Goal: Entertainment & Leisure: Browse casually

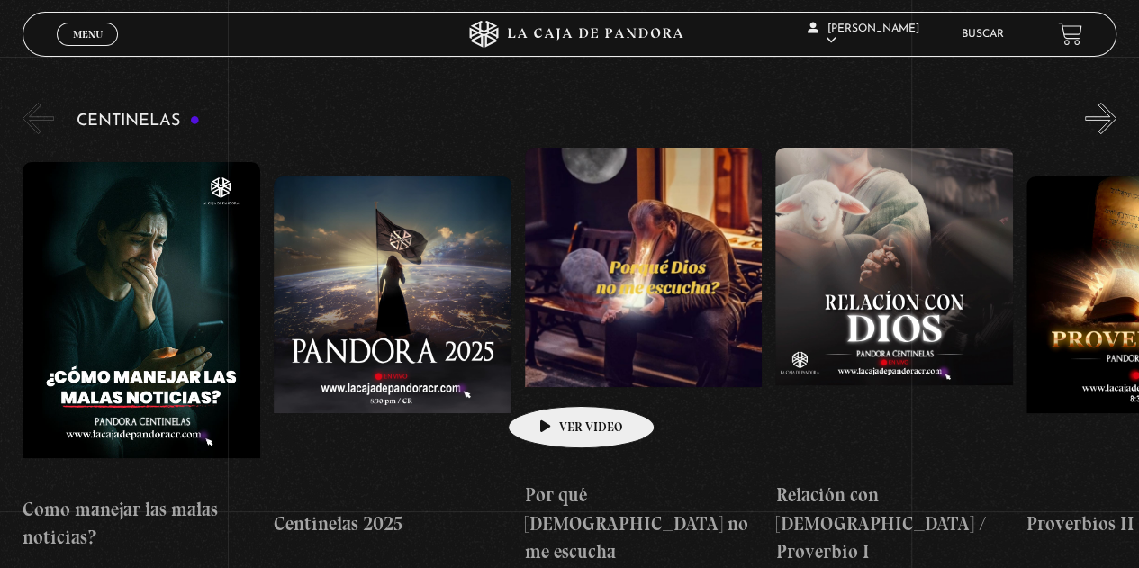
scroll to position [180, 0]
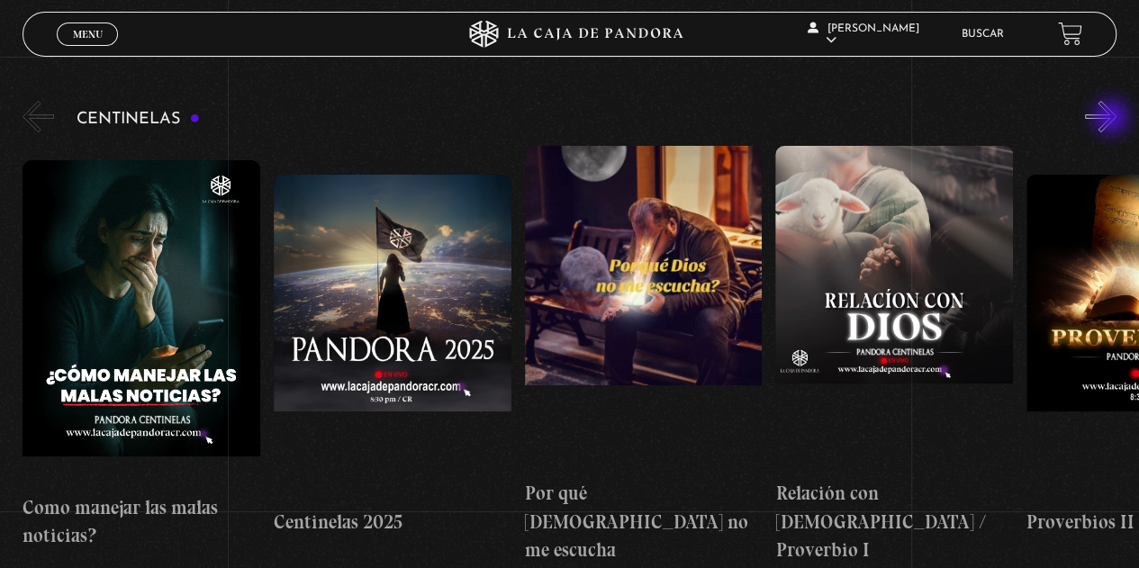
click at [1113, 119] on button "»" at bounding box center [1101, 117] width 32 height 32
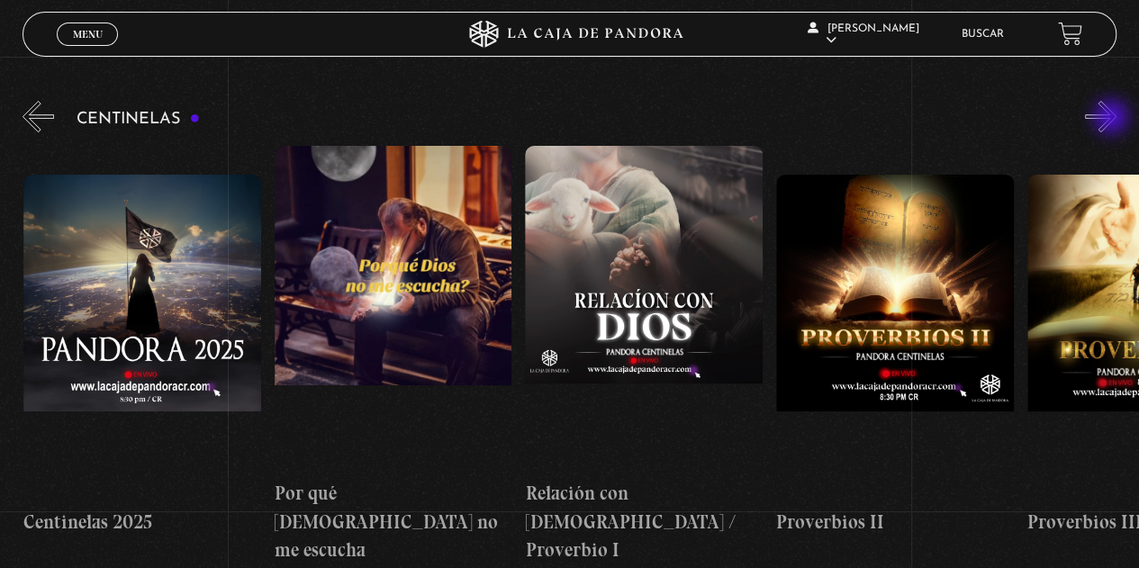
click at [1113, 119] on button "»" at bounding box center [1101, 117] width 32 height 32
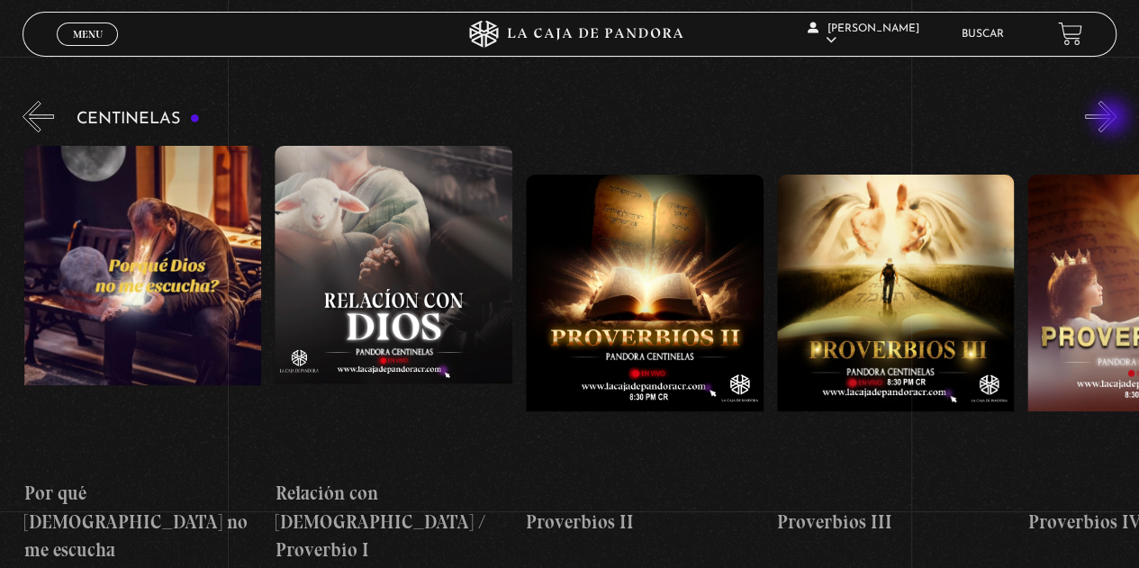
click at [1113, 119] on button "»" at bounding box center [1101, 117] width 32 height 32
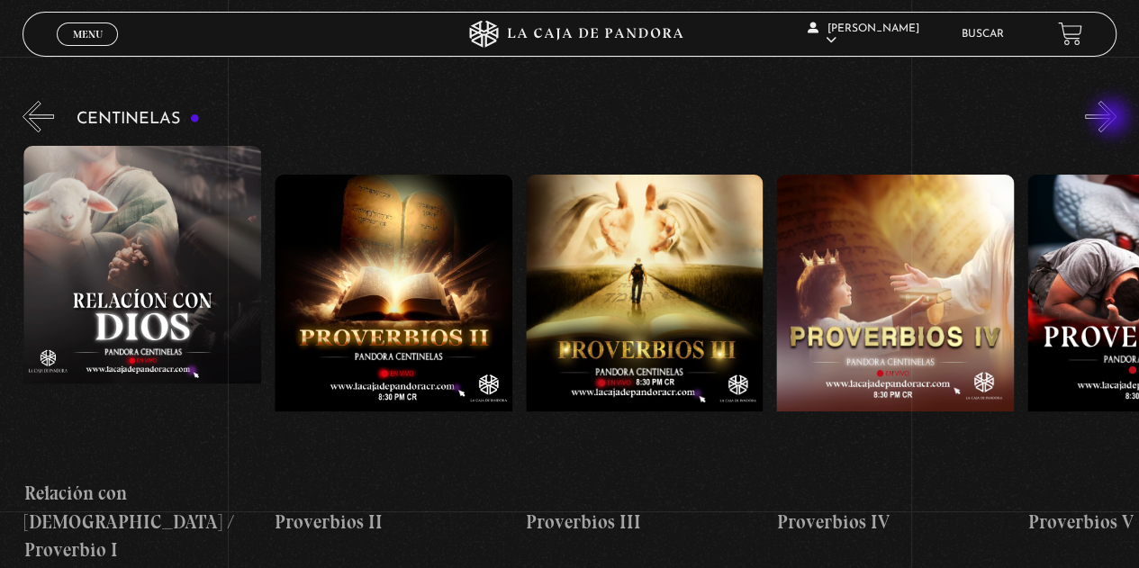
click at [1113, 119] on button "»" at bounding box center [1101, 117] width 32 height 32
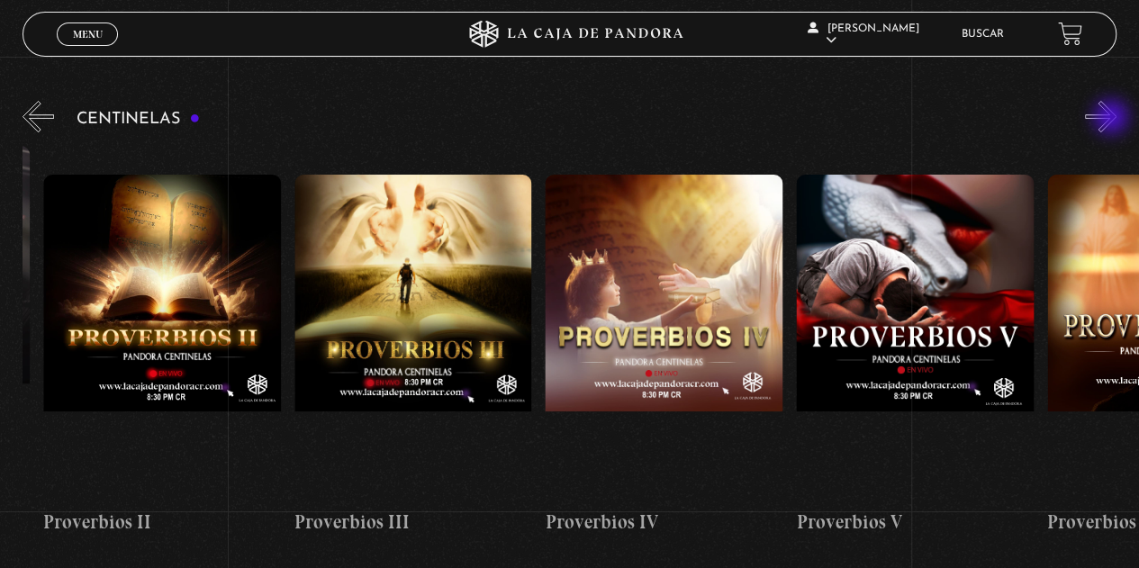
click at [1113, 119] on button "»" at bounding box center [1101, 117] width 32 height 32
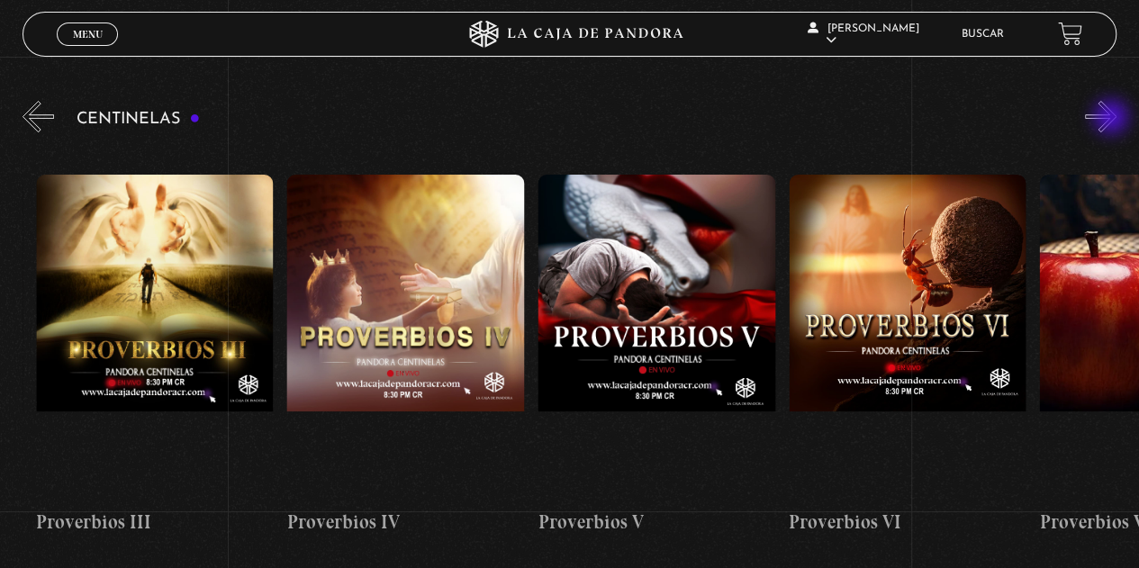
click at [1113, 119] on button "»" at bounding box center [1101, 117] width 32 height 32
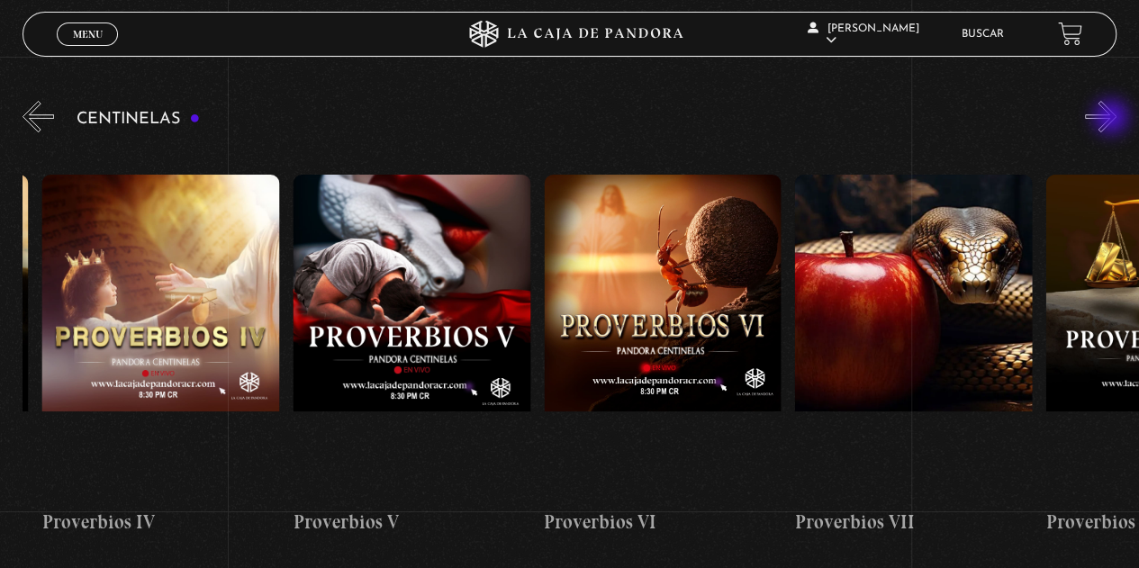
click at [1113, 119] on button "»" at bounding box center [1101, 117] width 32 height 32
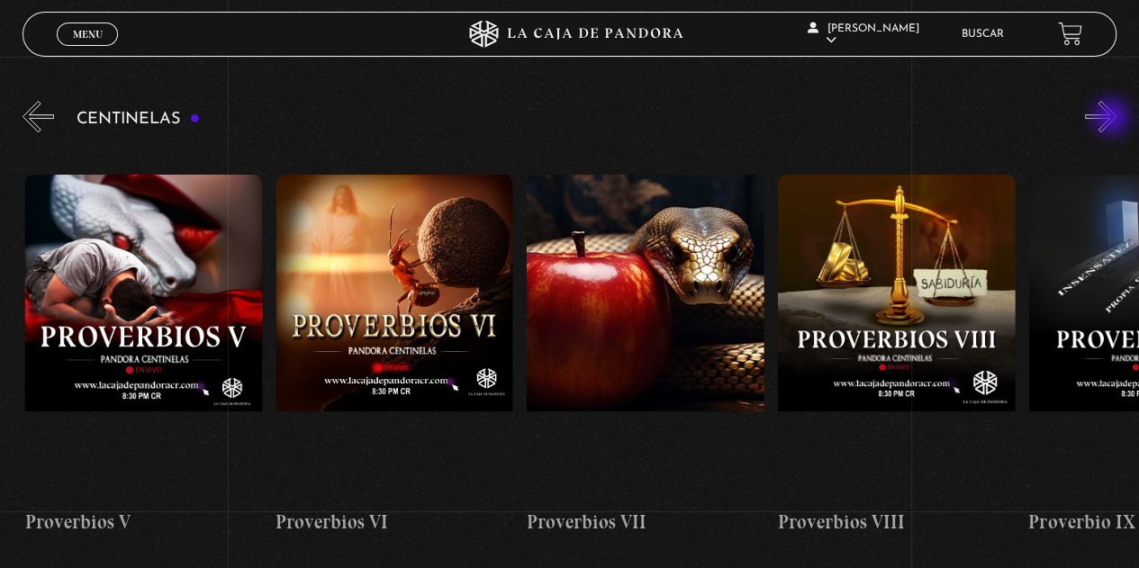
click at [1113, 119] on button "»" at bounding box center [1101, 117] width 32 height 32
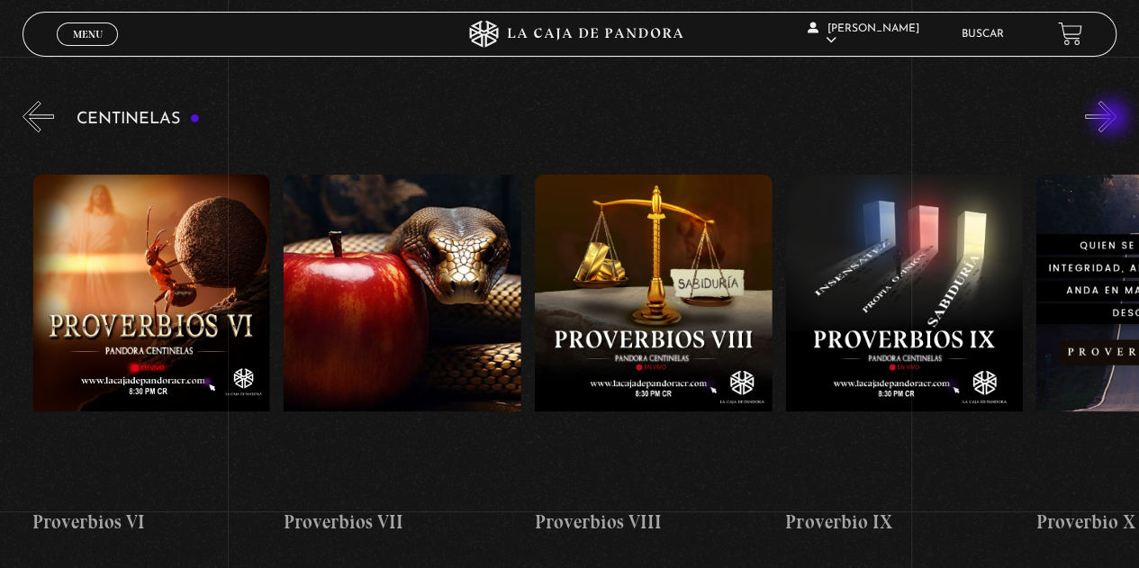
click at [1113, 119] on button "»" at bounding box center [1101, 117] width 32 height 32
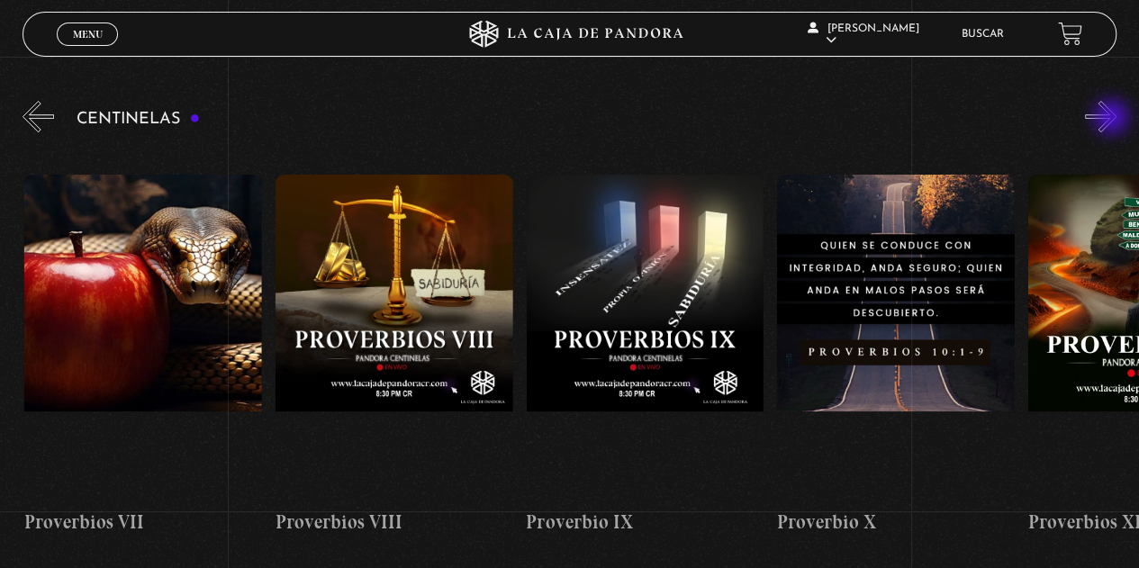
click at [1113, 119] on button "»" at bounding box center [1101, 117] width 32 height 32
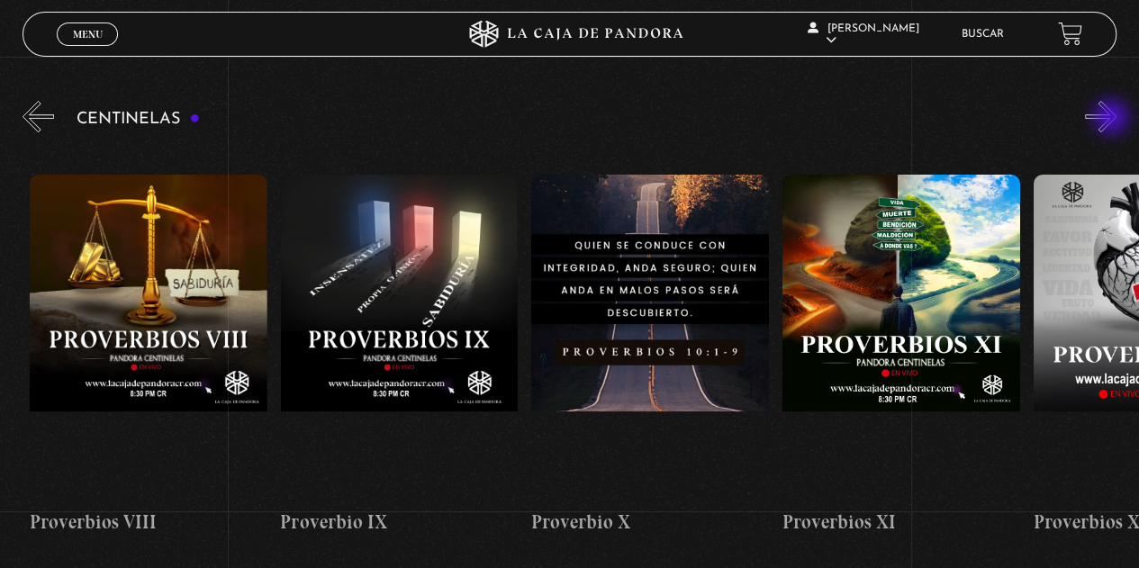
click at [1113, 119] on button "»" at bounding box center [1101, 117] width 32 height 32
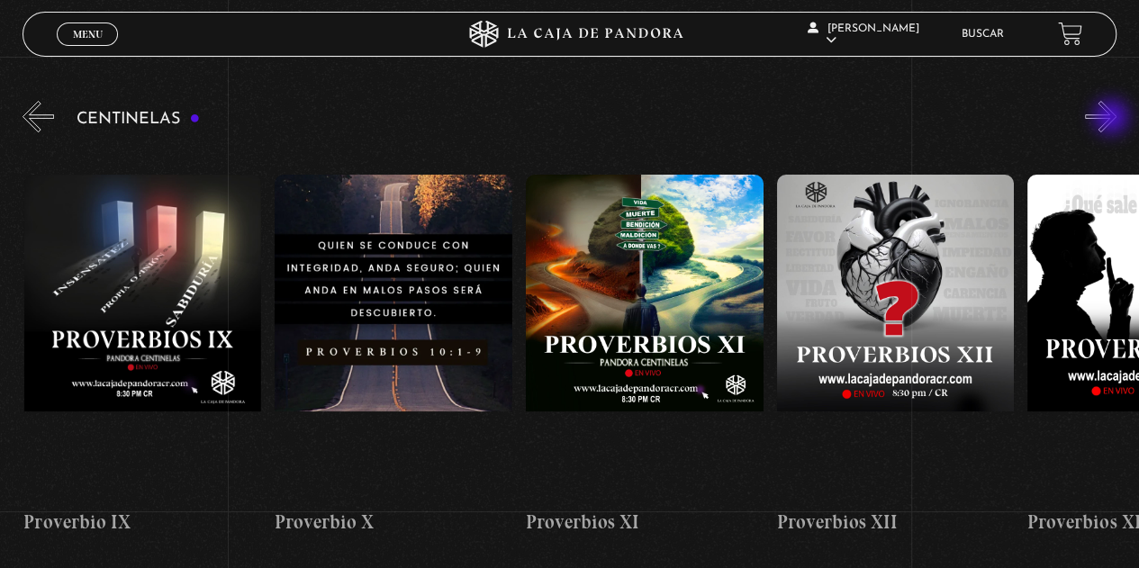
click at [1113, 119] on button "»" at bounding box center [1101, 117] width 32 height 32
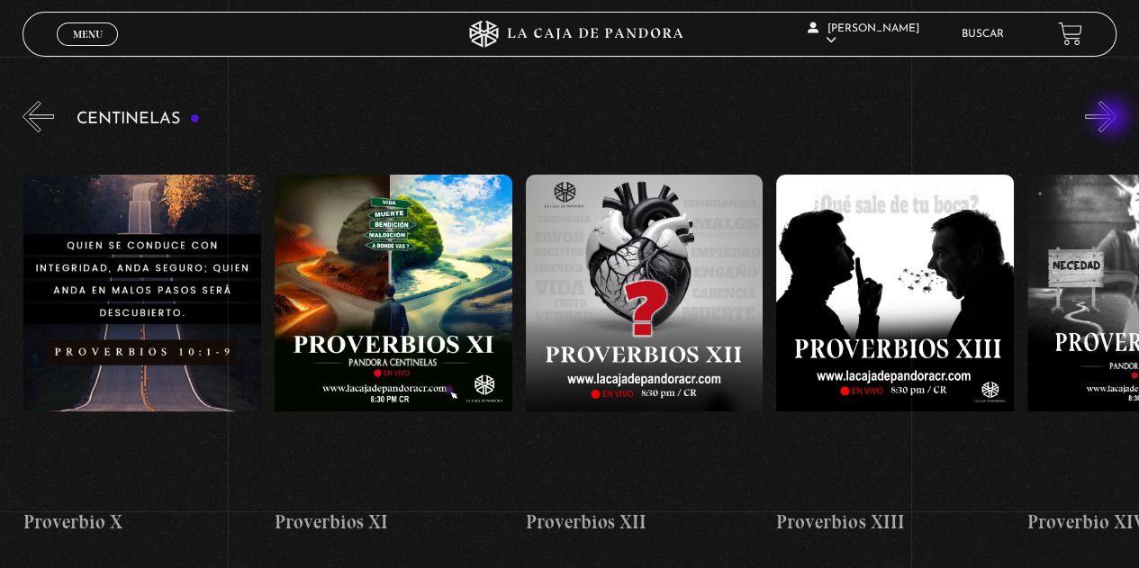
click at [1113, 119] on button "»" at bounding box center [1101, 117] width 32 height 32
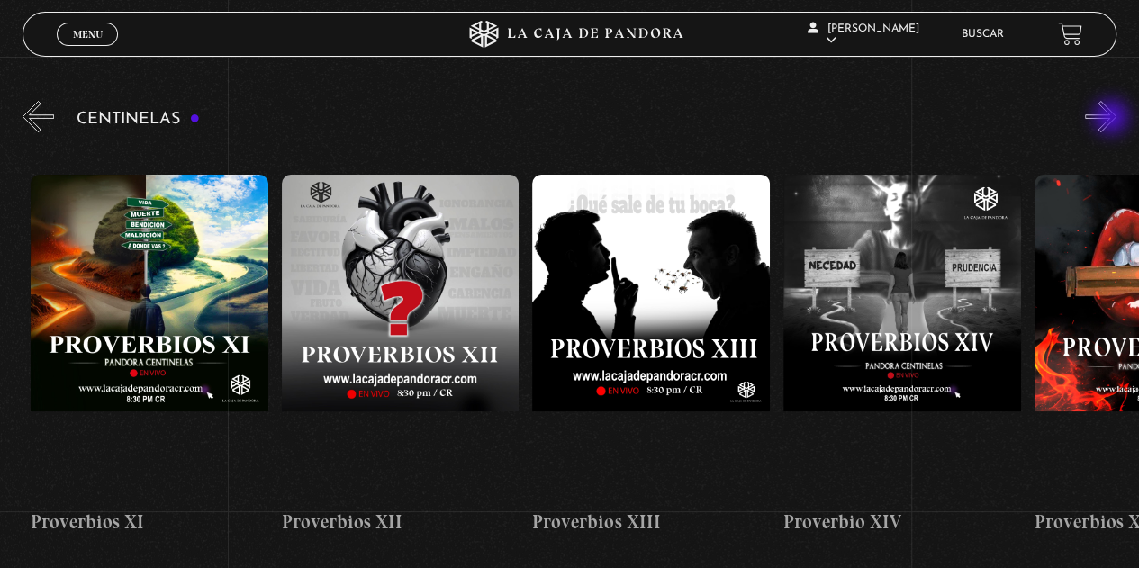
click at [1113, 119] on button "»" at bounding box center [1101, 117] width 32 height 32
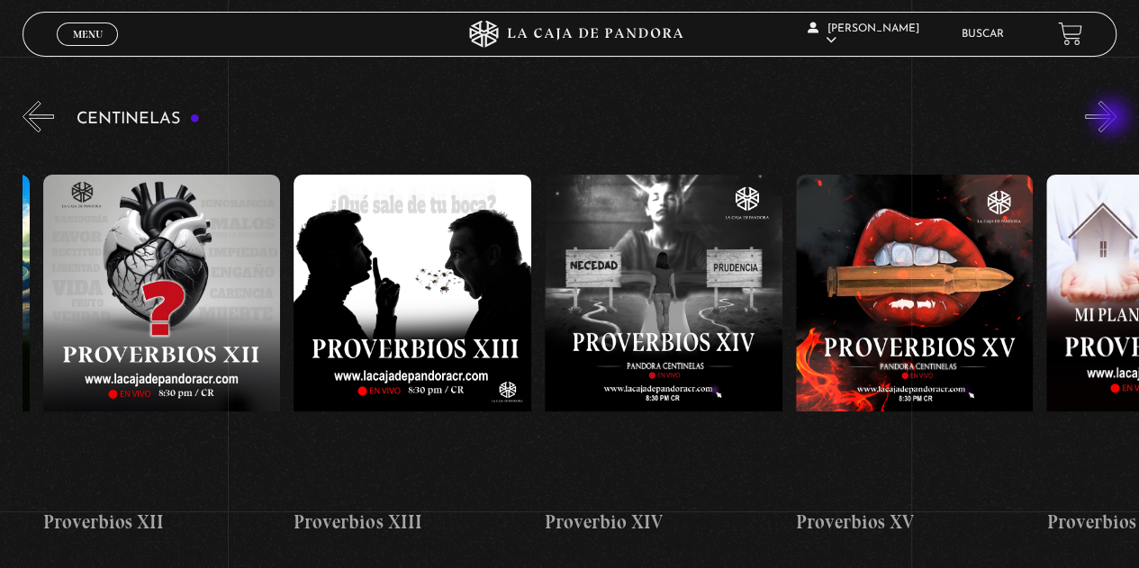
click at [1113, 119] on button "»" at bounding box center [1101, 117] width 32 height 32
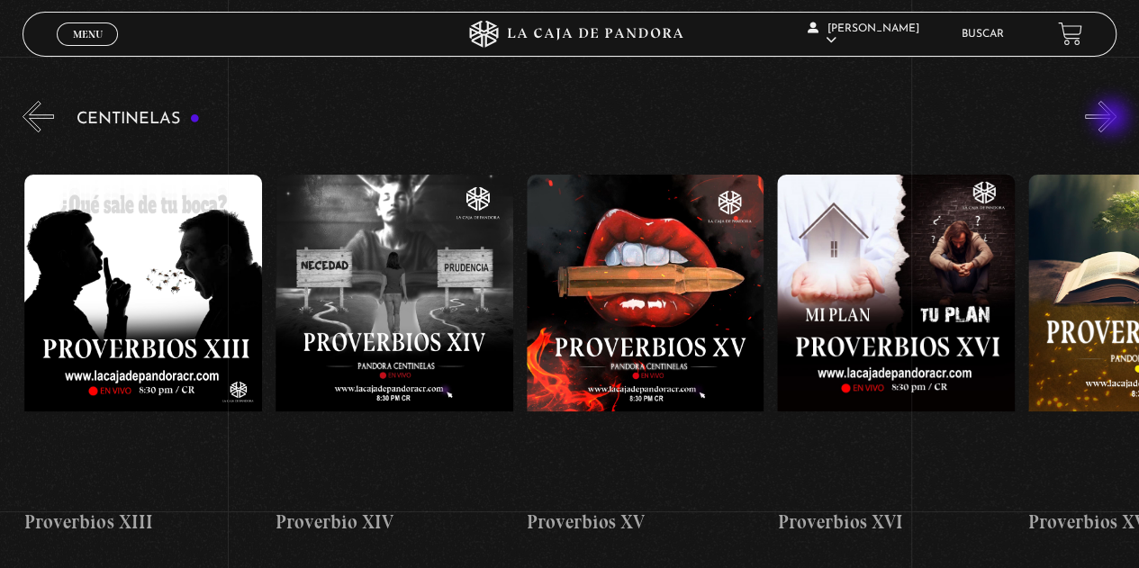
click at [1113, 119] on button "»" at bounding box center [1101, 117] width 32 height 32
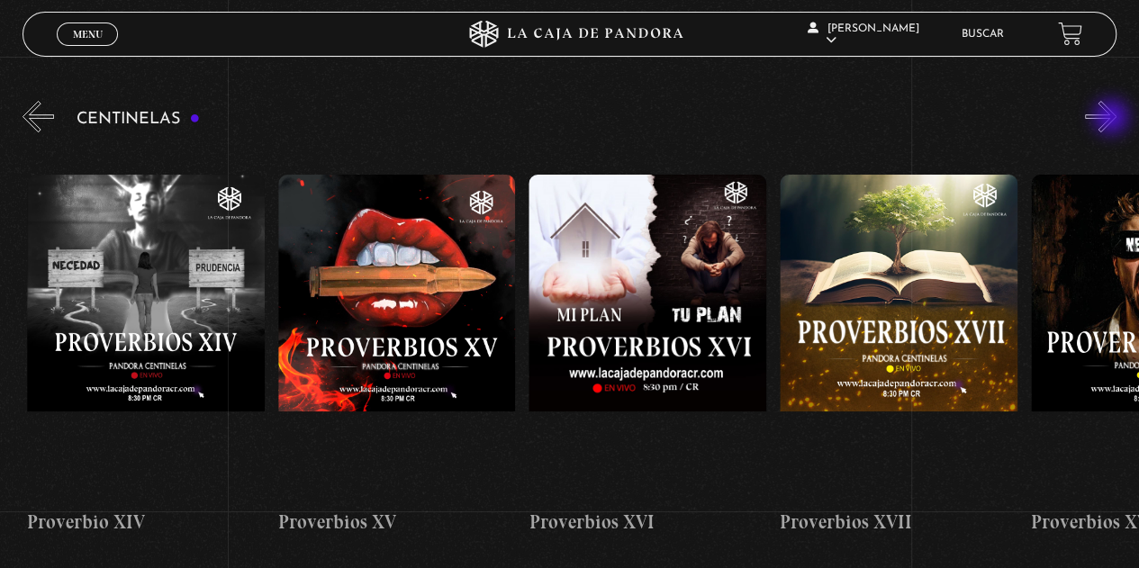
click at [1113, 119] on button "»" at bounding box center [1101, 117] width 32 height 32
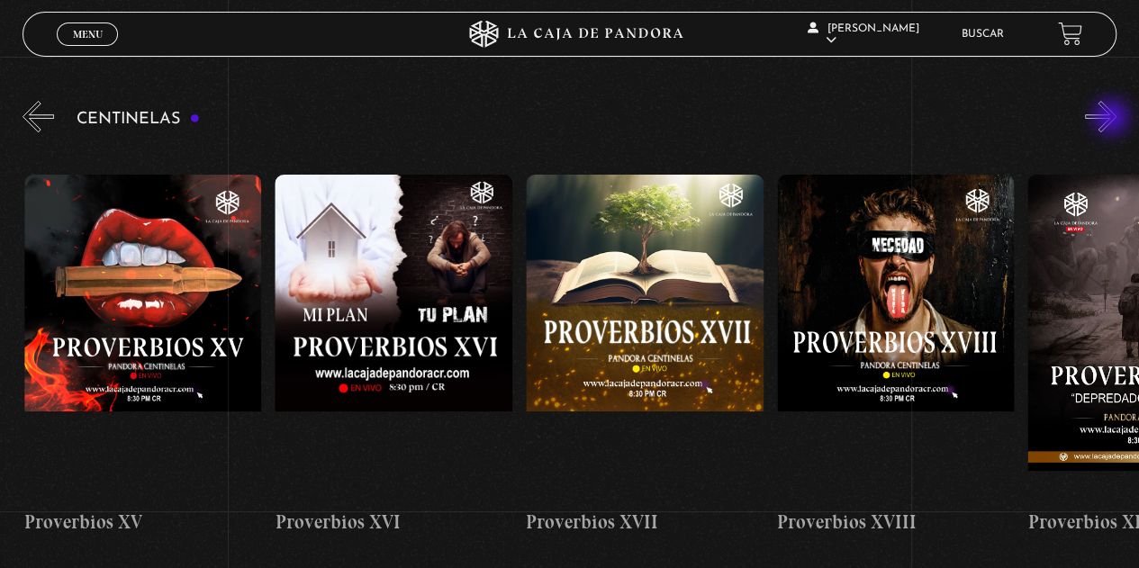
click at [1113, 119] on button "»" at bounding box center [1101, 117] width 32 height 32
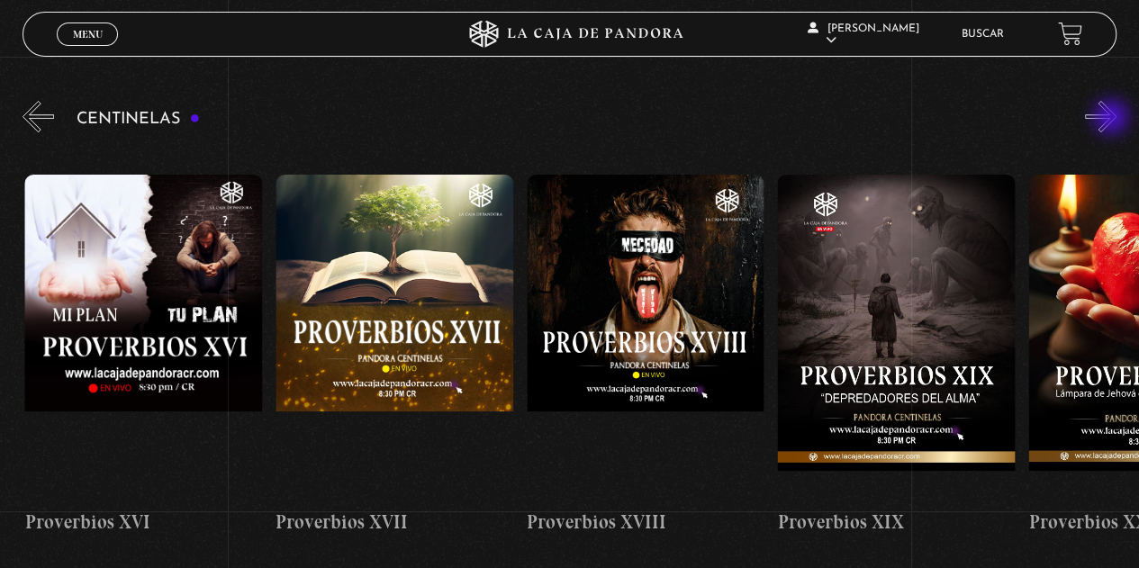
click at [1113, 119] on button "»" at bounding box center [1101, 117] width 32 height 32
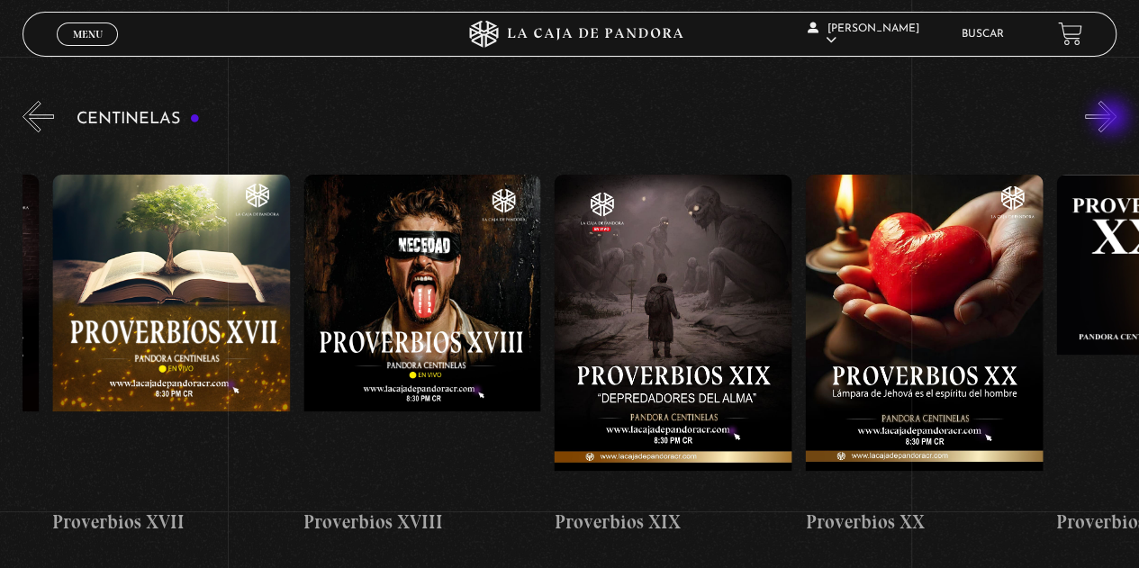
click at [1113, 119] on button "»" at bounding box center [1101, 117] width 32 height 32
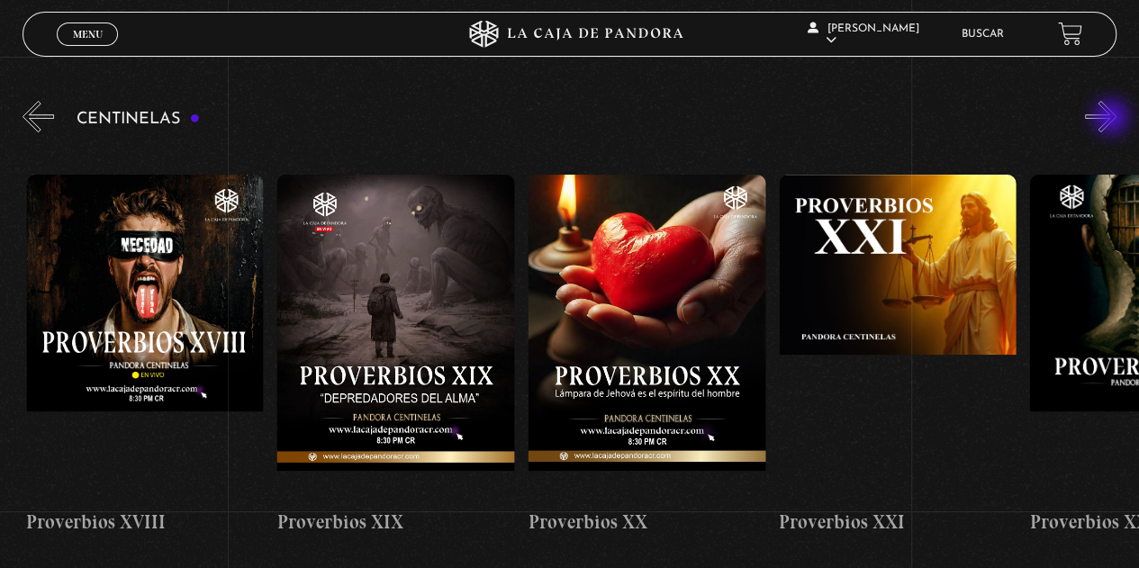
click at [1113, 119] on button "»" at bounding box center [1101, 117] width 32 height 32
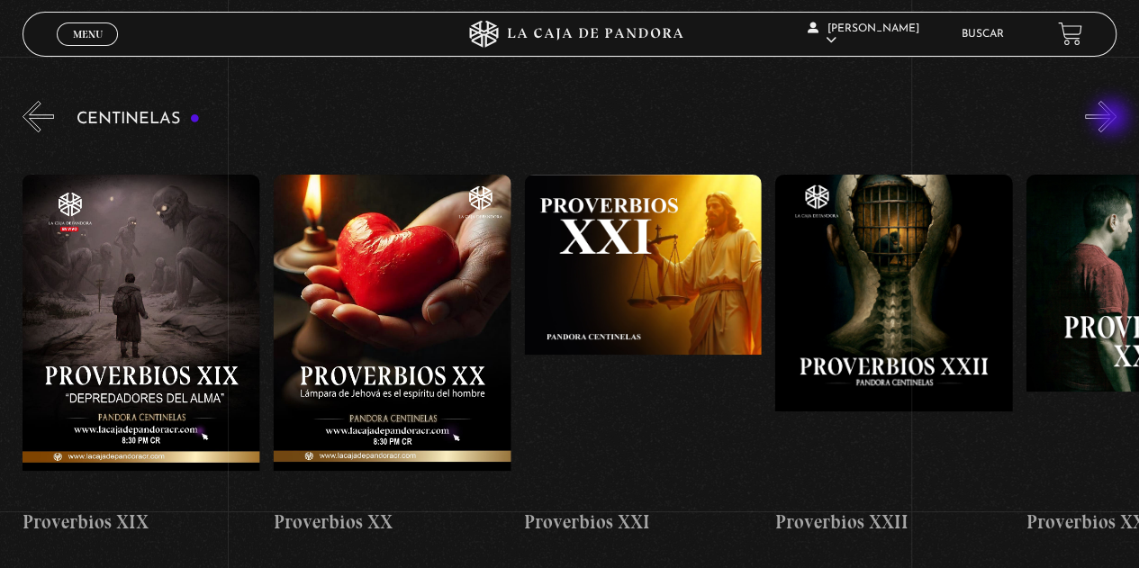
click at [1113, 119] on button "»" at bounding box center [1101, 117] width 32 height 32
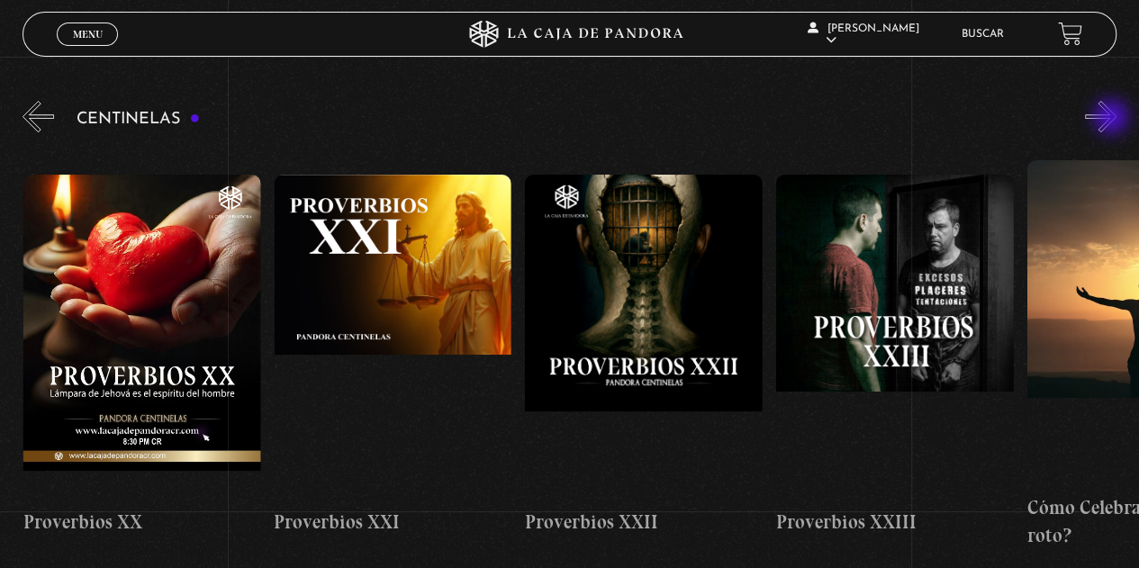
click at [1113, 119] on button "»" at bounding box center [1101, 117] width 32 height 32
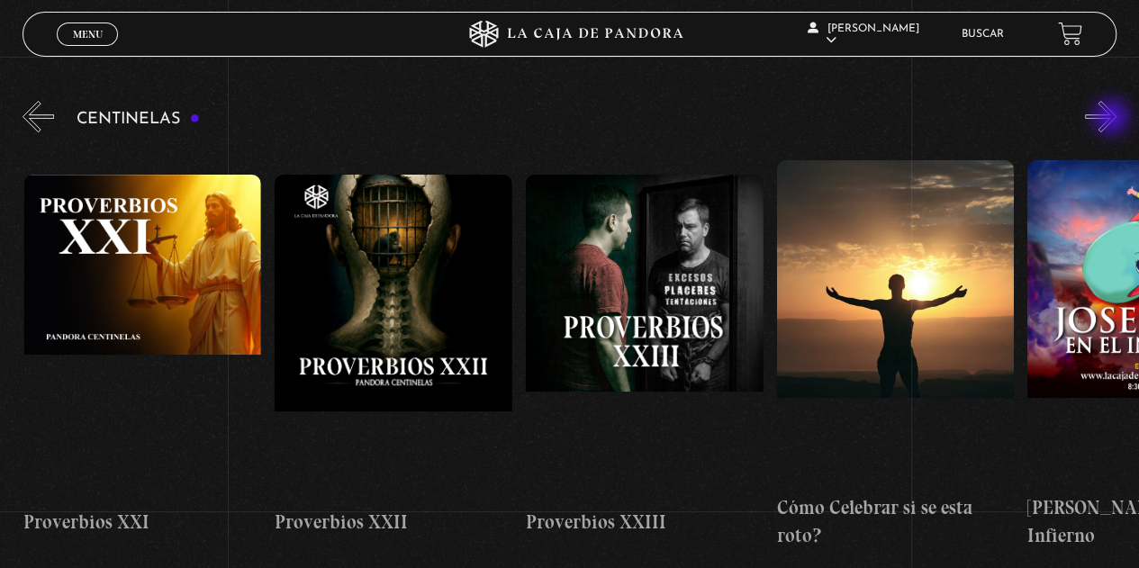
click at [1113, 119] on button "»" at bounding box center [1101, 117] width 32 height 32
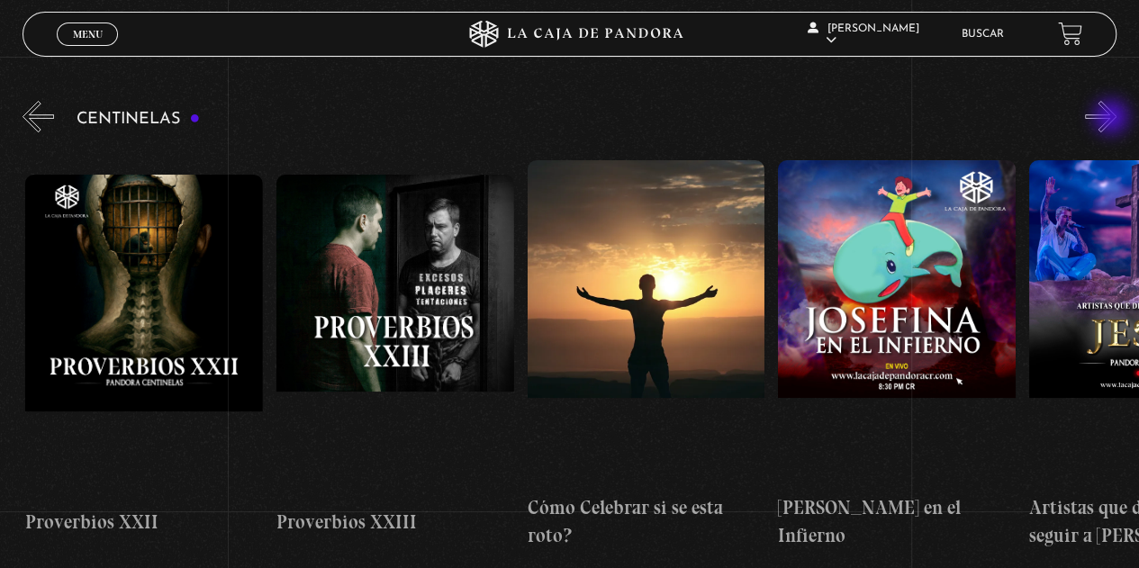
click at [1113, 119] on button "»" at bounding box center [1101, 117] width 32 height 32
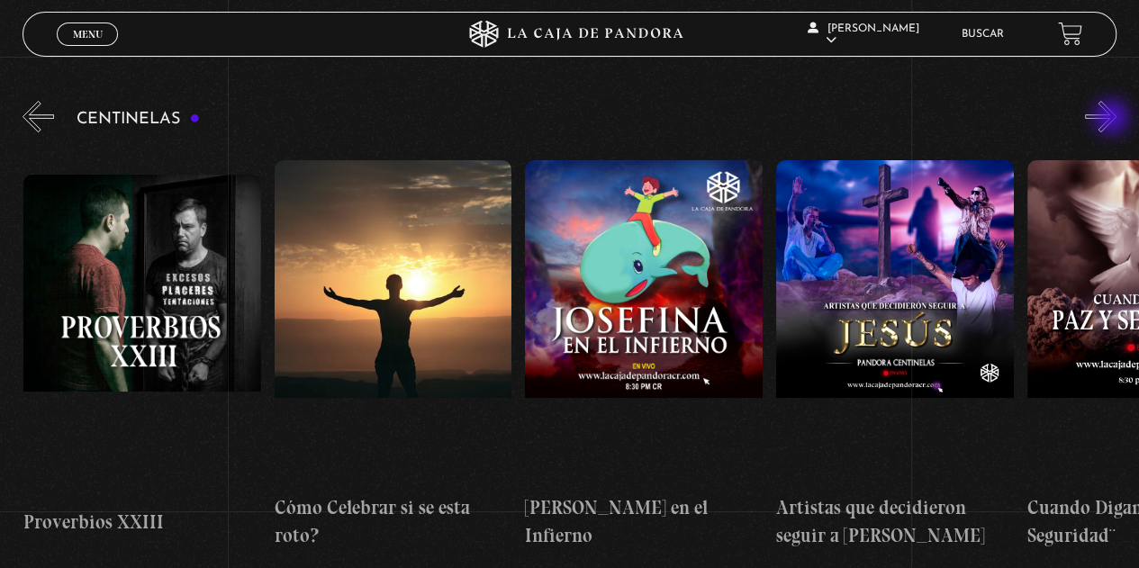
click at [1113, 119] on button "»" at bounding box center [1101, 117] width 32 height 32
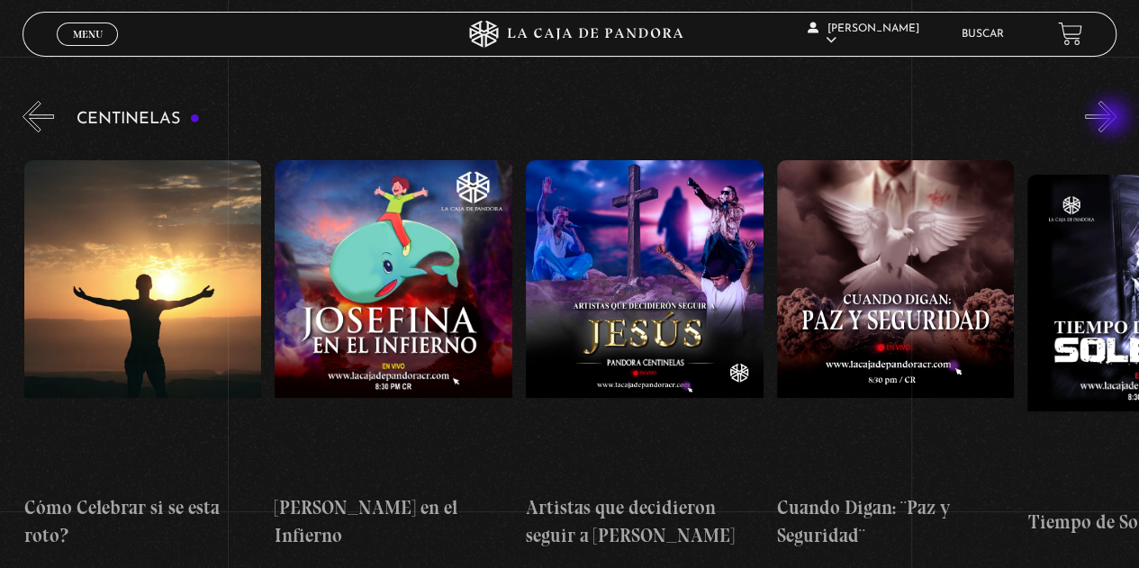
click at [1113, 119] on button "»" at bounding box center [1101, 117] width 32 height 32
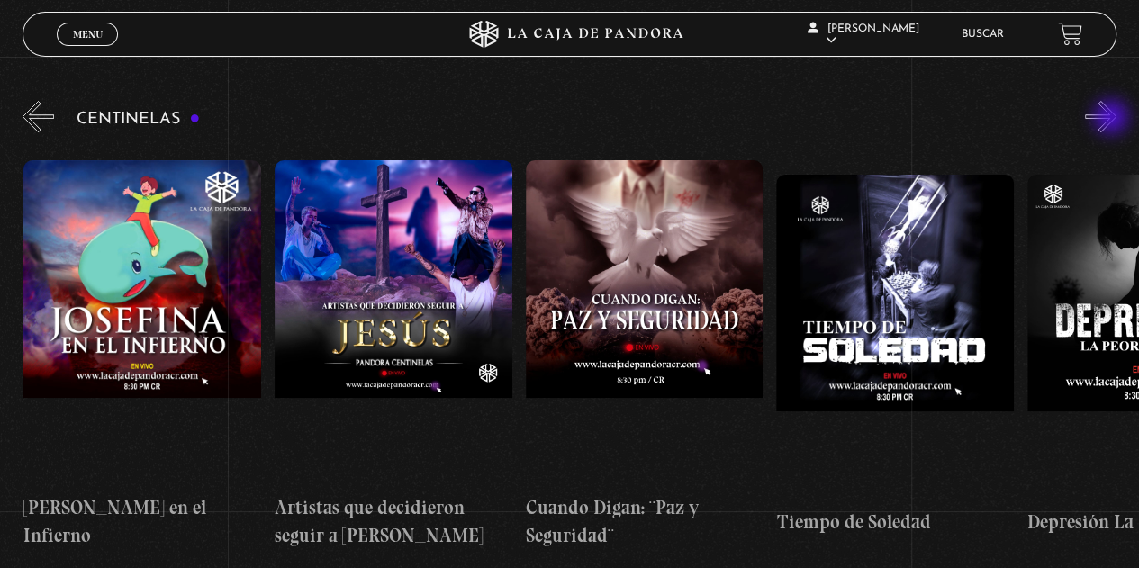
click at [1113, 119] on button "»" at bounding box center [1101, 117] width 32 height 32
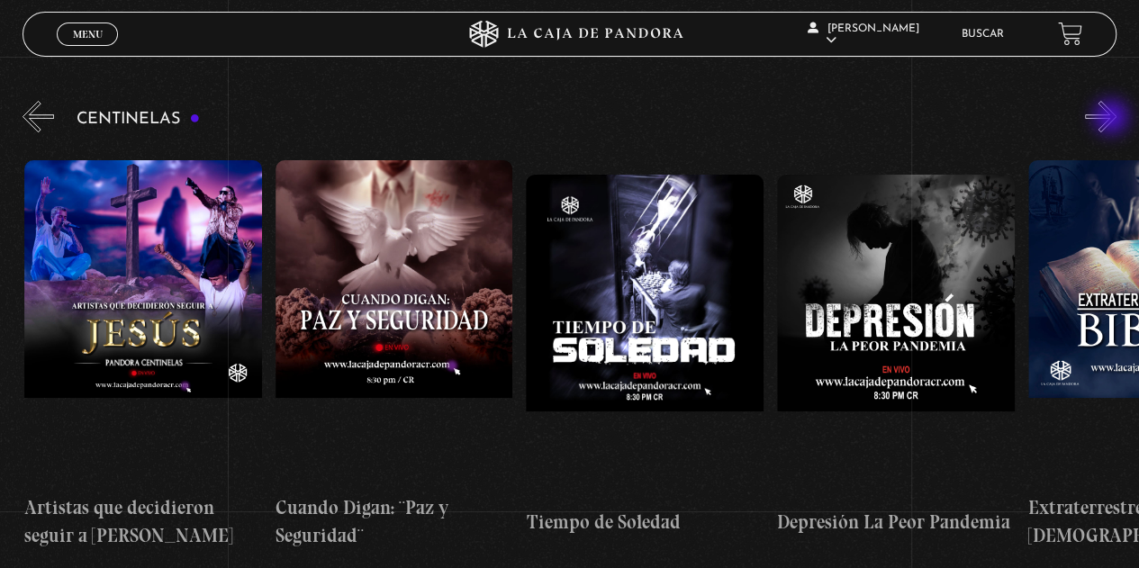
click at [1113, 119] on button "»" at bounding box center [1101, 117] width 32 height 32
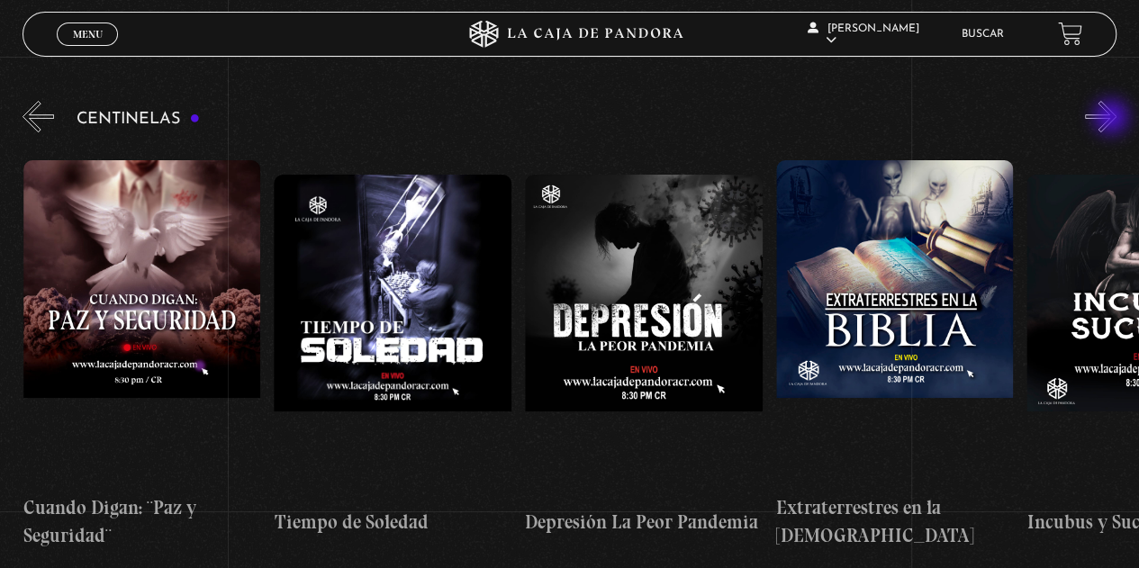
click at [1113, 119] on button "»" at bounding box center [1101, 117] width 32 height 32
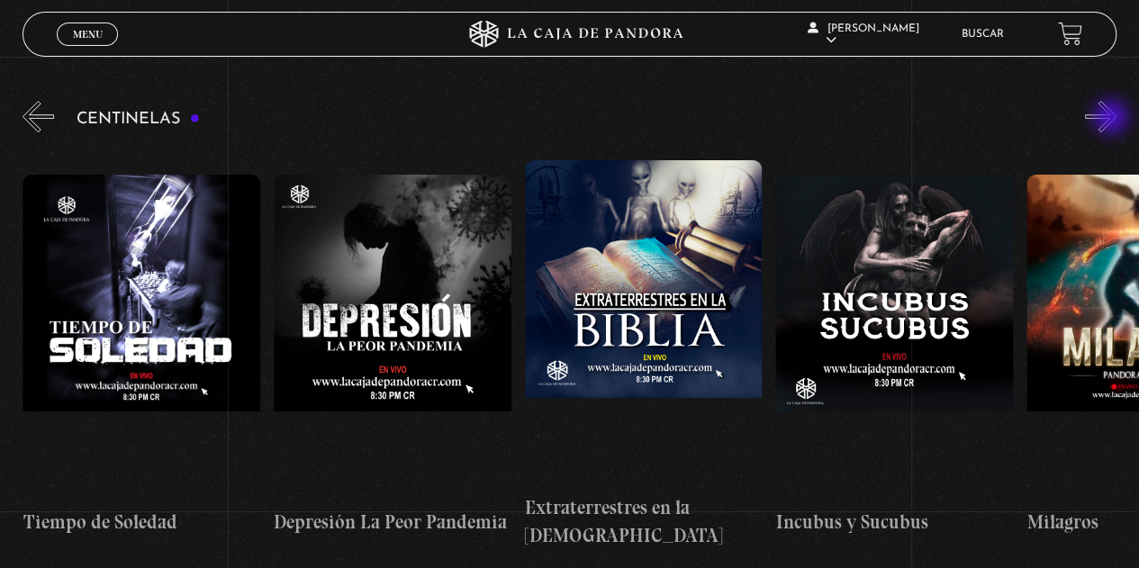
click at [1113, 119] on button "»" at bounding box center [1101, 117] width 32 height 32
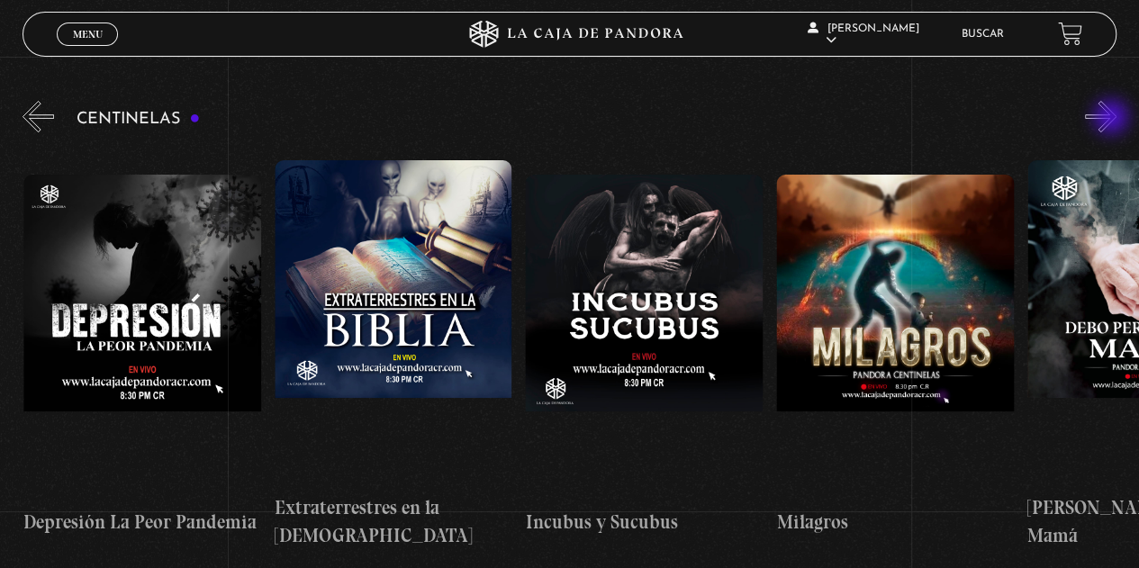
click at [1113, 119] on button "»" at bounding box center [1101, 117] width 32 height 32
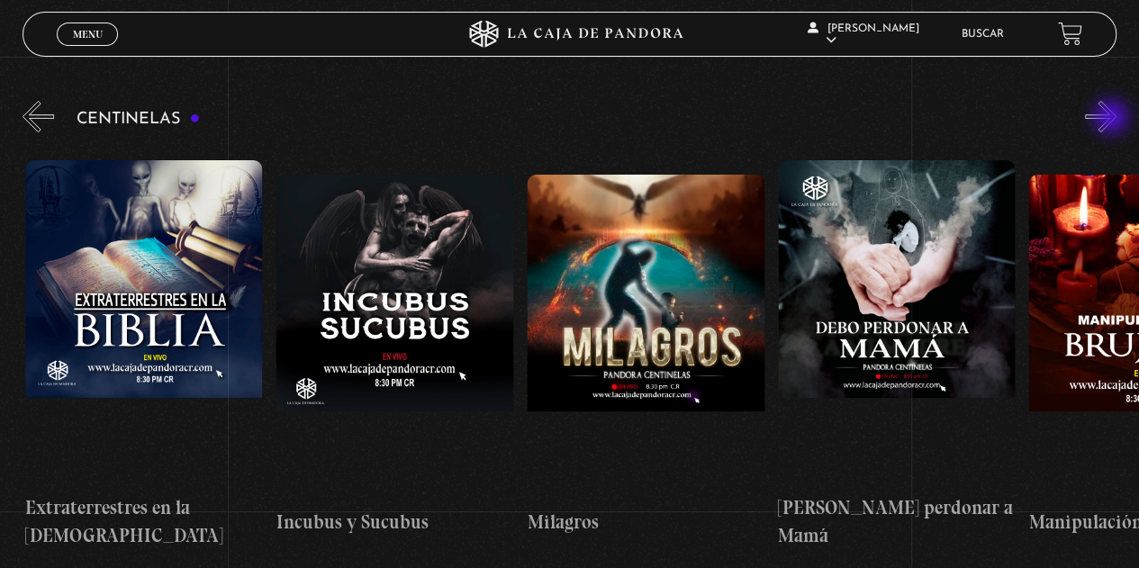
click at [1113, 119] on button "»" at bounding box center [1101, 117] width 32 height 32
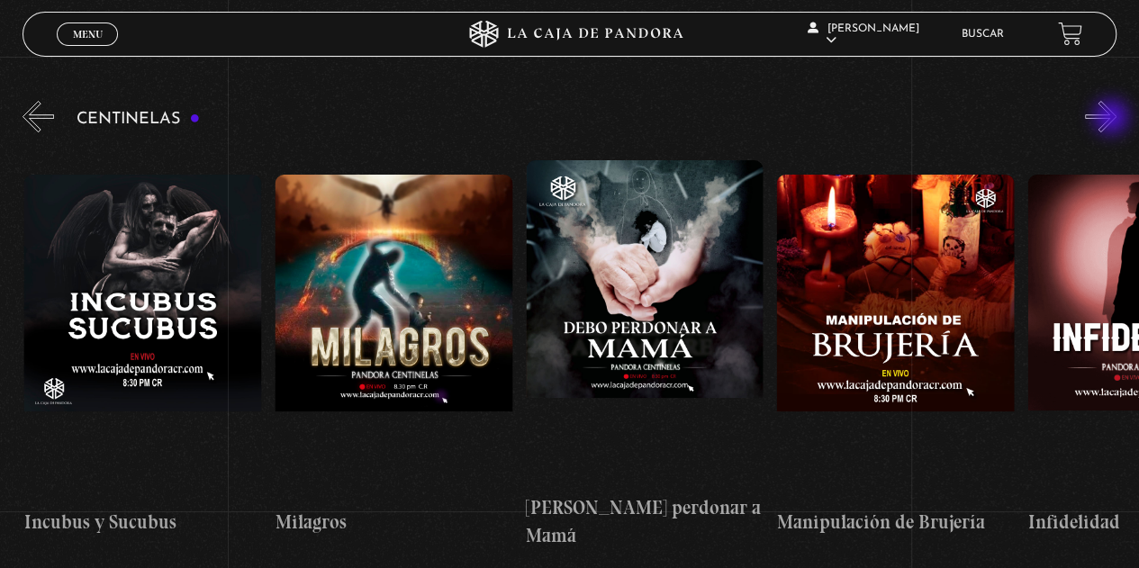
scroll to position [0, 8282]
click at [1113, 119] on button "»" at bounding box center [1101, 117] width 32 height 32
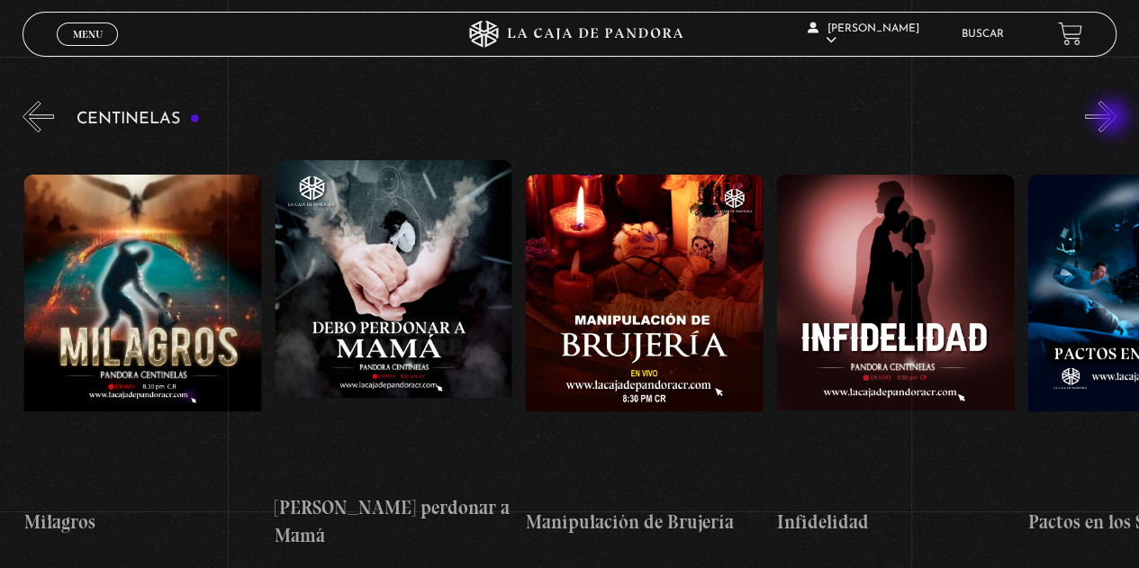
click at [1113, 119] on button "»" at bounding box center [1101, 117] width 32 height 32
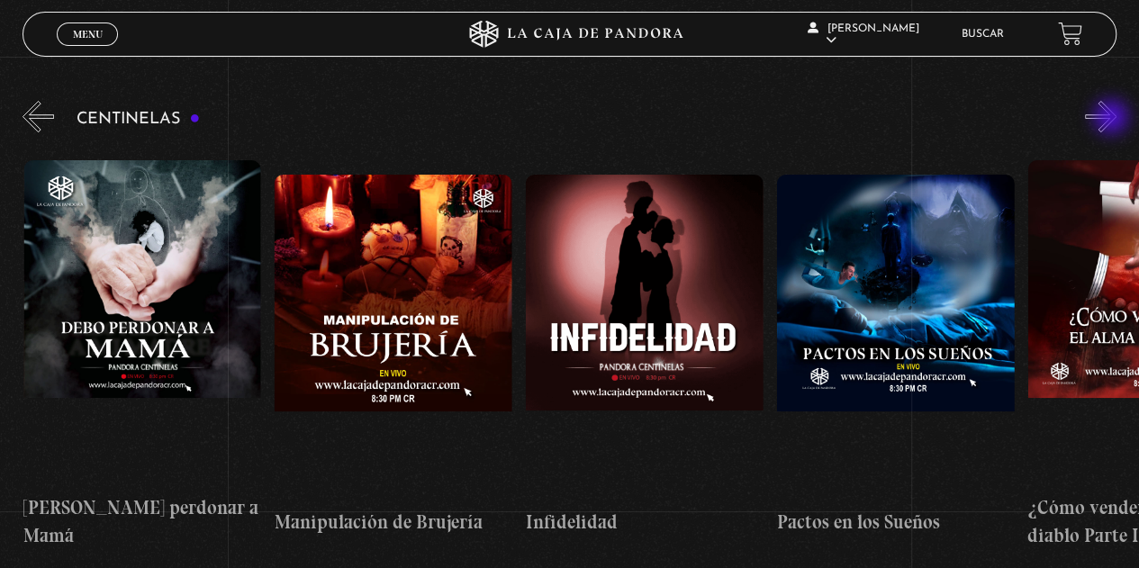
click at [1113, 119] on button "»" at bounding box center [1101, 117] width 32 height 32
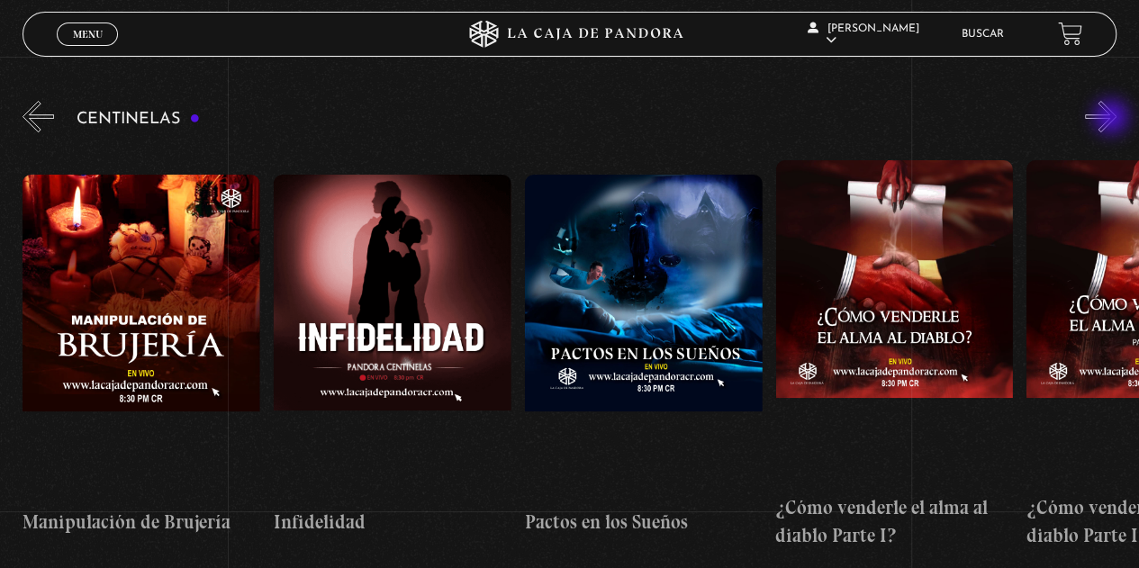
click at [1113, 119] on button "»" at bounding box center [1101, 117] width 32 height 32
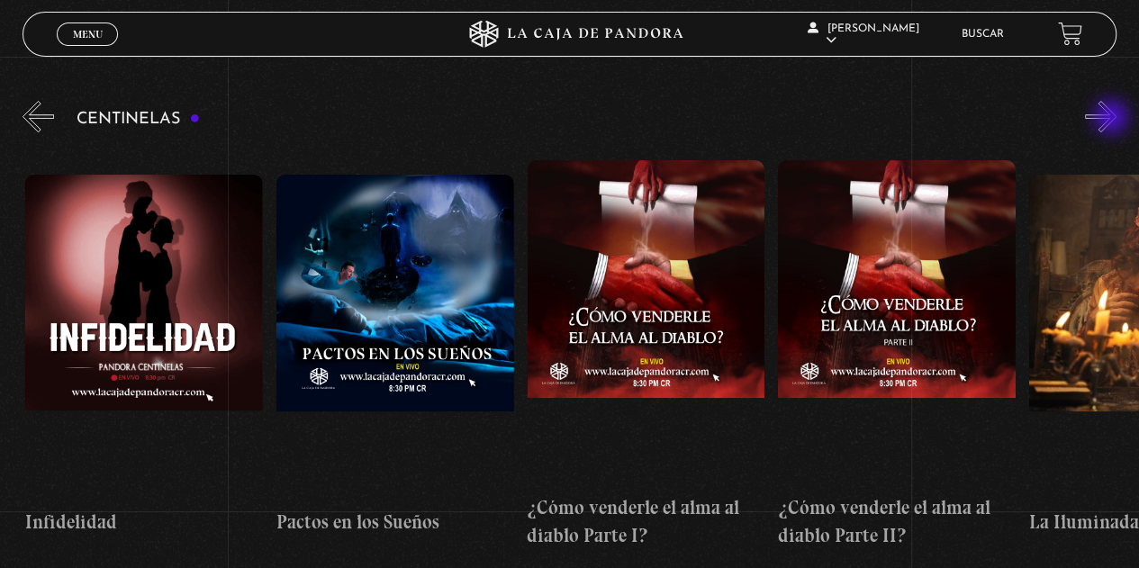
click at [1113, 119] on button "»" at bounding box center [1101, 117] width 32 height 32
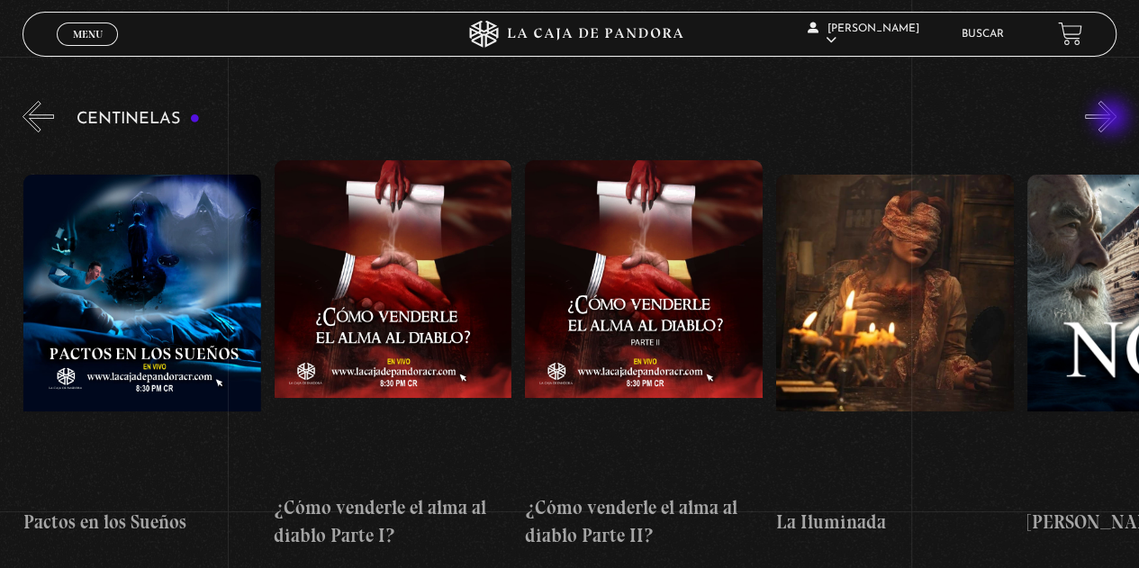
click at [1113, 119] on button "»" at bounding box center [1101, 117] width 32 height 32
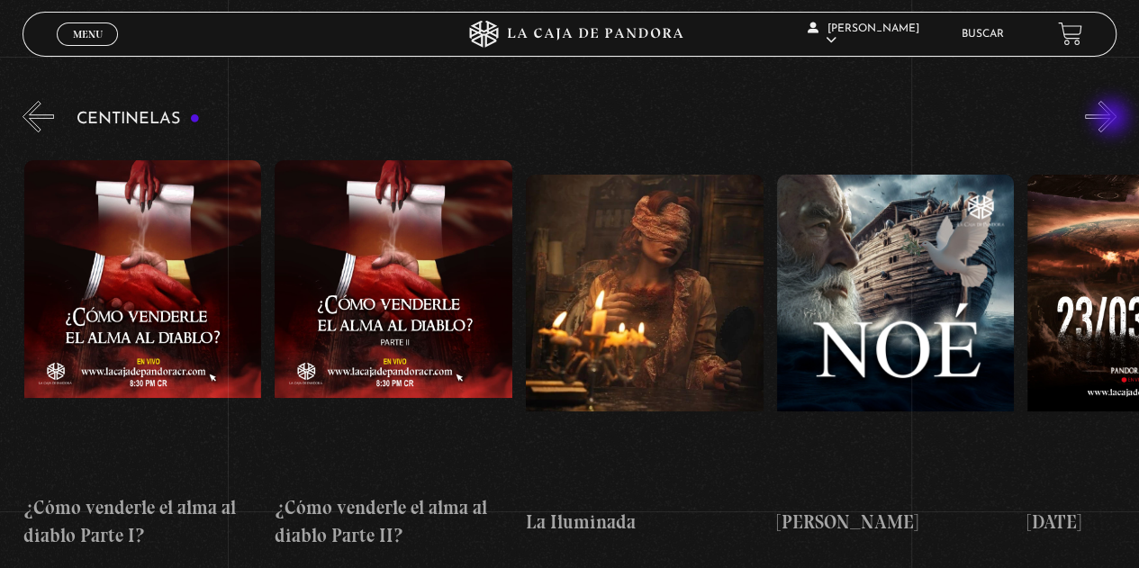
click at [1113, 119] on button "»" at bounding box center [1101, 117] width 32 height 32
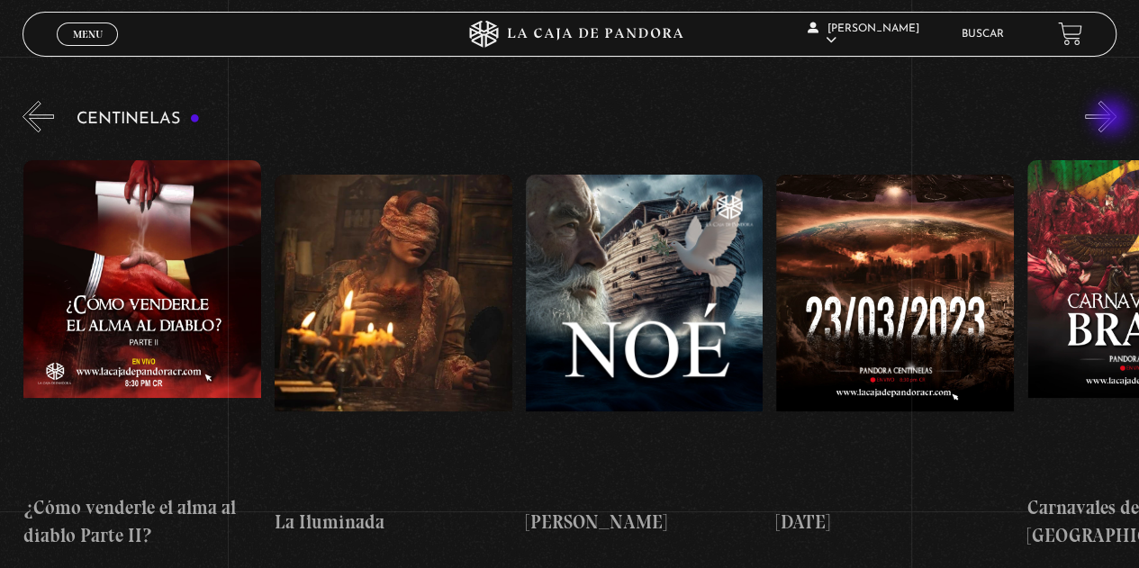
click at [1113, 119] on button "»" at bounding box center [1101, 117] width 32 height 32
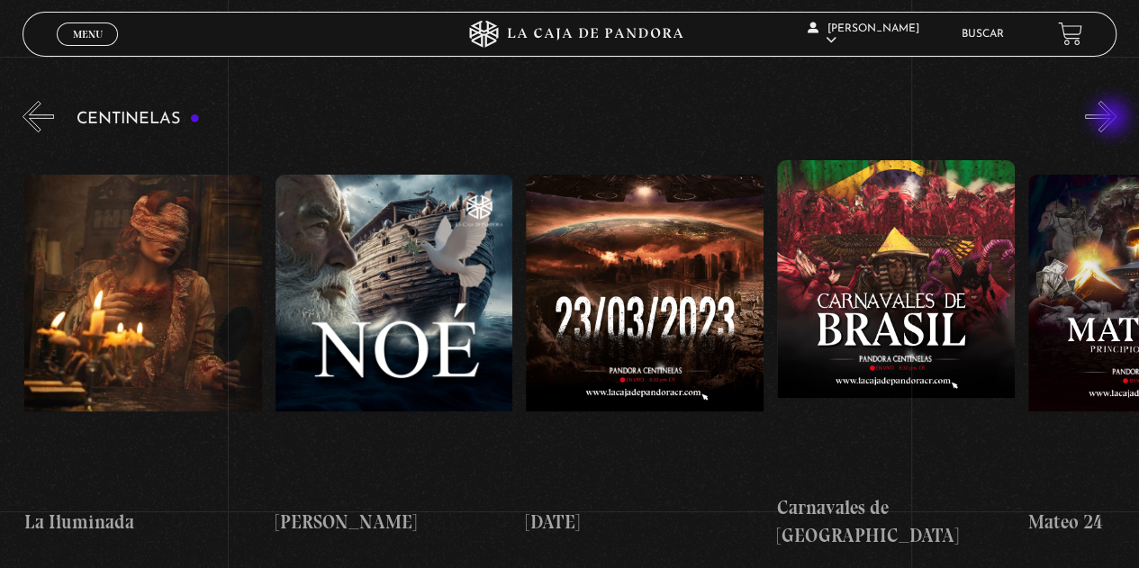
click at [1113, 119] on button "»" at bounding box center [1101, 117] width 32 height 32
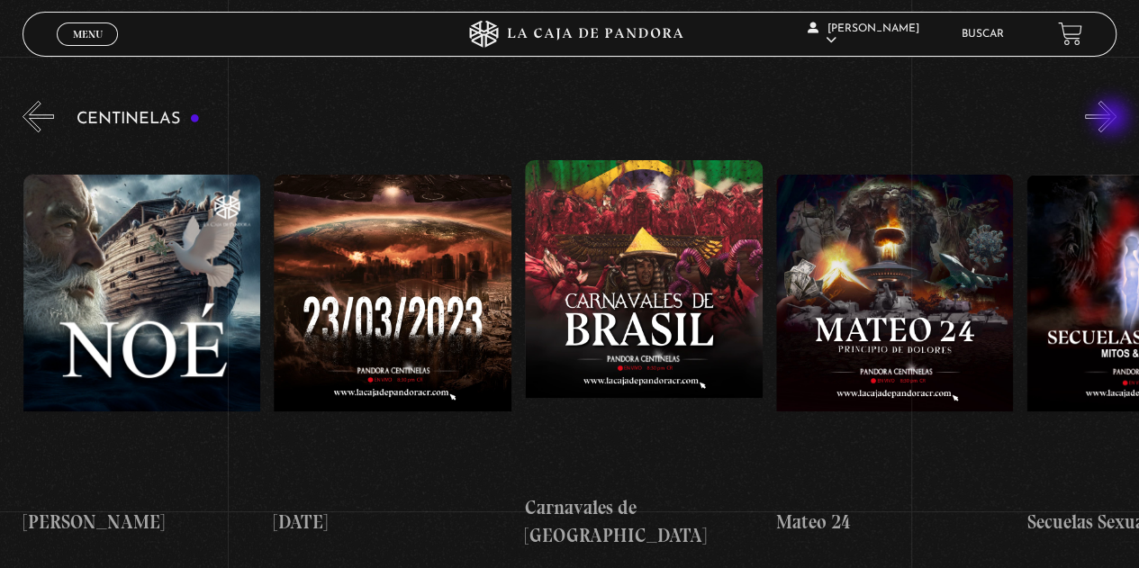
click at [1113, 119] on button "»" at bounding box center [1101, 117] width 32 height 32
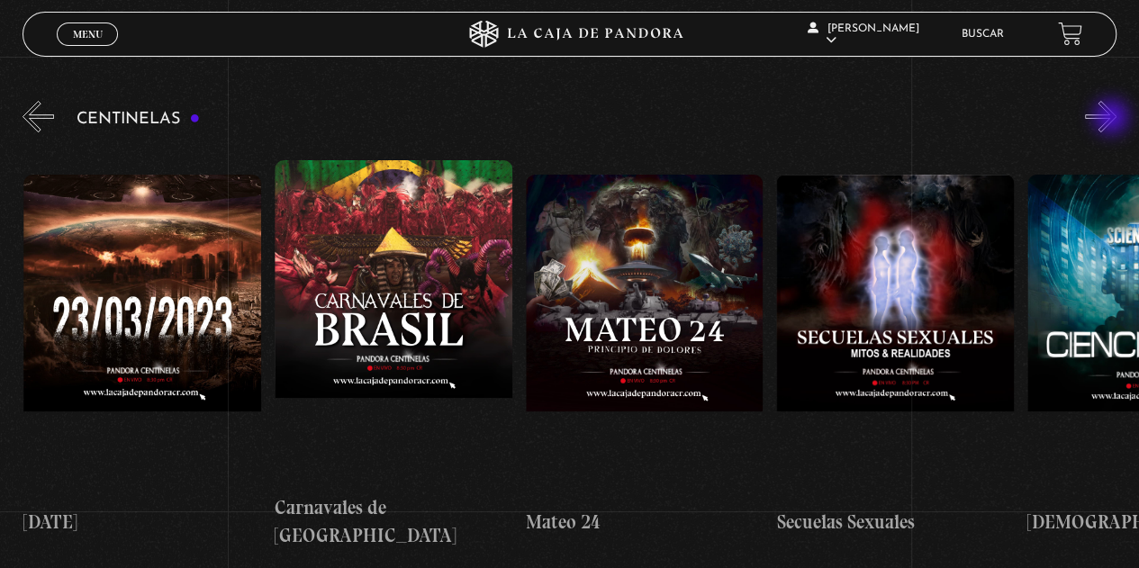
click at [1113, 119] on button "»" at bounding box center [1101, 117] width 32 height 32
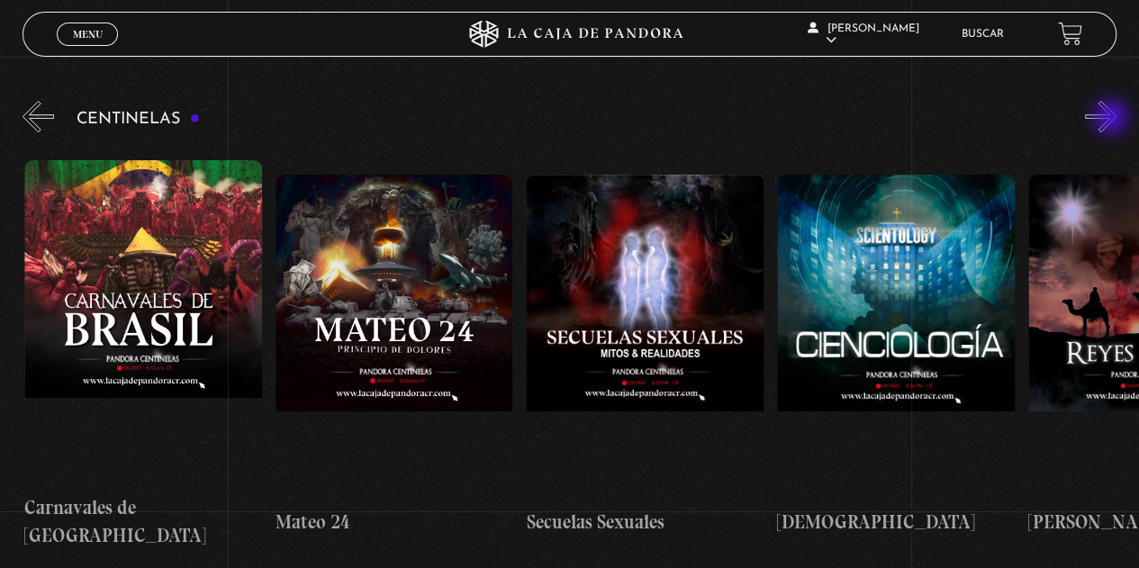
click at [1113, 119] on button "»" at bounding box center [1101, 117] width 32 height 32
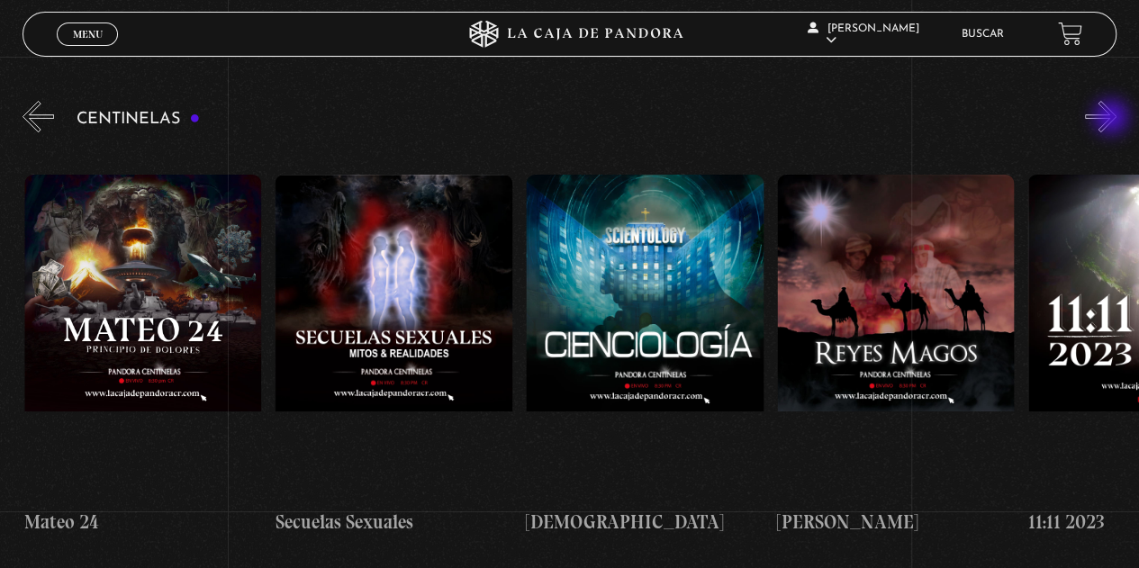
scroll to position [0, 11293]
click at [1113, 119] on button "»" at bounding box center [1101, 117] width 32 height 32
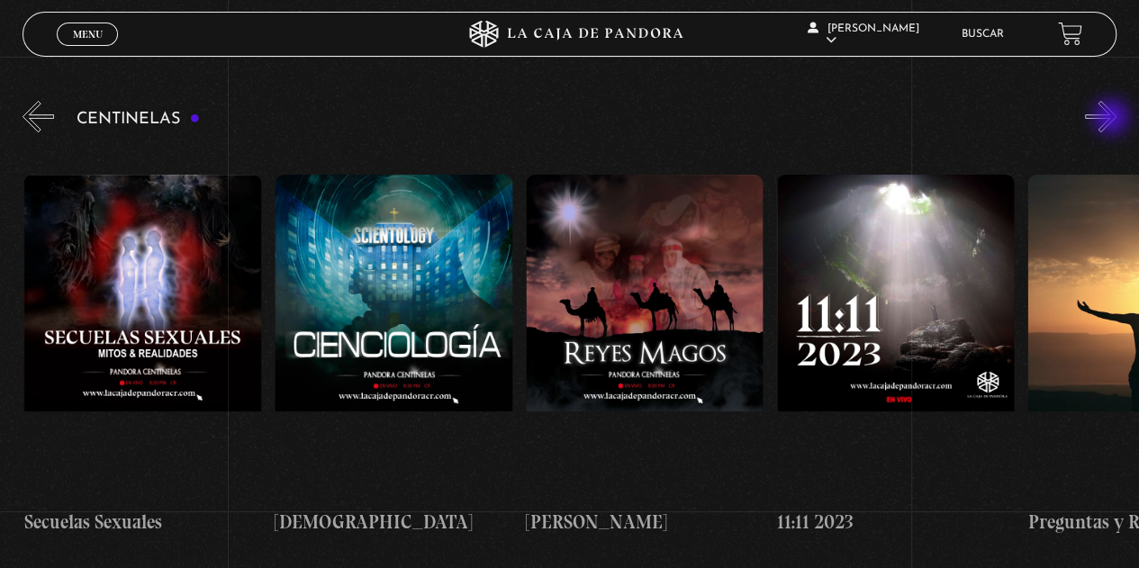
click at [1113, 119] on button "»" at bounding box center [1101, 117] width 32 height 32
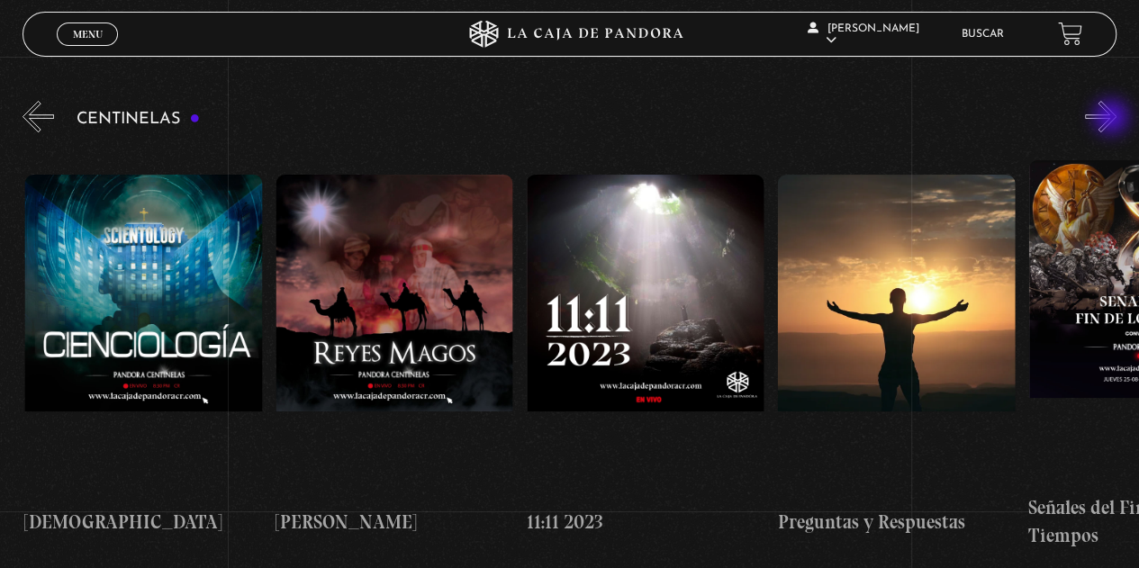
scroll to position [0, 11795]
click at [1113, 119] on button "»" at bounding box center [1101, 117] width 32 height 32
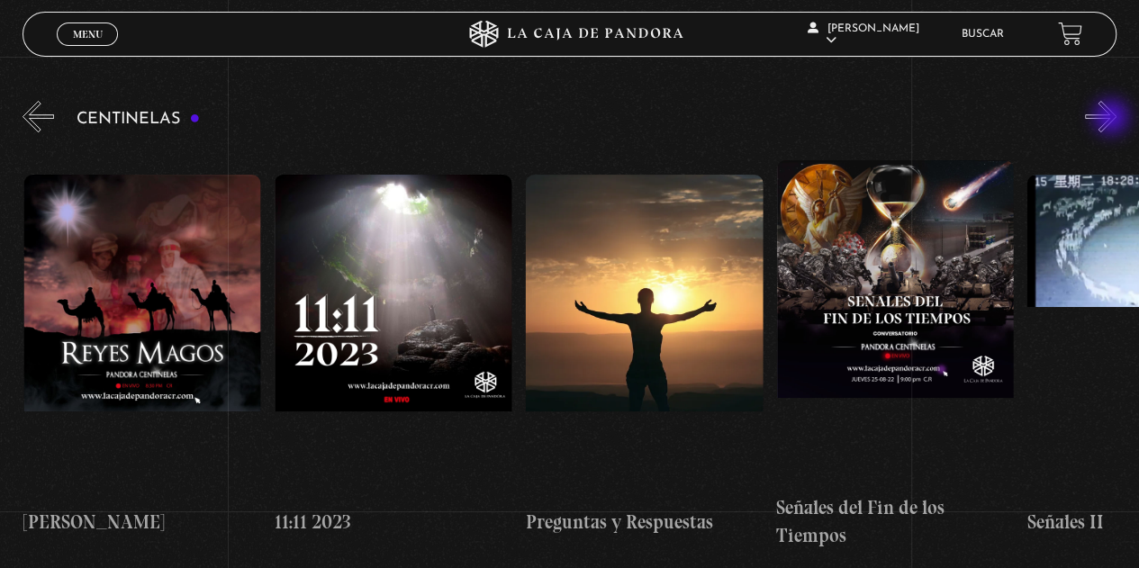
scroll to position [0, 12046]
click at [1113, 119] on button "»" at bounding box center [1101, 117] width 32 height 32
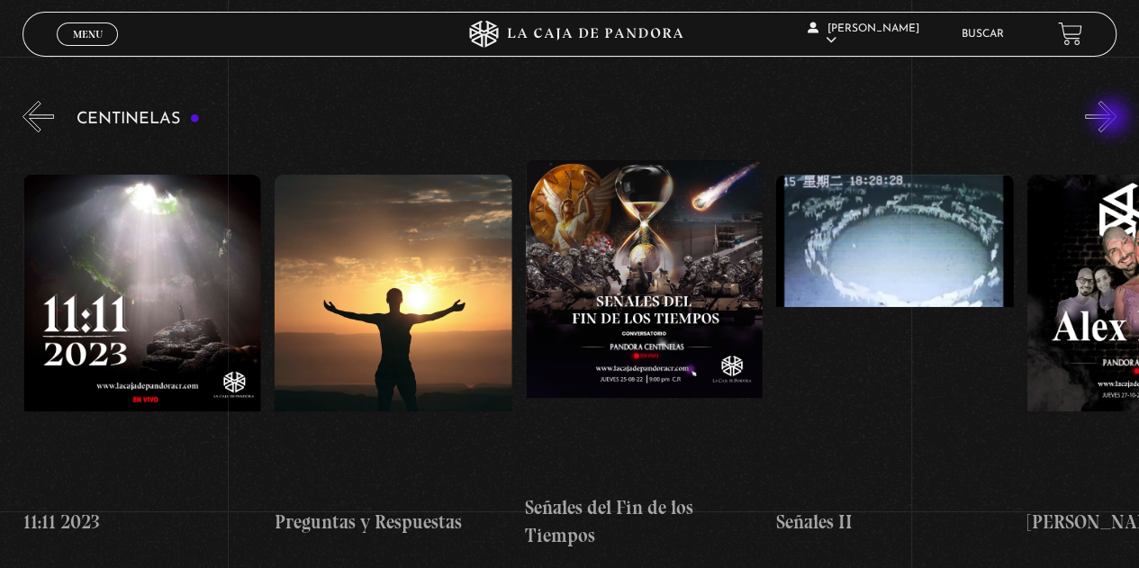
click at [1113, 119] on button "»" at bounding box center [1101, 117] width 32 height 32
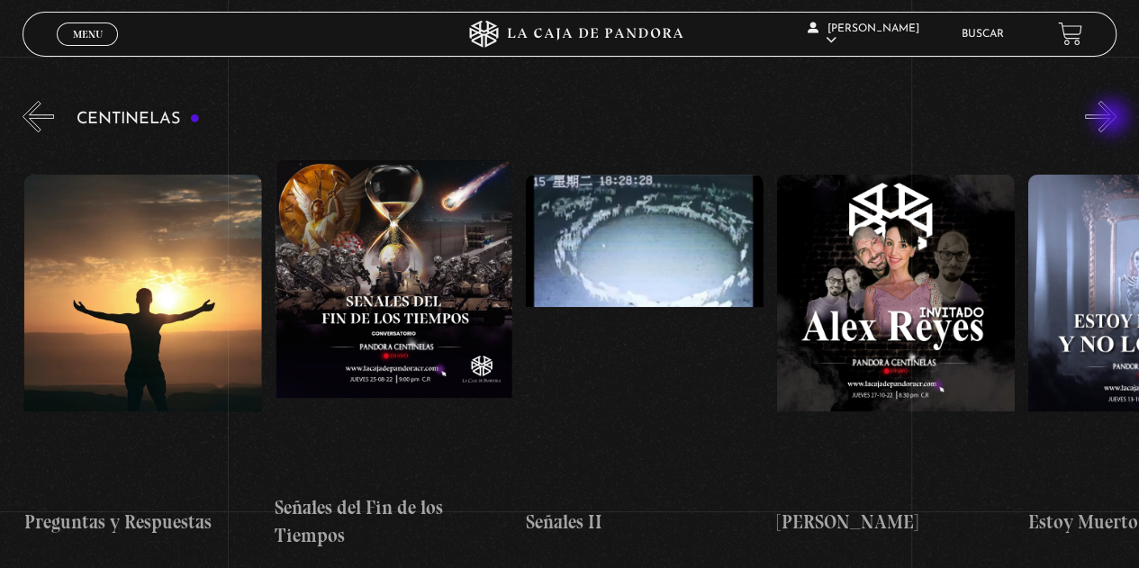
click at [1113, 119] on button "»" at bounding box center [1101, 117] width 32 height 32
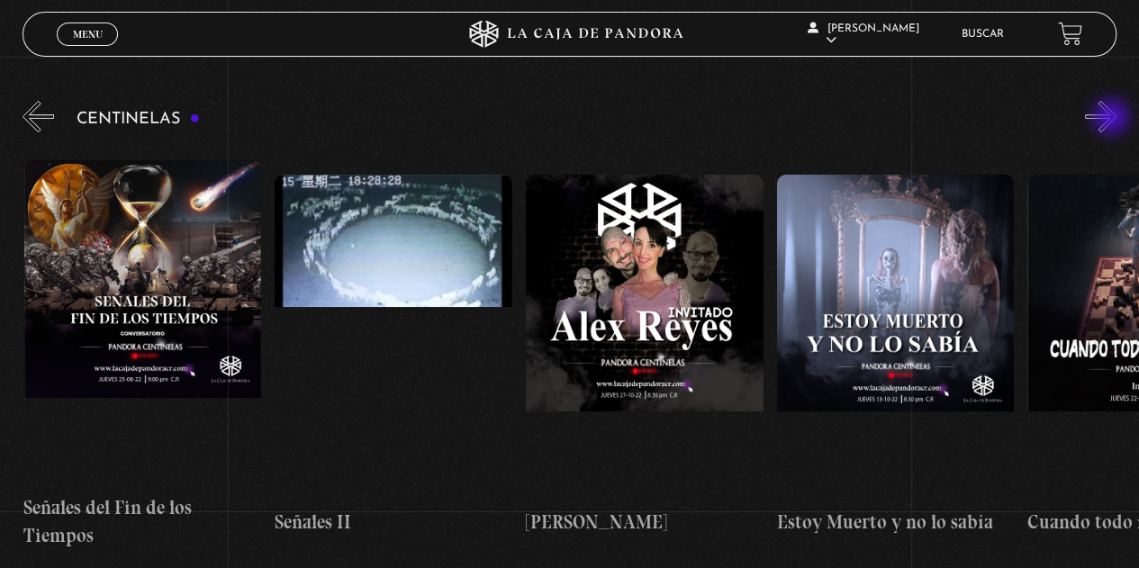
scroll to position [0, 12799]
click at [1113, 119] on button "»" at bounding box center [1101, 117] width 32 height 32
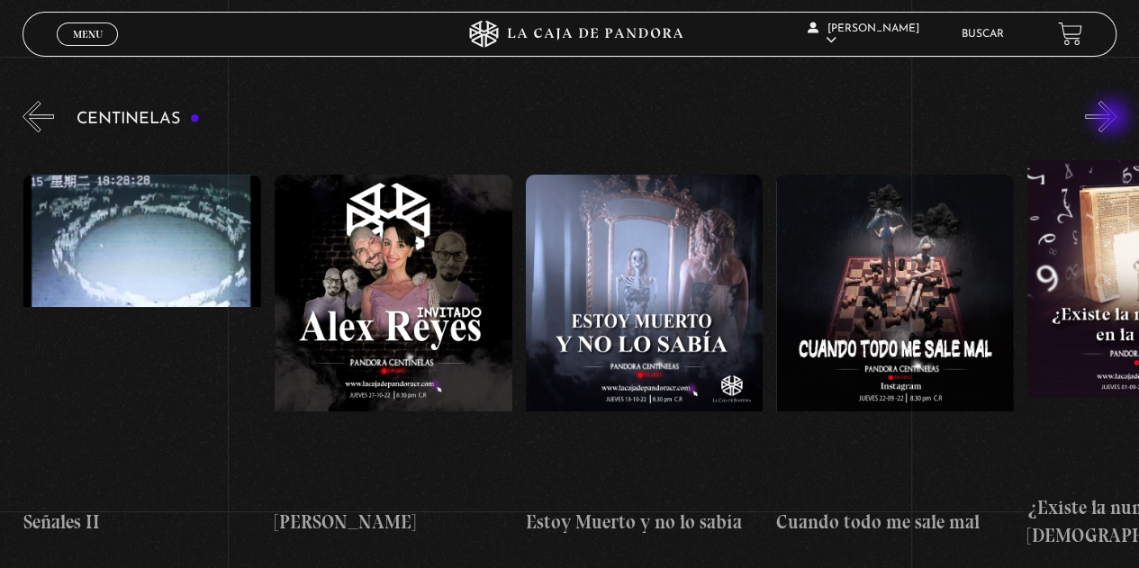
scroll to position [0, 13050]
click at [1113, 119] on button "»" at bounding box center [1101, 117] width 32 height 32
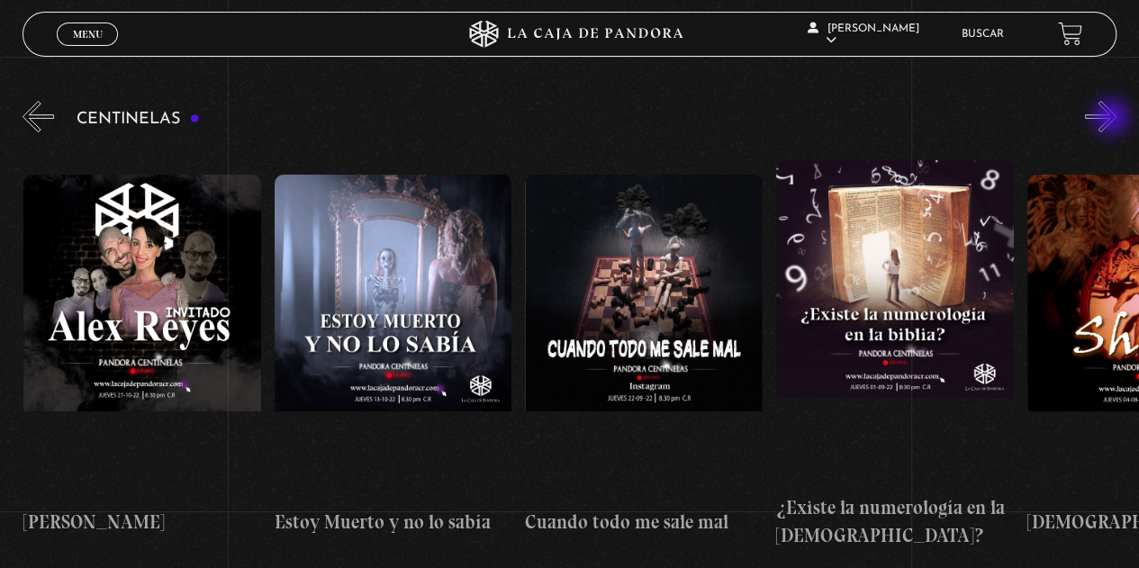
click at [1113, 119] on button "»" at bounding box center [1101, 117] width 32 height 32
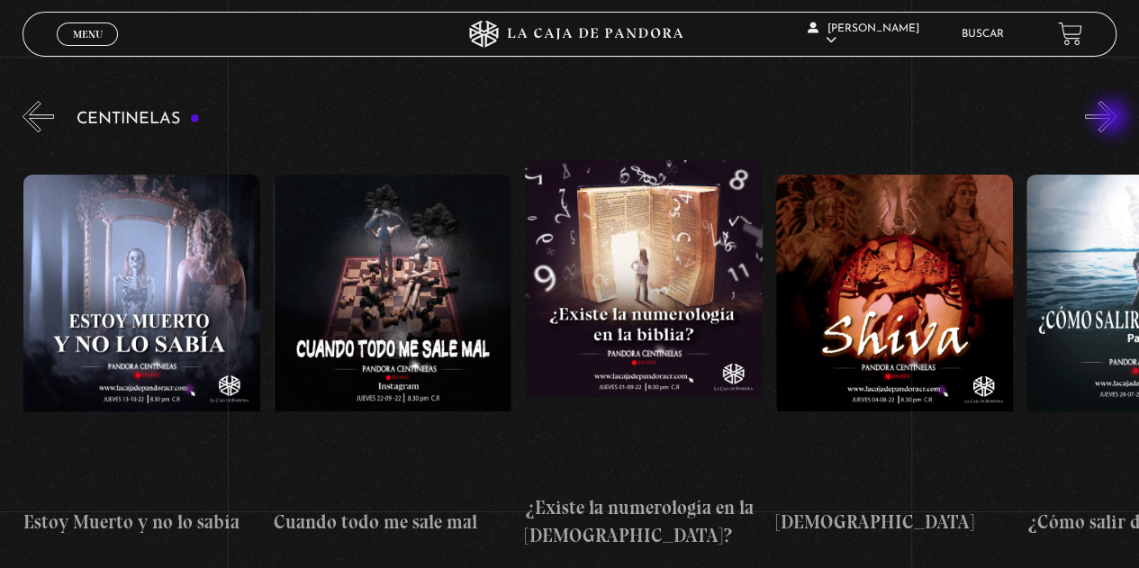
click at [1113, 119] on button "»" at bounding box center [1101, 117] width 32 height 32
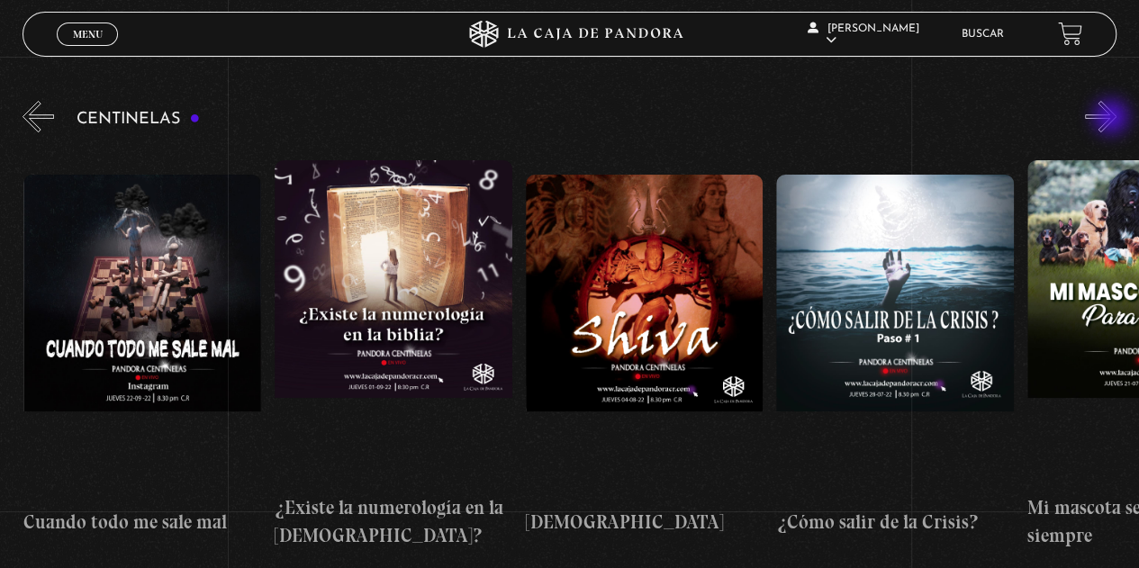
click at [1113, 119] on button "»" at bounding box center [1101, 117] width 32 height 32
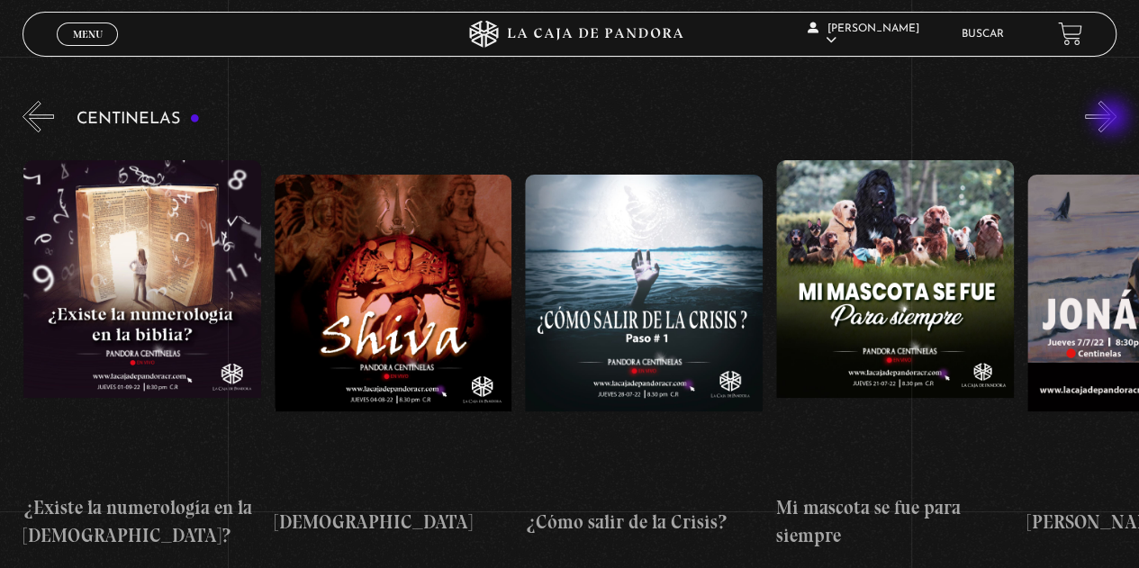
click at [1113, 119] on button "»" at bounding box center [1101, 117] width 32 height 32
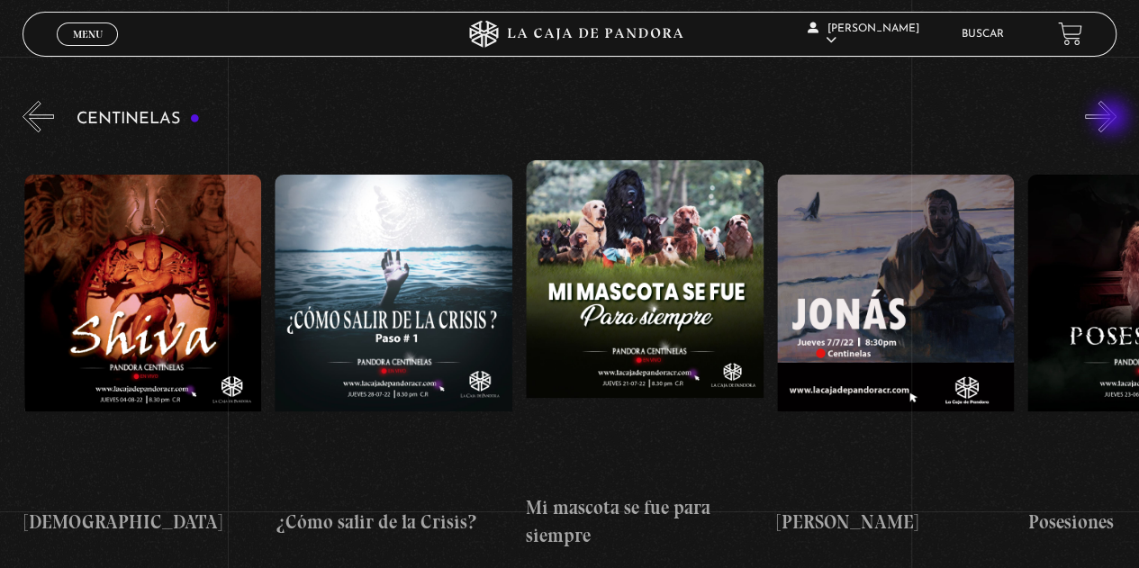
click at [1113, 119] on button "»" at bounding box center [1101, 117] width 32 height 32
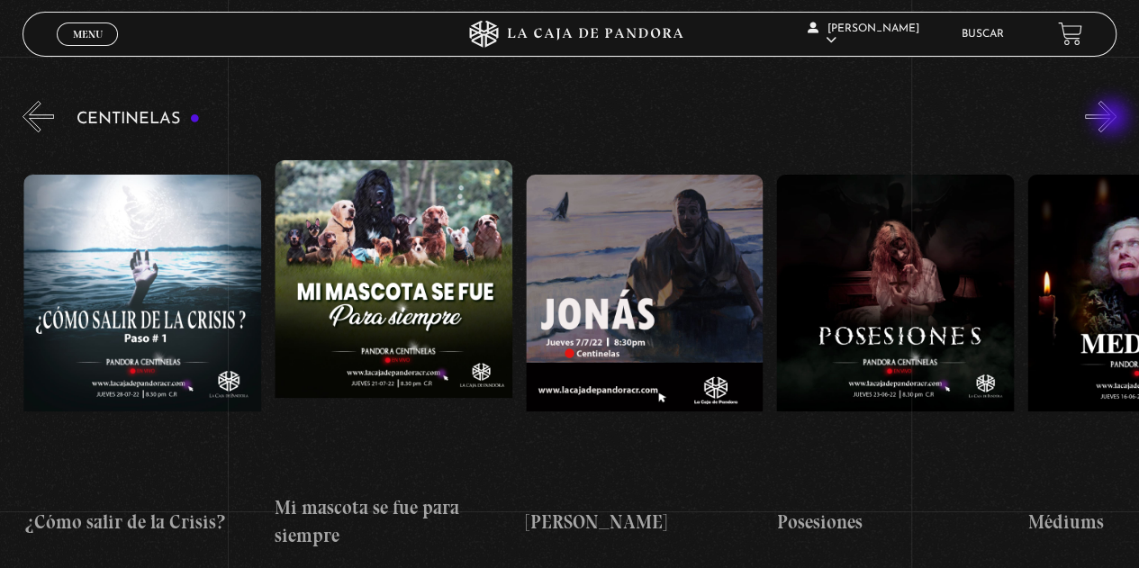
scroll to position [0, 14555]
click at [1108, 105] on button "»" at bounding box center [1101, 117] width 32 height 32
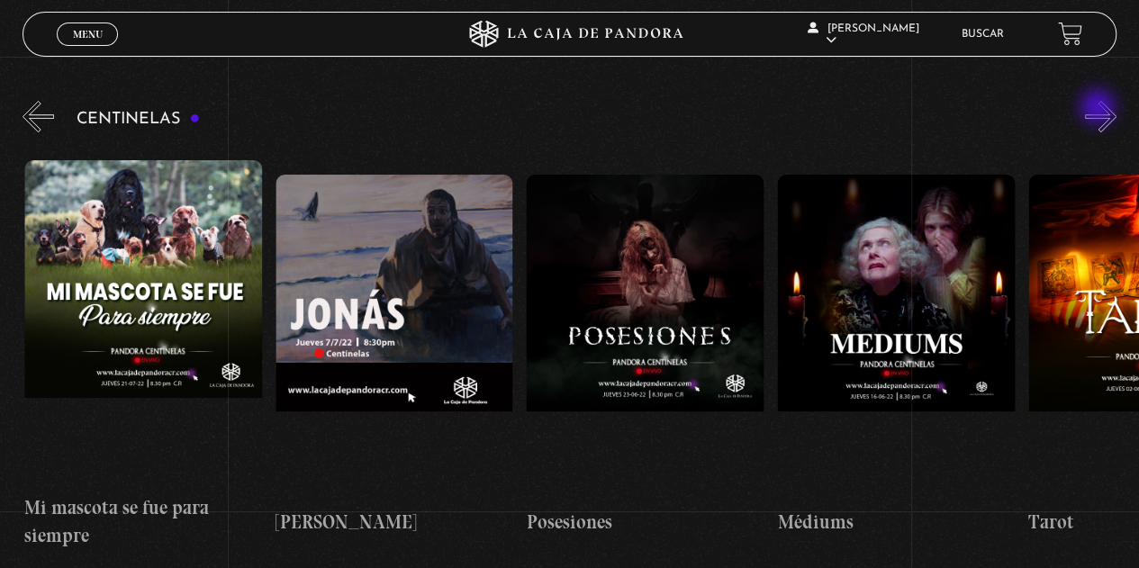
scroll to position [0, 14807]
click at [1099, 122] on div "Centinelas" at bounding box center [581, 330] width 1117 height 467
click at [1104, 119] on button "»" at bounding box center [1101, 117] width 32 height 32
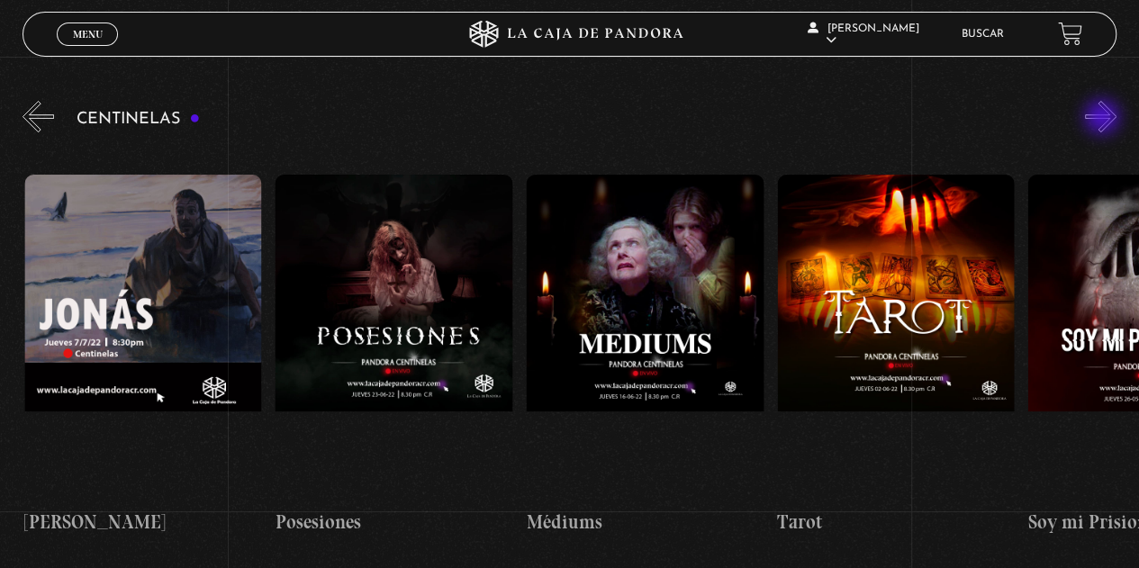
click at [1104, 119] on button "»" at bounding box center [1101, 117] width 32 height 32
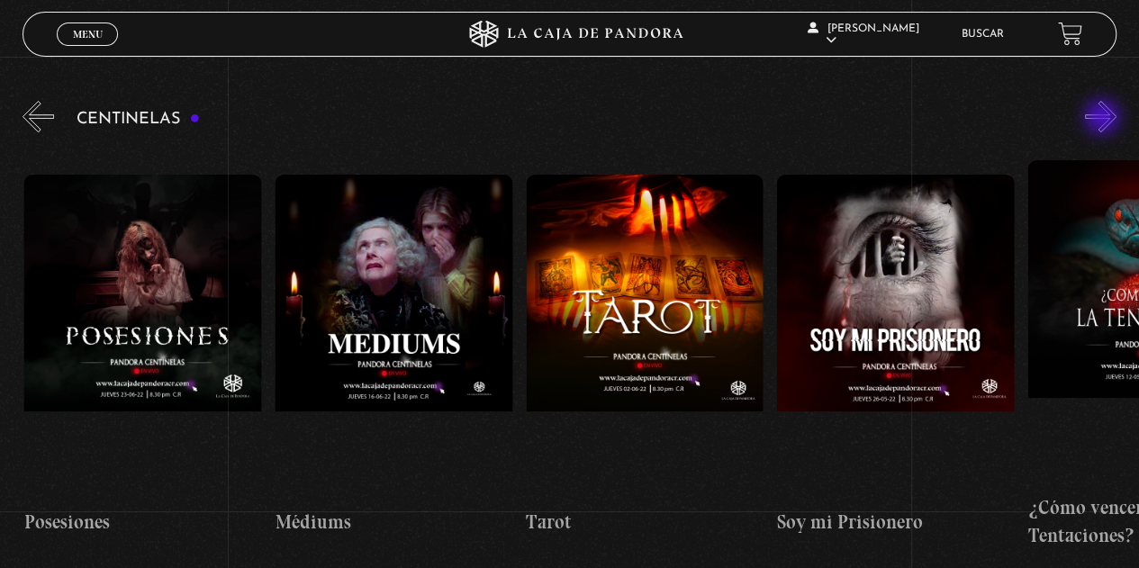
click at [1104, 119] on button "»" at bounding box center [1101, 117] width 32 height 32
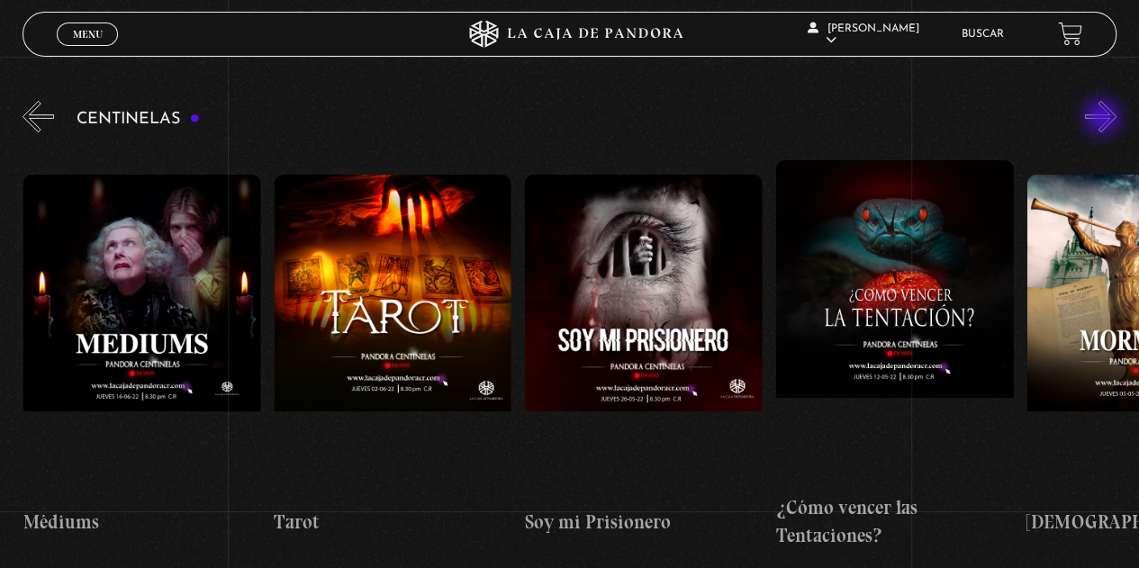
click at [1104, 119] on button "»" at bounding box center [1101, 117] width 32 height 32
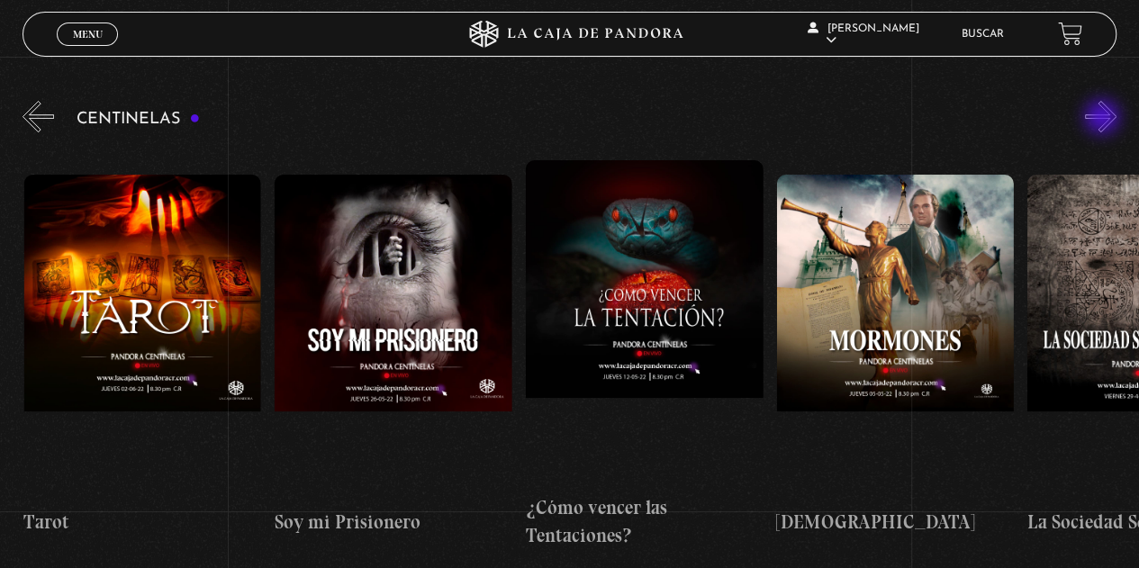
click at [1104, 119] on button "»" at bounding box center [1101, 117] width 32 height 32
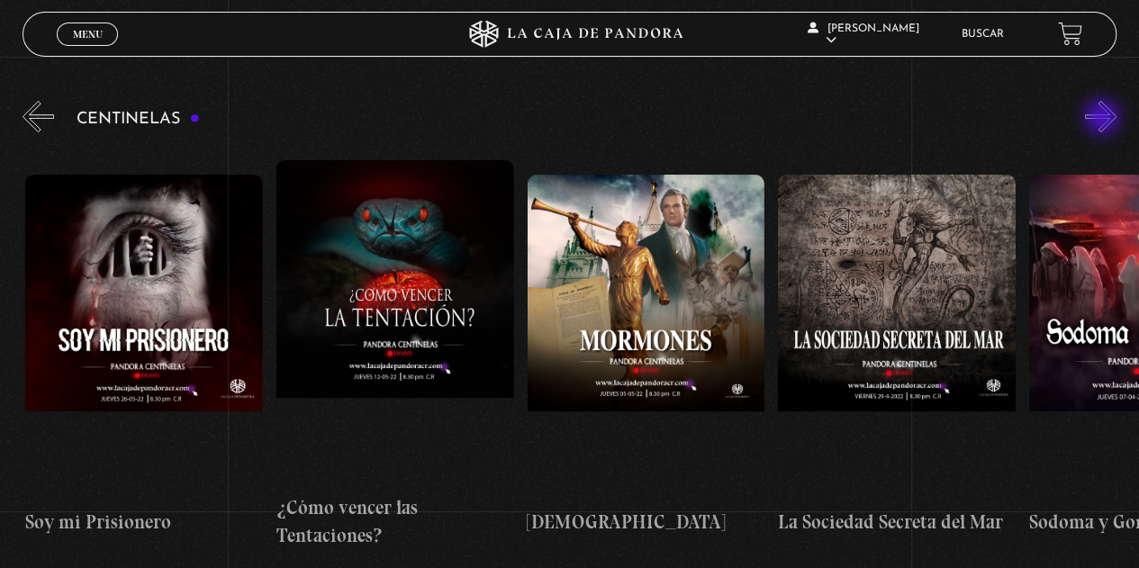
click at [1104, 119] on button "»" at bounding box center [1101, 117] width 32 height 32
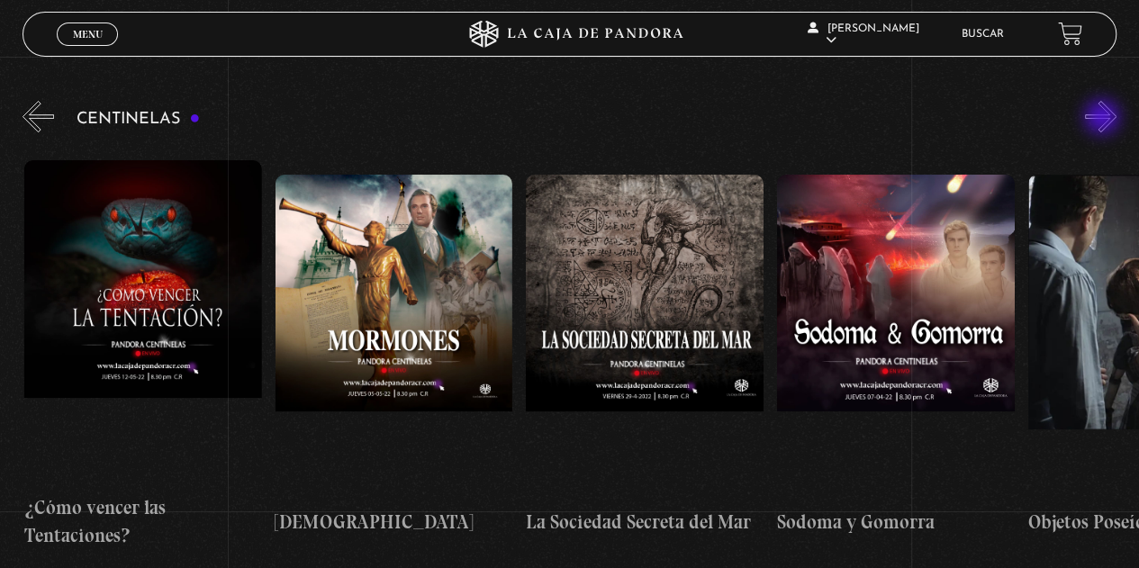
click at [1104, 119] on button "»" at bounding box center [1101, 117] width 32 height 32
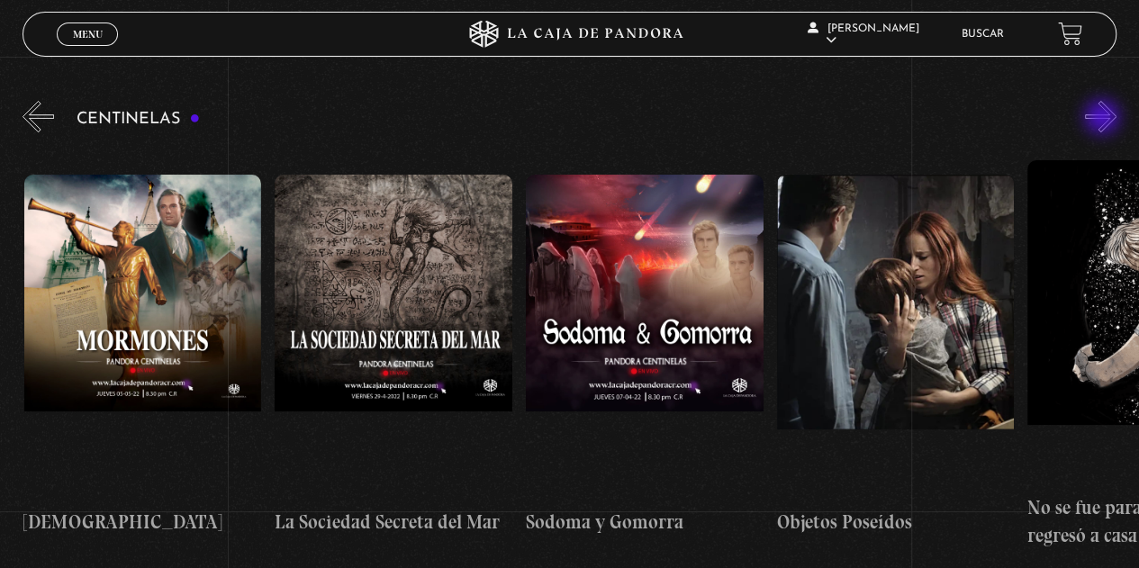
scroll to position [0, 16564]
click at [1104, 119] on button "»" at bounding box center [1101, 117] width 32 height 32
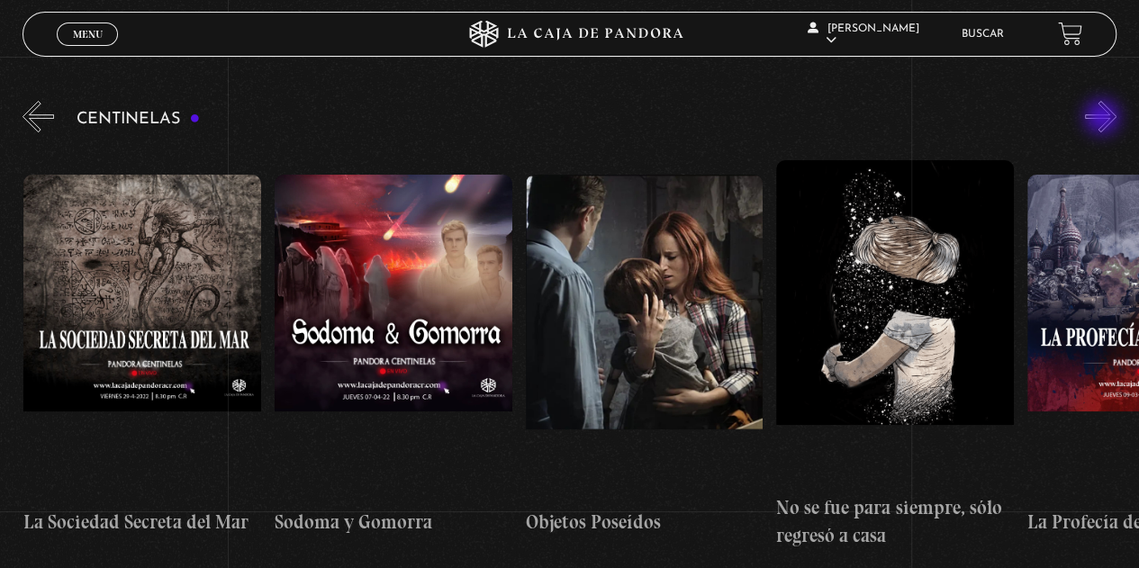
click at [1104, 119] on button "»" at bounding box center [1101, 117] width 32 height 32
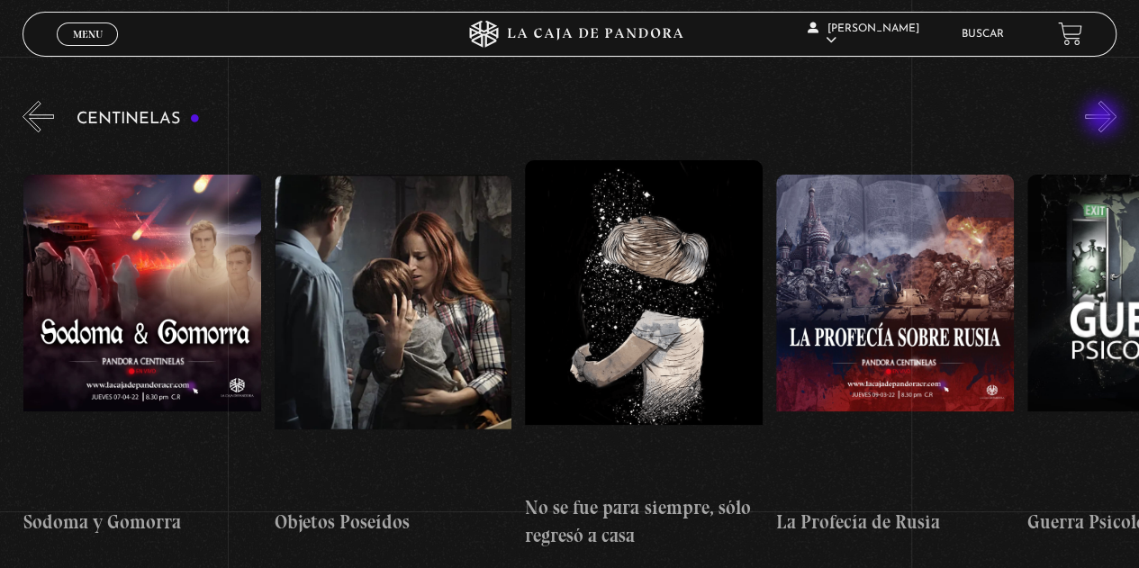
click at [1104, 119] on button "»" at bounding box center [1101, 117] width 32 height 32
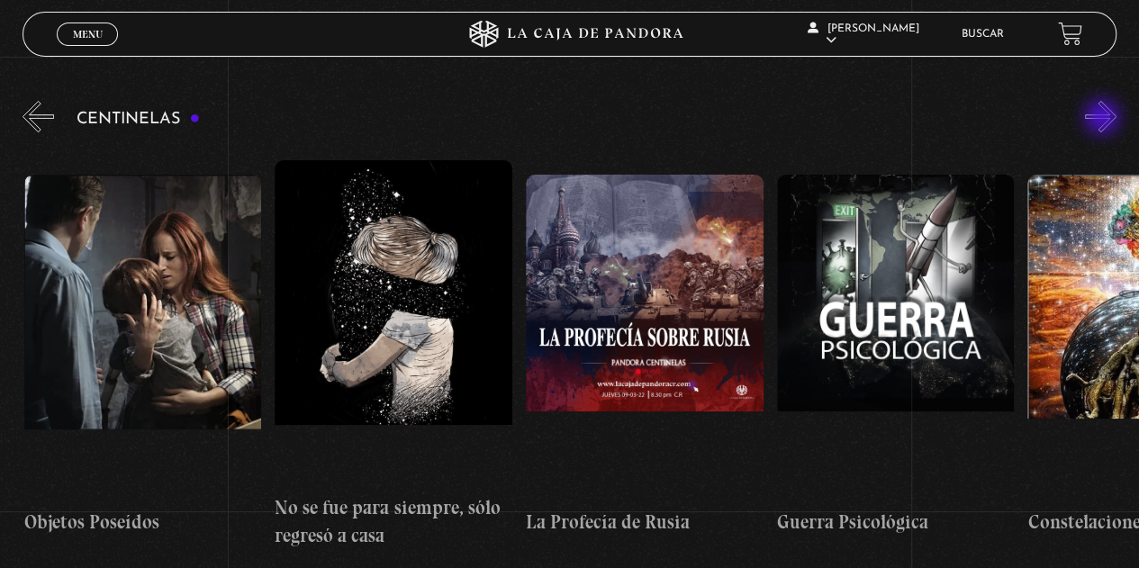
scroll to position [0, 17317]
click at [1104, 119] on button "»" at bounding box center [1101, 117] width 32 height 32
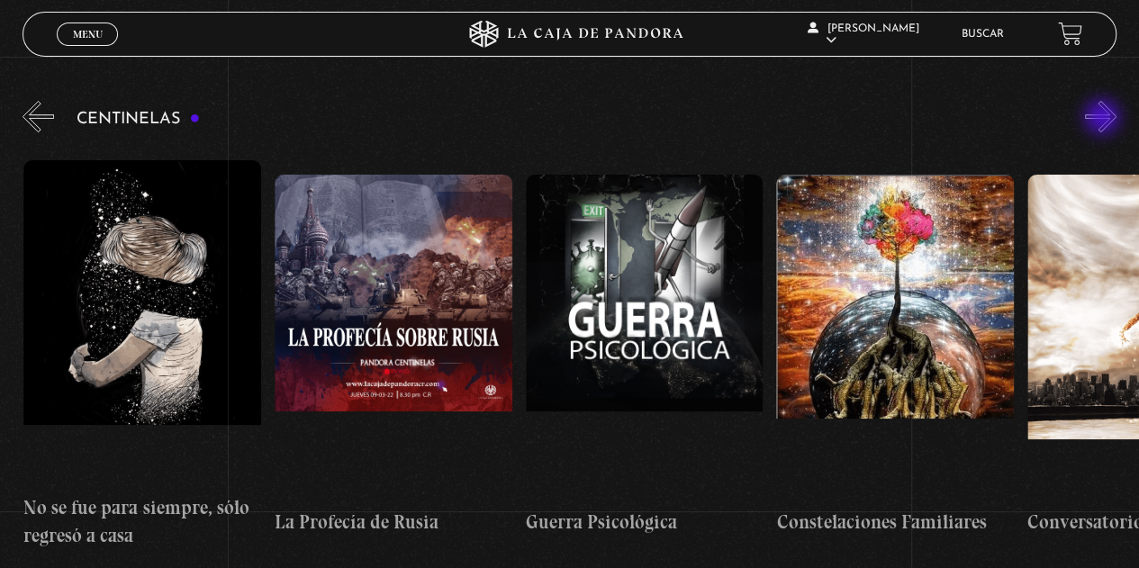
click at [1104, 119] on button "»" at bounding box center [1101, 117] width 32 height 32
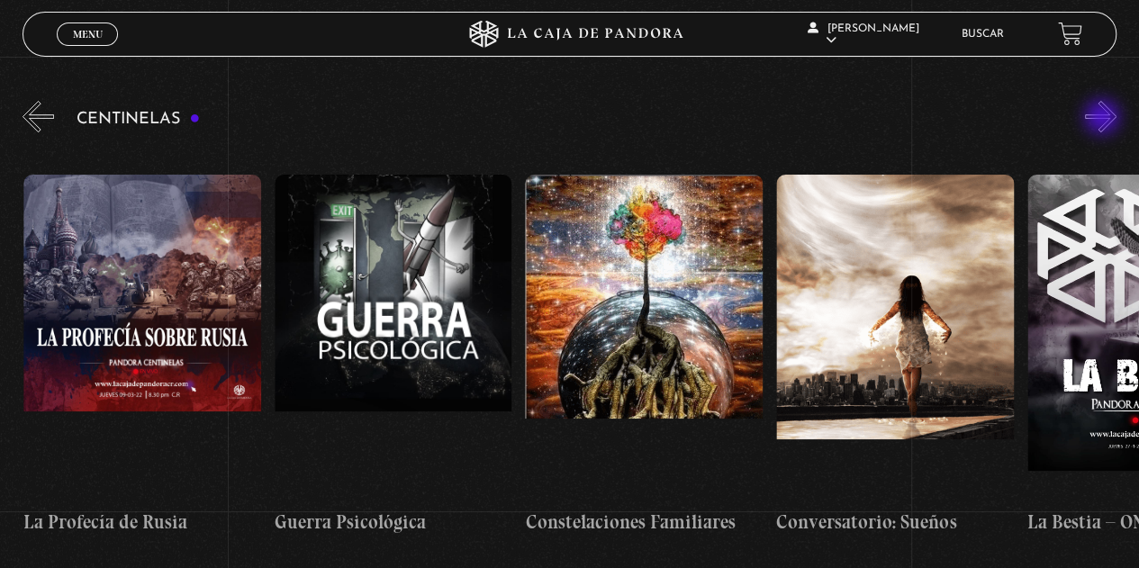
click at [1104, 119] on button "»" at bounding box center [1101, 117] width 32 height 32
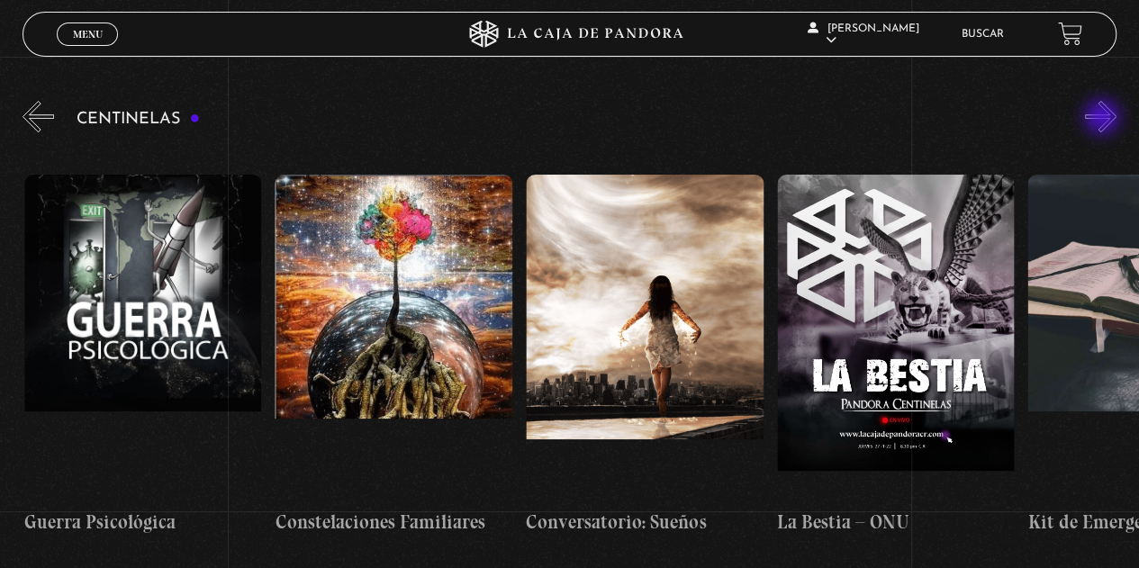
scroll to position [0, 18070]
click at [1104, 119] on button "»" at bounding box center [1101, 117] width 32 height 32
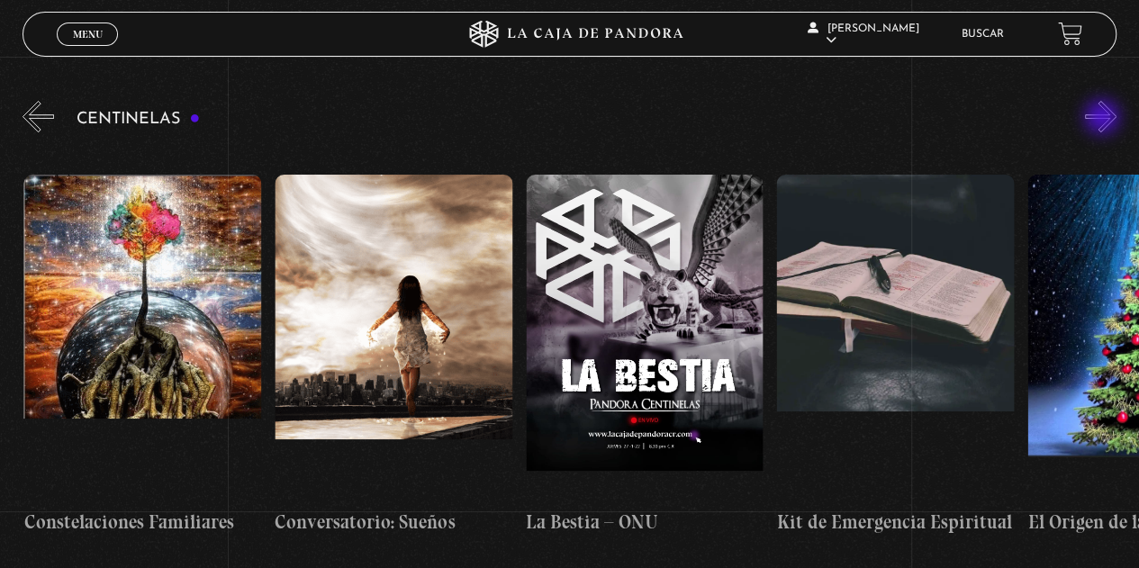
click at [1104, 119] on button "»" at bounding box center [1101, 117] width 32 height 32
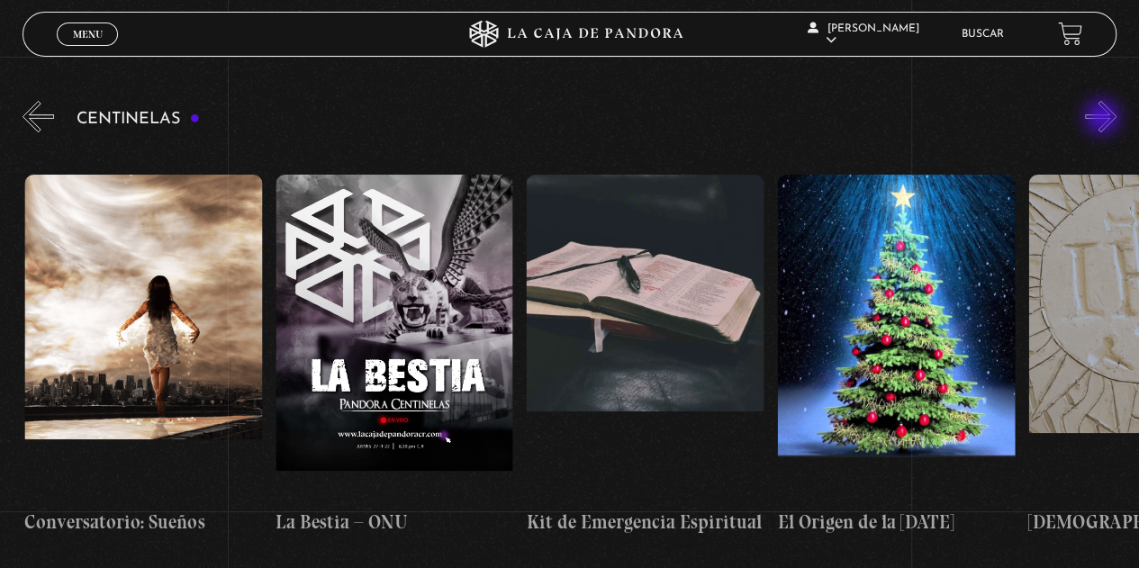
scroll to position [0, 18571]
click at [1104, 119] on button "»" at bounding box center [1101, 117] width 32 height 32
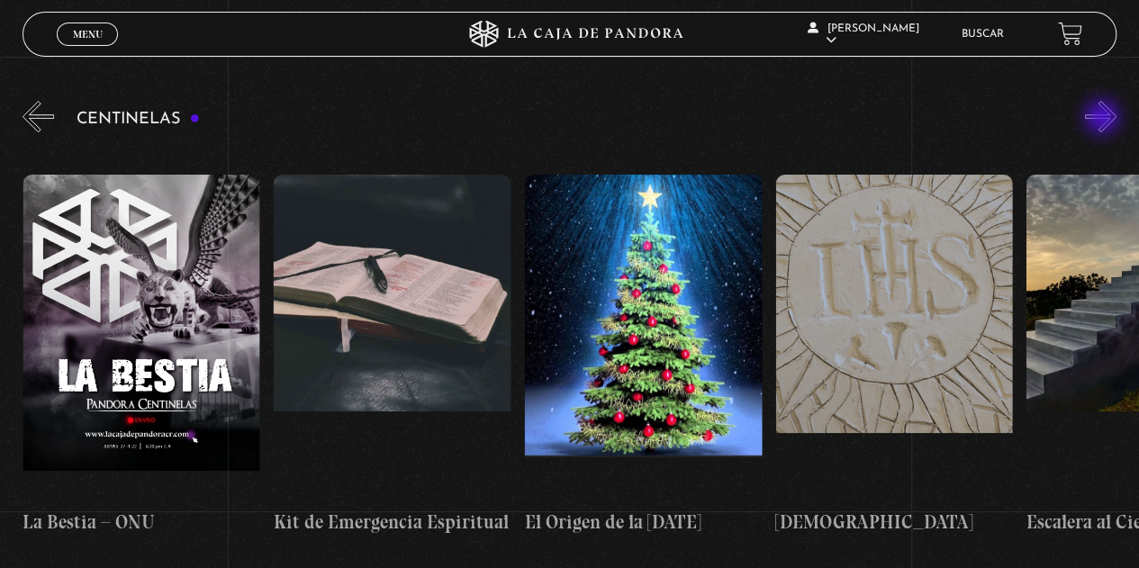
click at [1104, 119] on button "»" at bounding box center [1101, 117] width 32 height 32
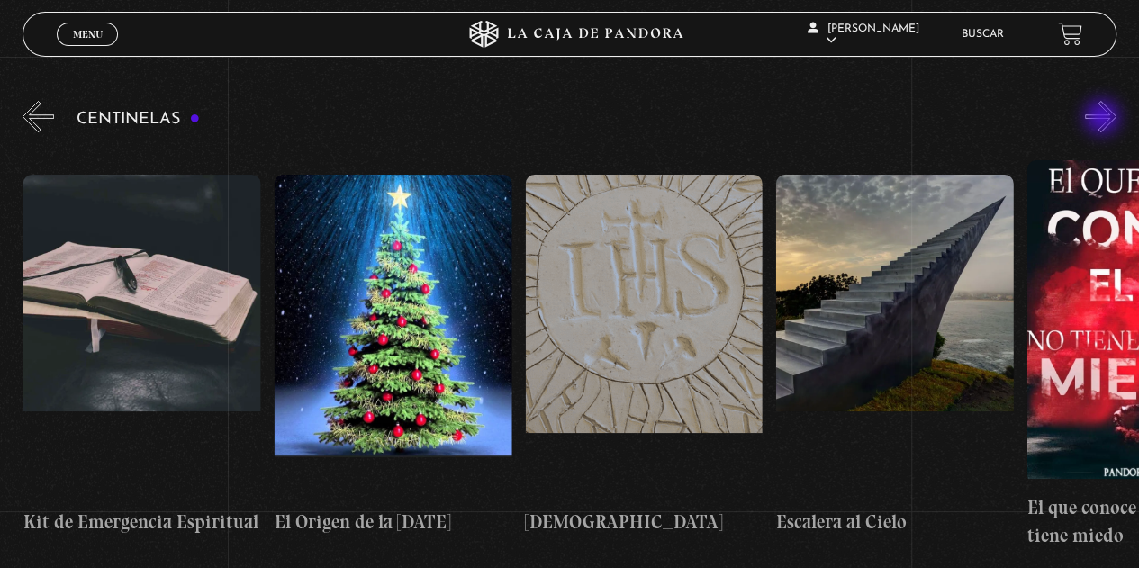
click at [1104, 119] on button "»" at bounding box center [1101, 117] width 32 height 32
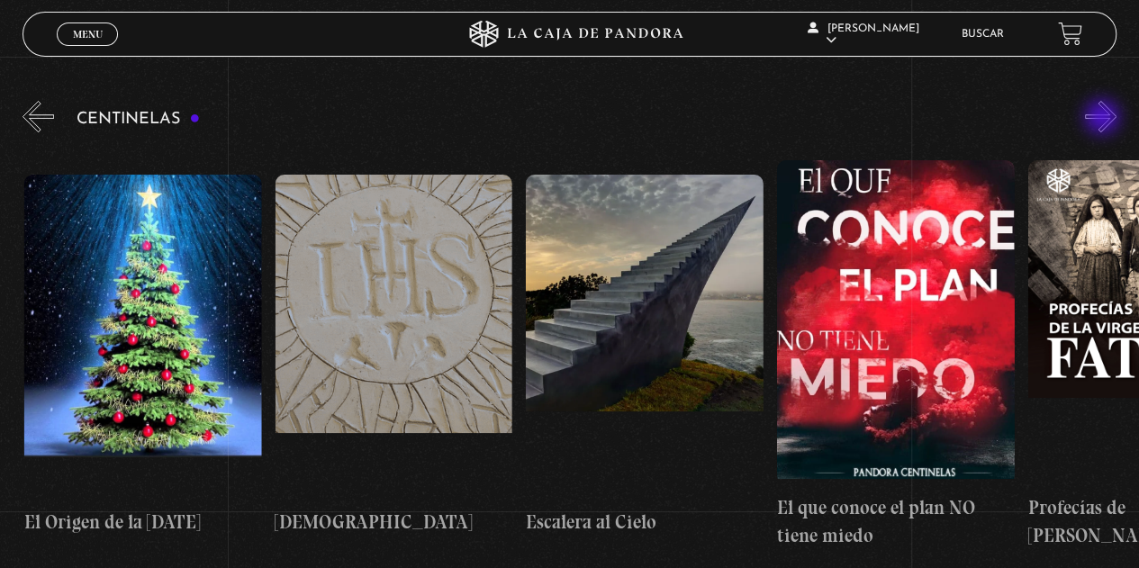
scroll to position [0, 19324]
click at [1104, 119] on button "»" at bounding box center [1101, 117] width 32 height 32
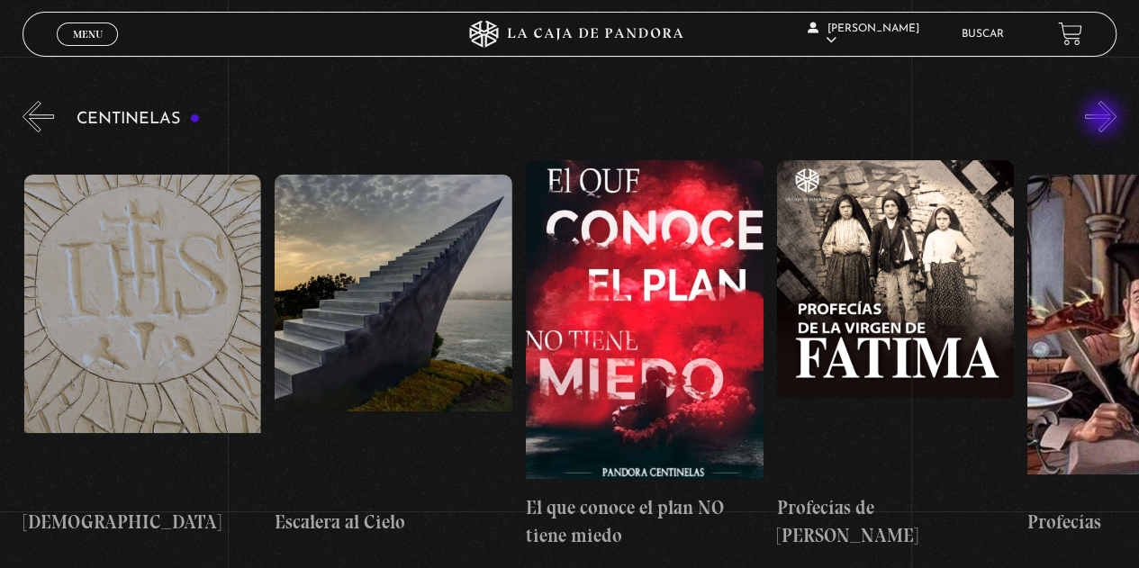
scroll to position [0, 19575]
click at [1104, 119] on button "»" at bounding box center [1101, 117] width 32 height 32
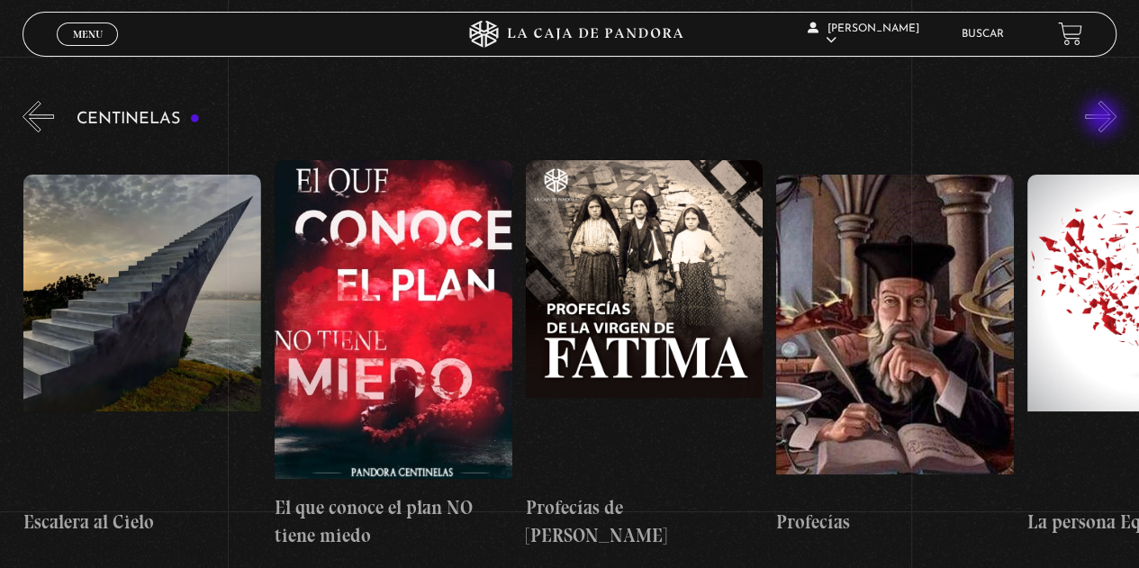
click at [1104, 119] on button "»" at bounding box center [1101, 117] width 32 height 32
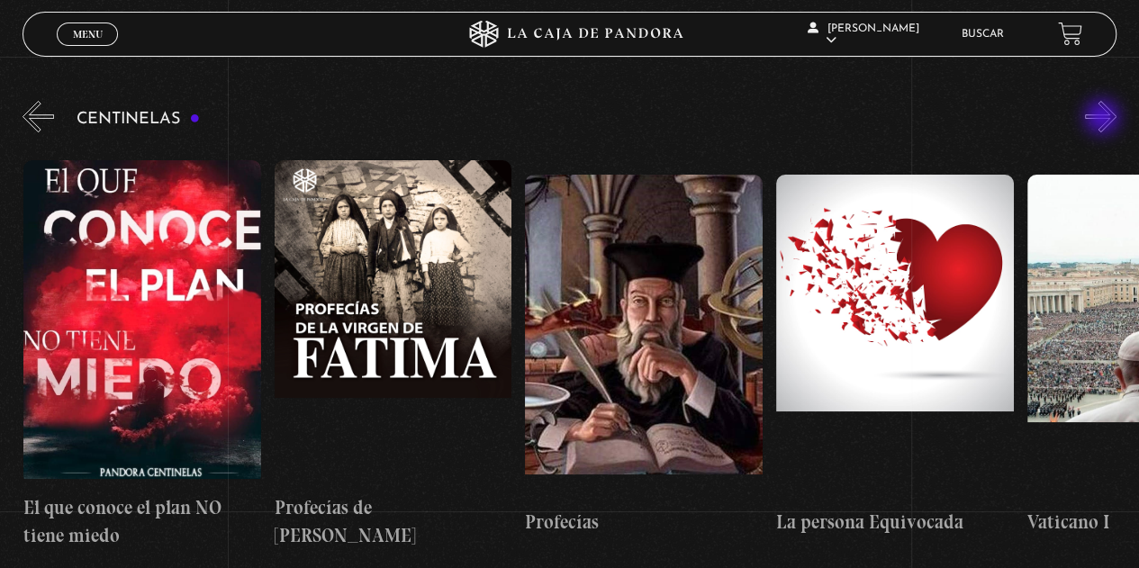
click at [1104, 119] on button "»" at bounding box center [1101, 117] width 32 height 32
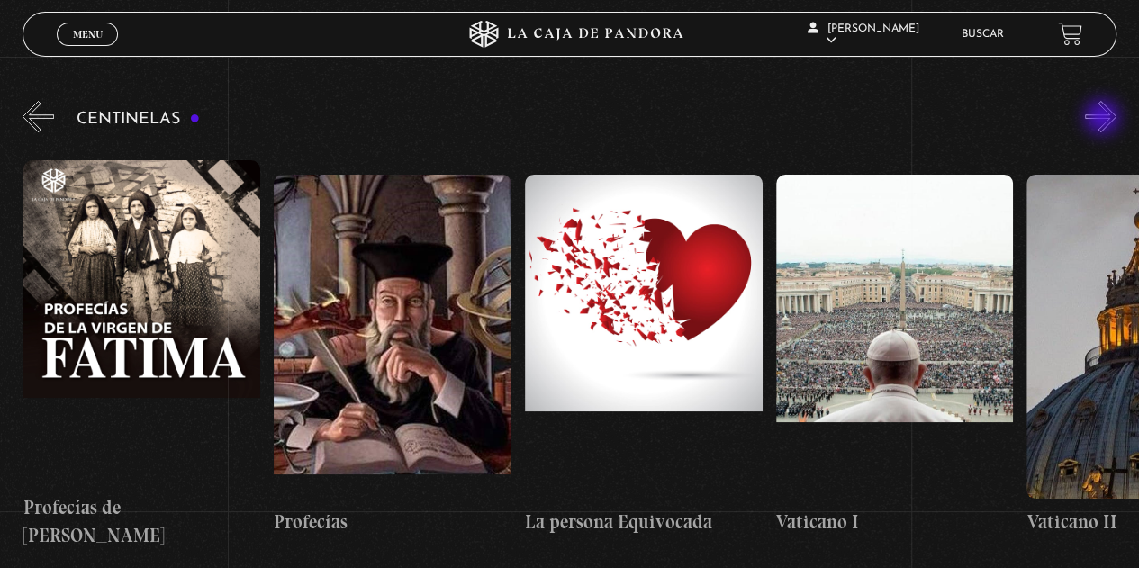
click at [1104, 119] on button "»" at bounding box center [1101, 117] width 32 height 32
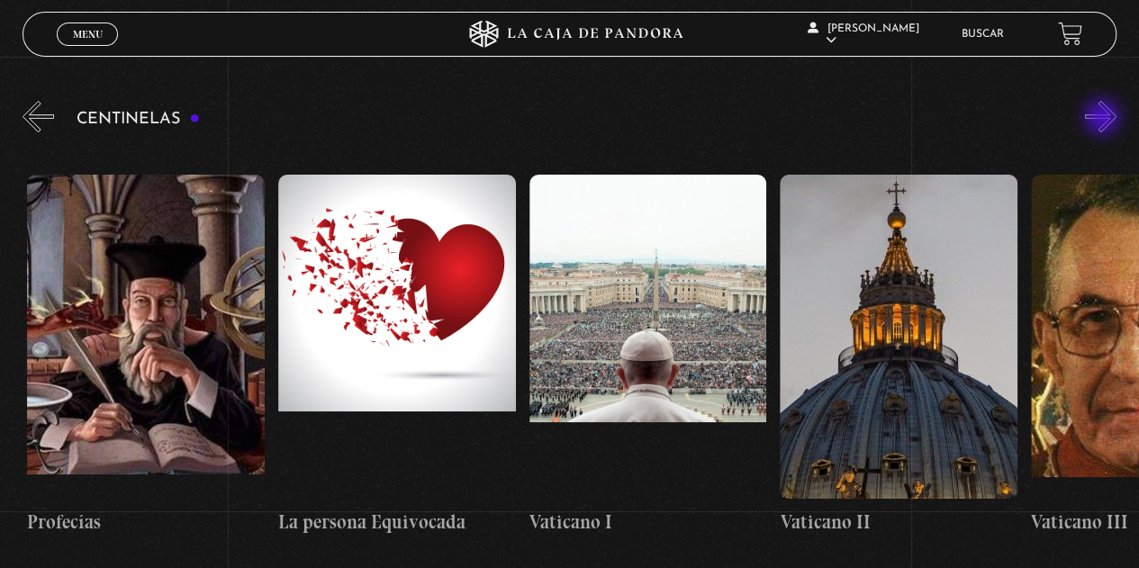
click at [1104, 119] on button "»" at bounding box center [1101, 117] width 32 height 32
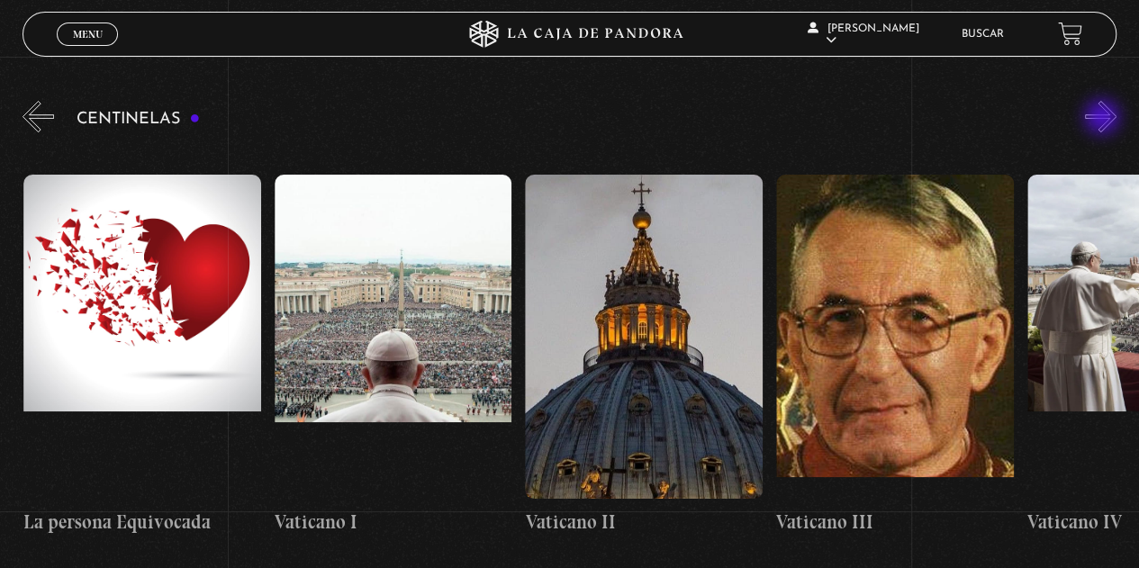
click at [1104, 119] on button "»" at bounding box center [1101, 117] width 32 height 32
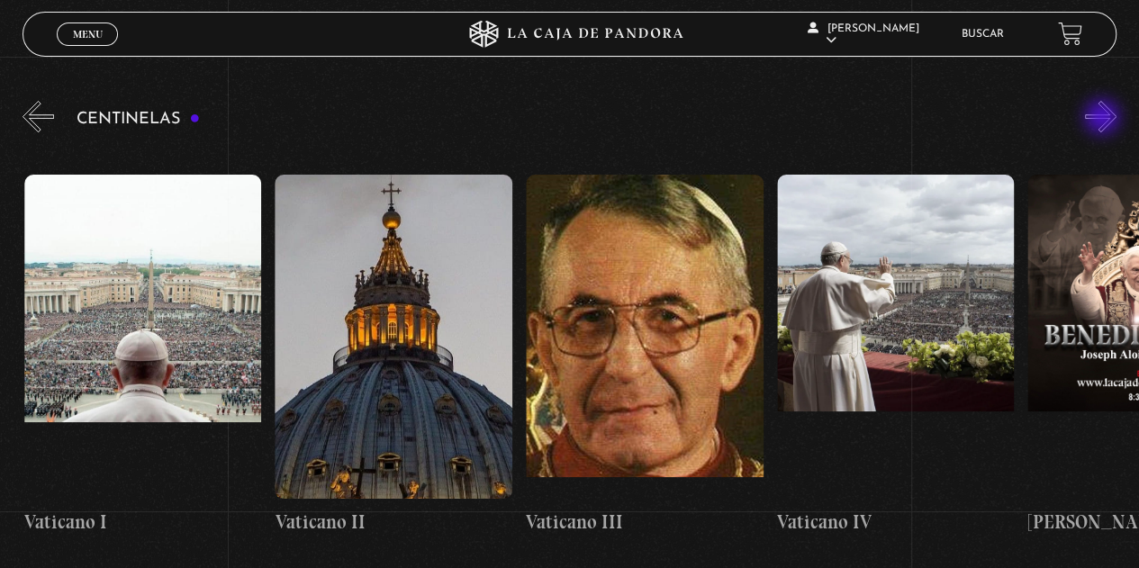
click at [1104, 119] on button "»" at bounding box center [1101, 117] width 32 height 32
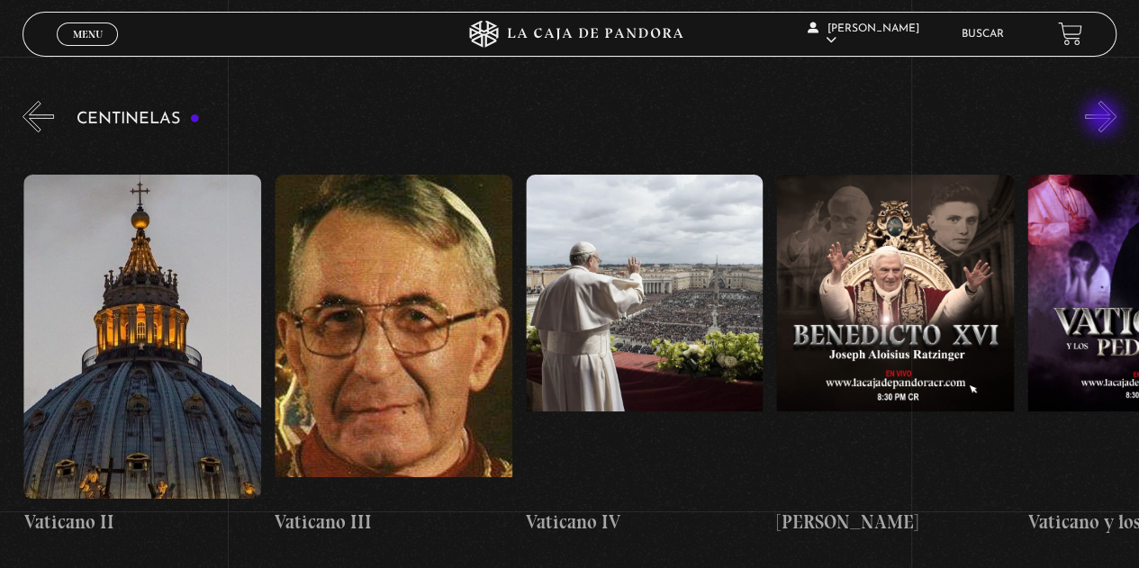
click at [1104, 119] on button "»" at bounding box center [1101, 117] width 32 height 32
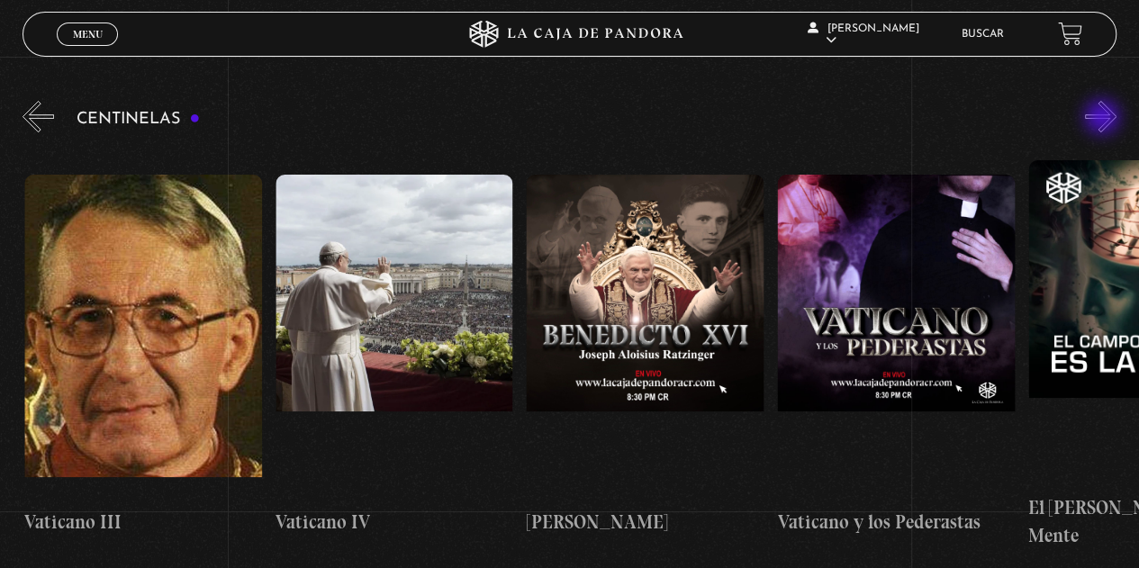
click at [1104, 119] on button "»" at bounding box center [1101, 117] width 32 height 32
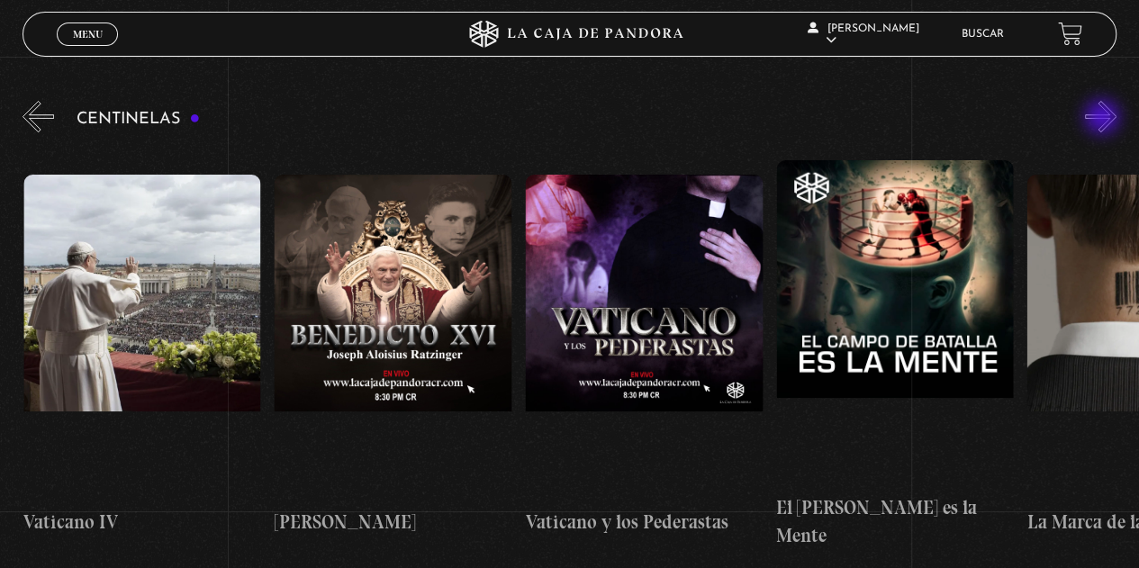
click at [1104, 119] on button "»" at bounding box center [1101, 117] width 32 height 32
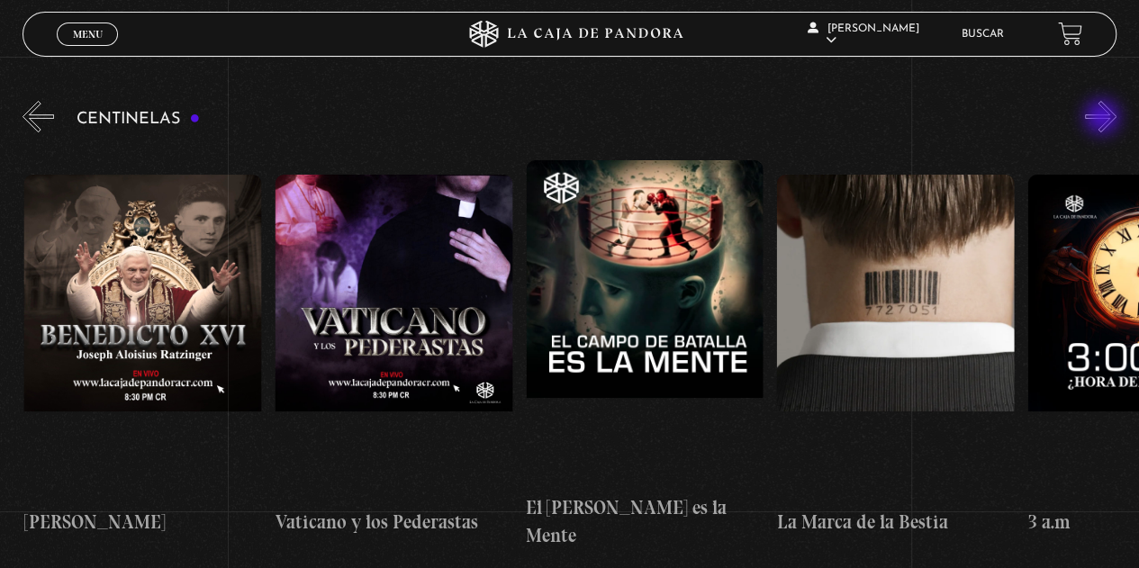
scroll to position [0, 22084]
click at [1104, 119] on button "»" at bounding box center [1101, 117] width 32 height 32
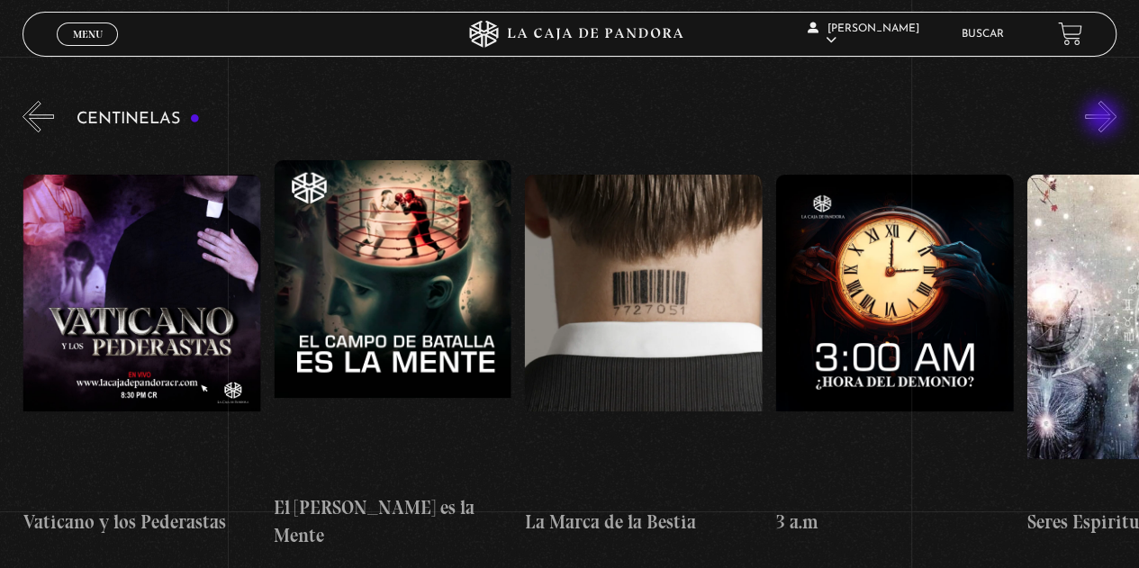
click at [1104, 119] on button "»" at bounding box center [1101, 117] width 32 height 32
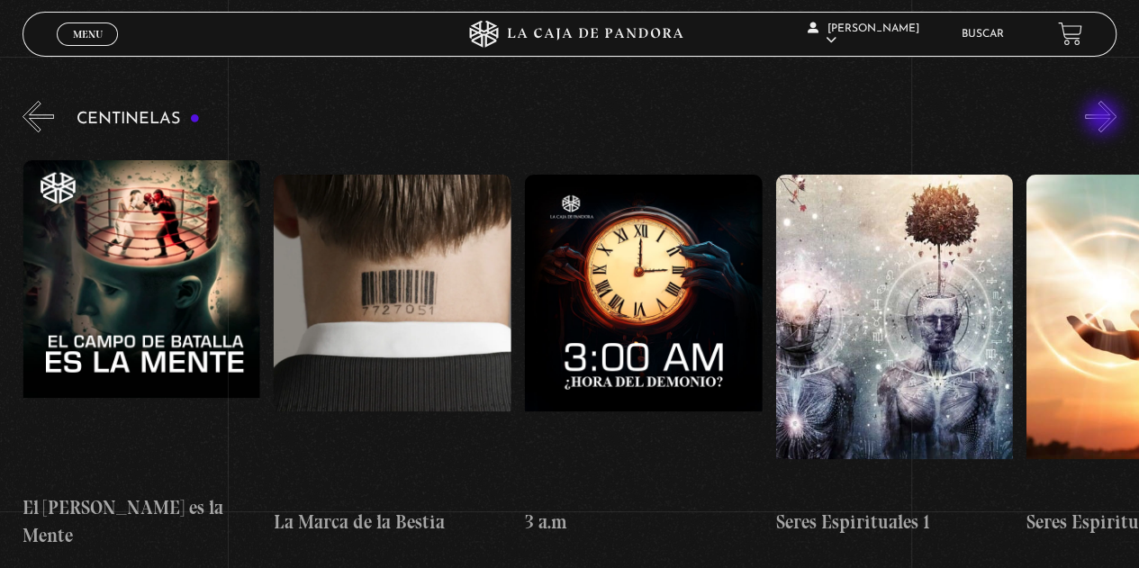
click at [1104, 119] on button "»" at bounding box center [1101, 117] width 32 height 32
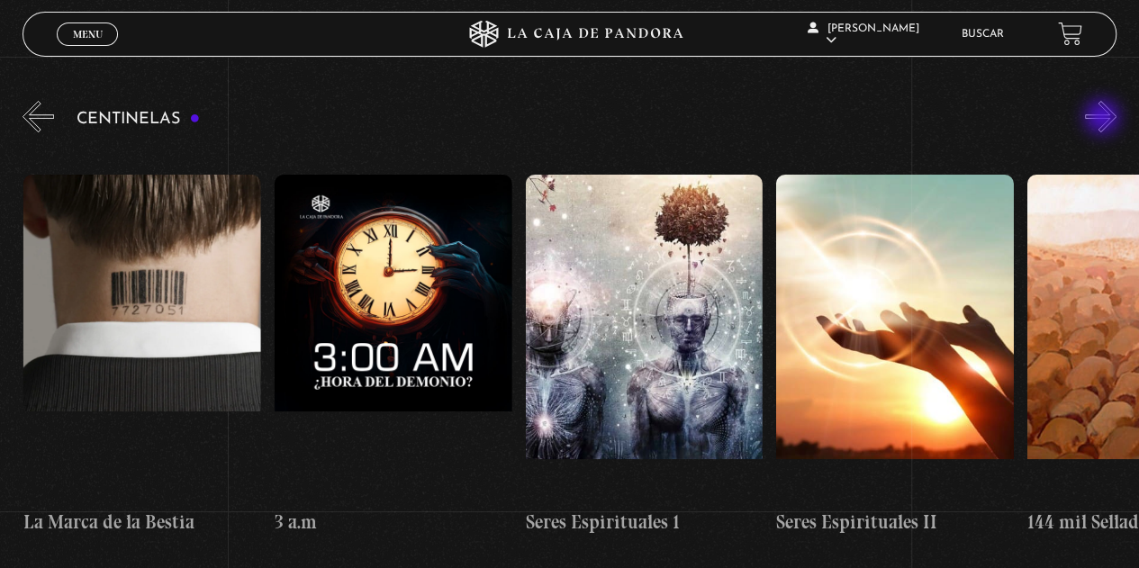
click at [1104, 119] on button "»" at bounding box center [1101, 117] width 32 height 32
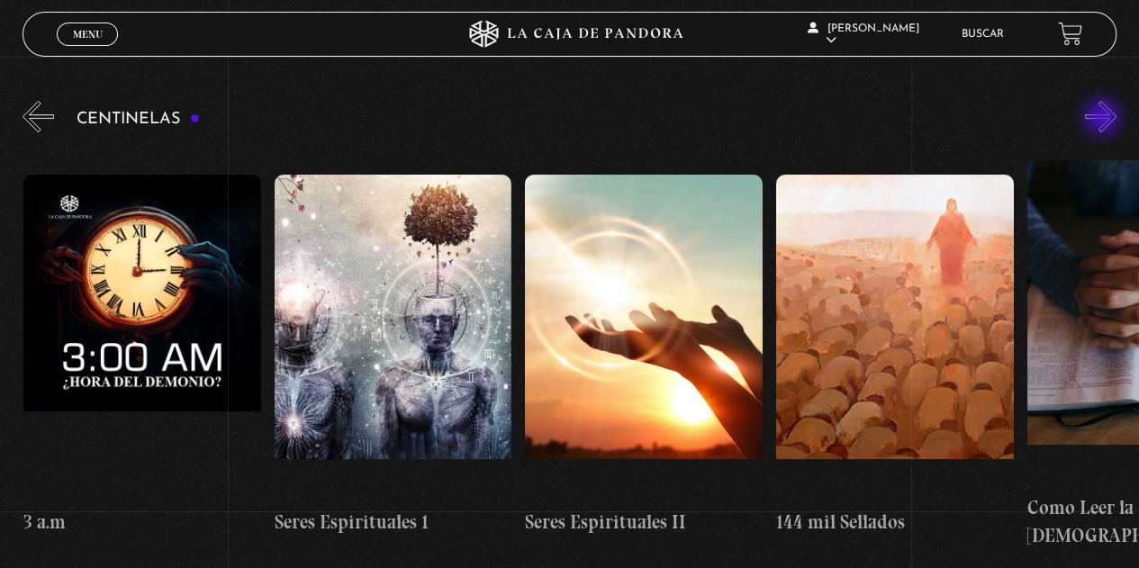
click at [1104, 119] on button "»" at bounding box center [1101, 117] width 32 height 32
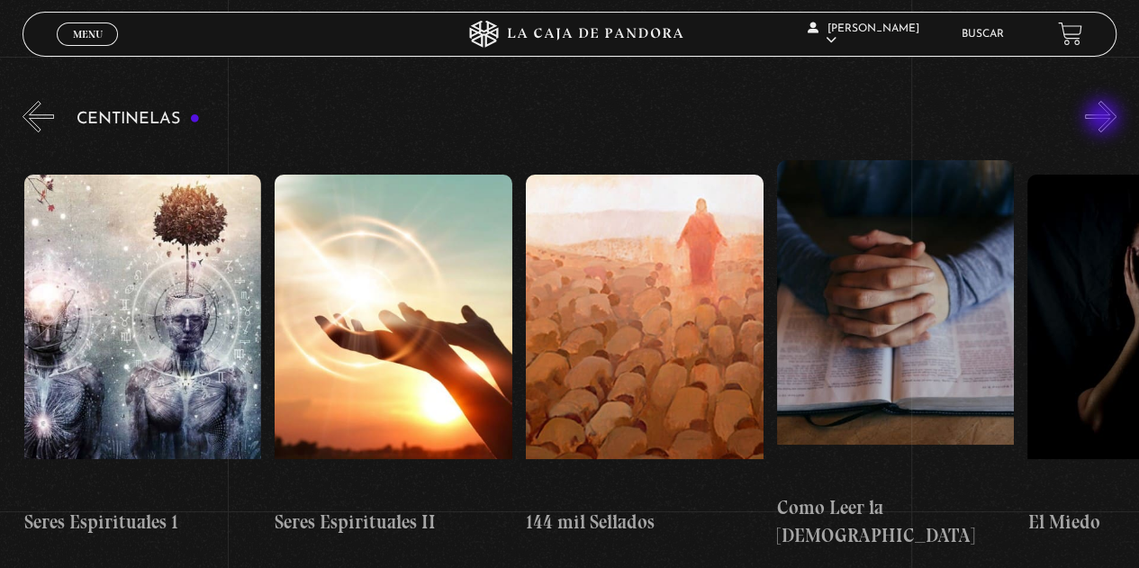
scroll to position [0, 23340]
click at [1104, 119] on button "»" at bounding box center [1101, 117] width 32 height 32
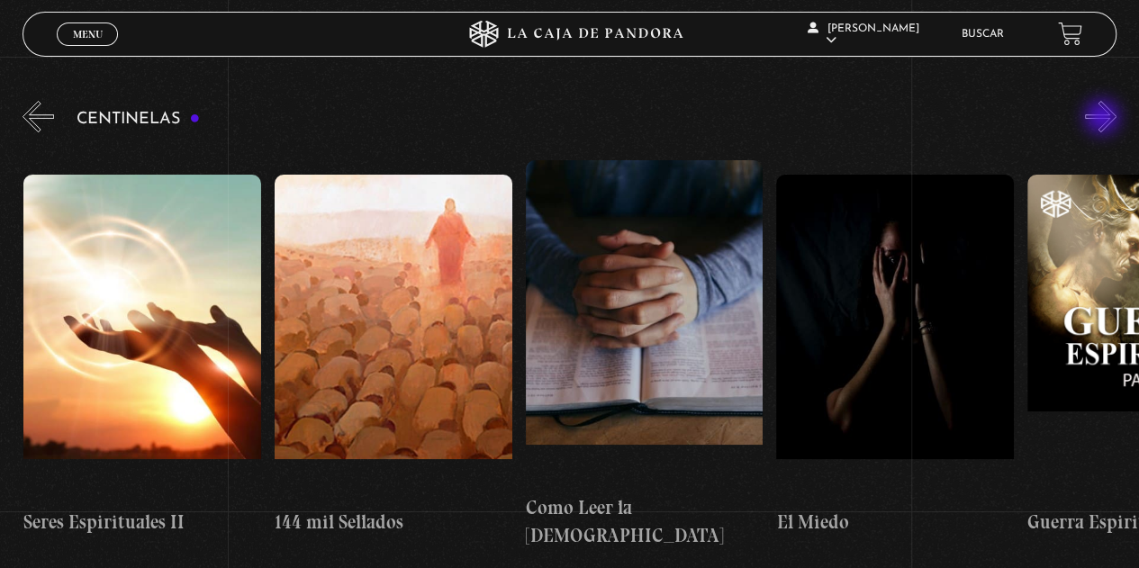
click at [1104, 119] on button "»" at bounding box center [1101, 117] width 32 height 32
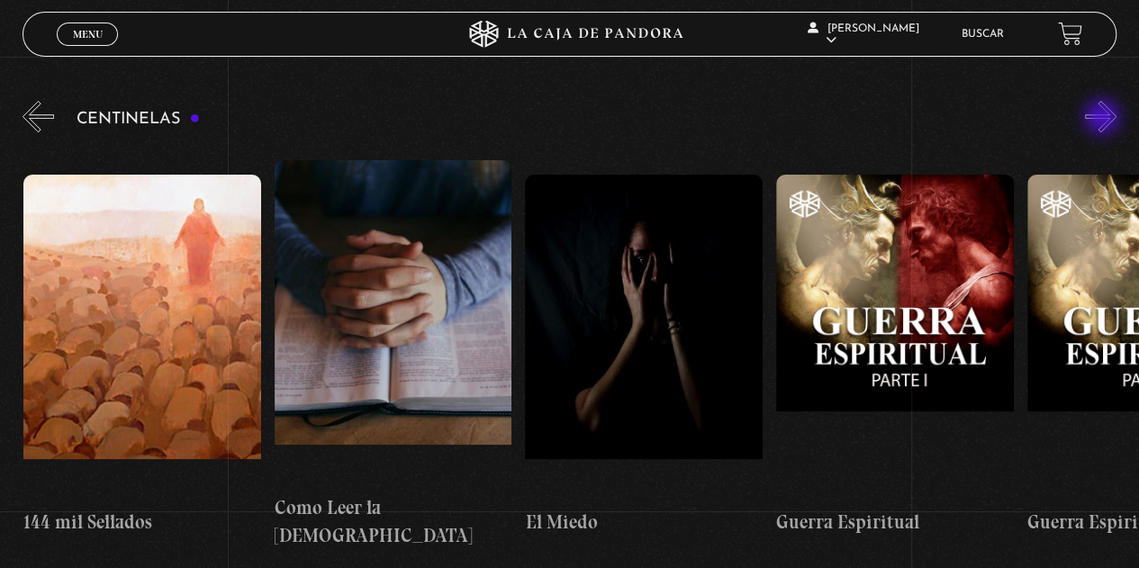
click at [1104, 119] on button "»" at bounding box center [1101, 117] width 32 height 32
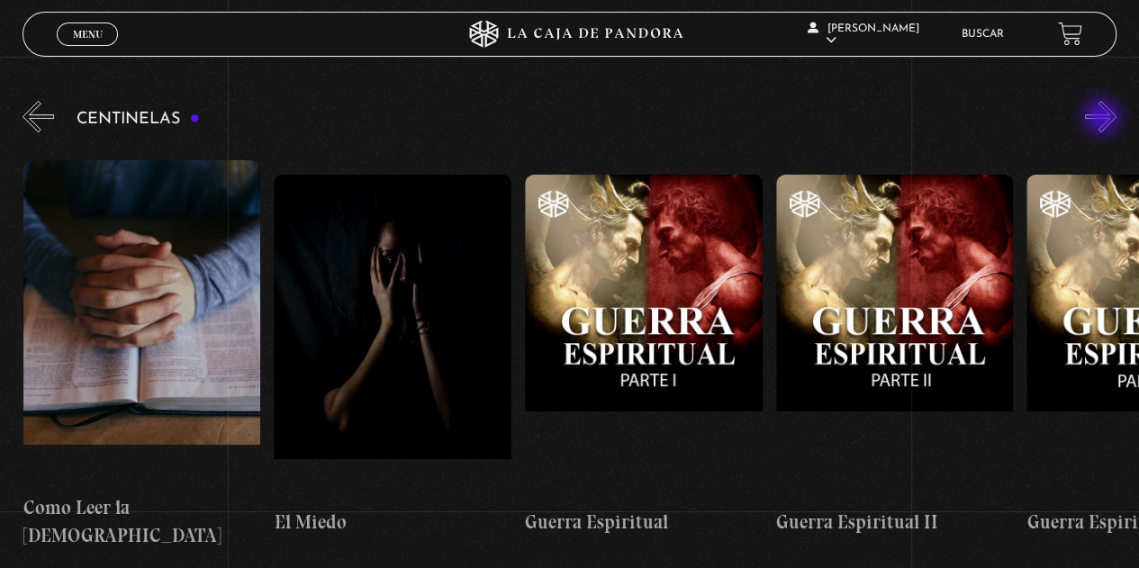
click at [1104, 119] on button "»" at bounding box center [1101, 117] width 32 height 32
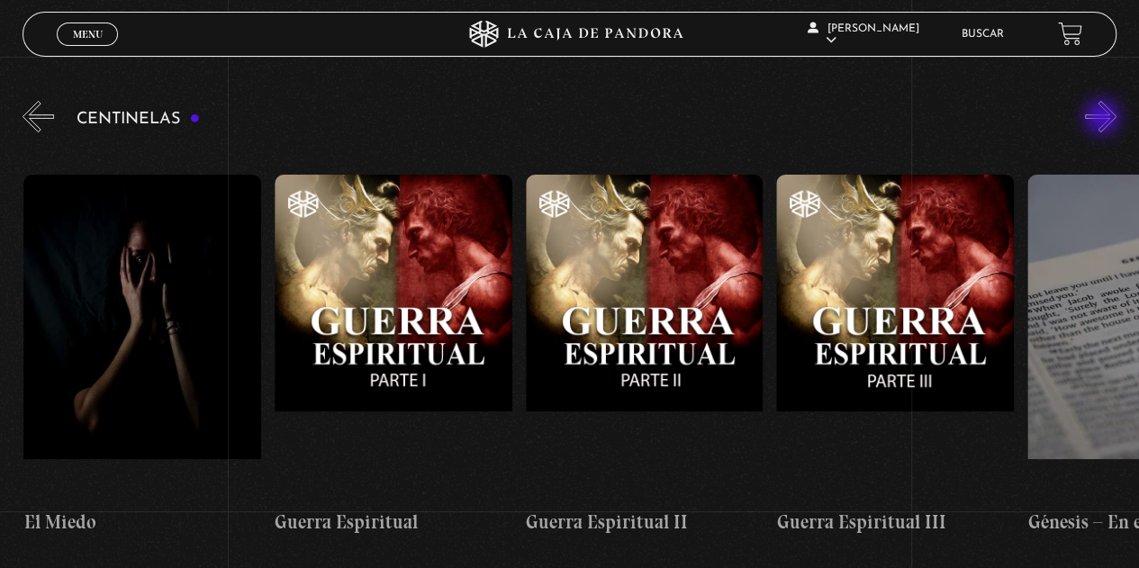
click at [1104, 119] on button "»" at bounding box center [1101, 117] width 32 height 32
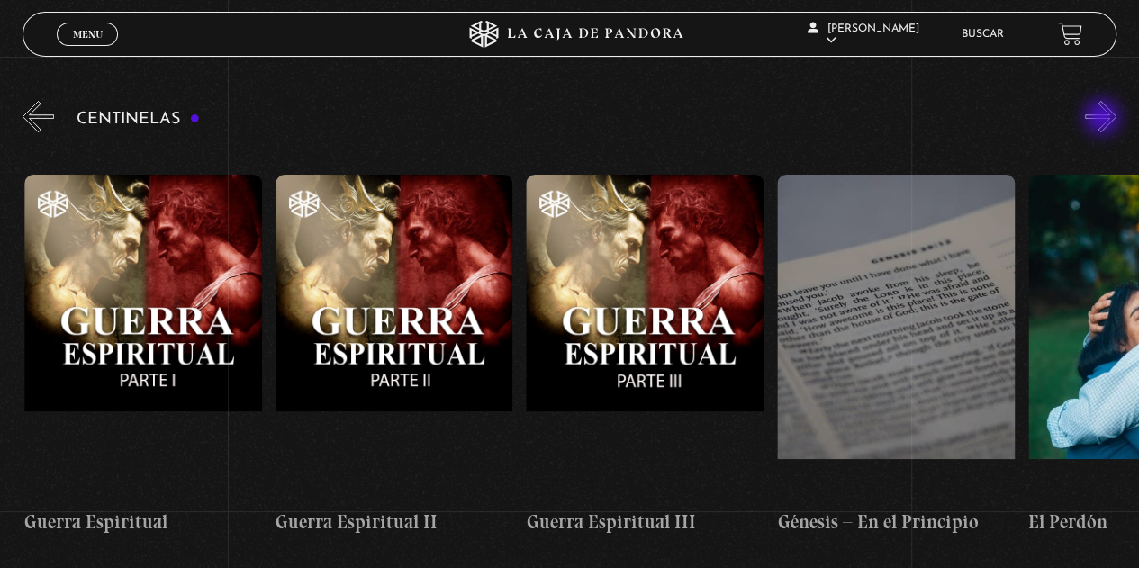
click at [1104, 119] on button "»" at bounding box center [1101, 117] width 32 height 32
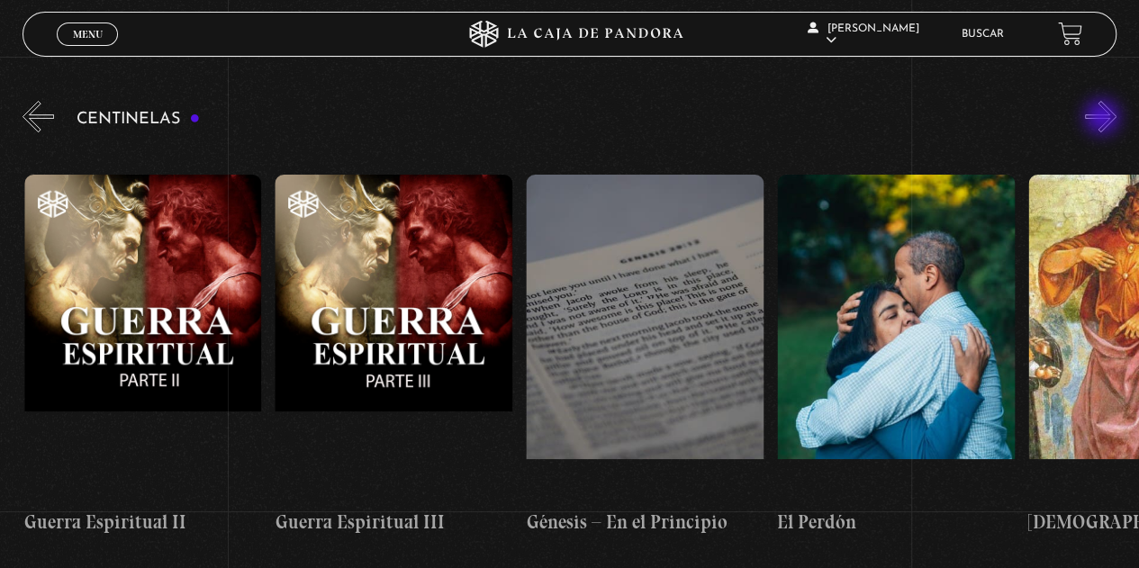
scroll to position [0, 24846]
click at [1104, 119] on button "»" at bounding box center [1101, 117] width 32 height 32
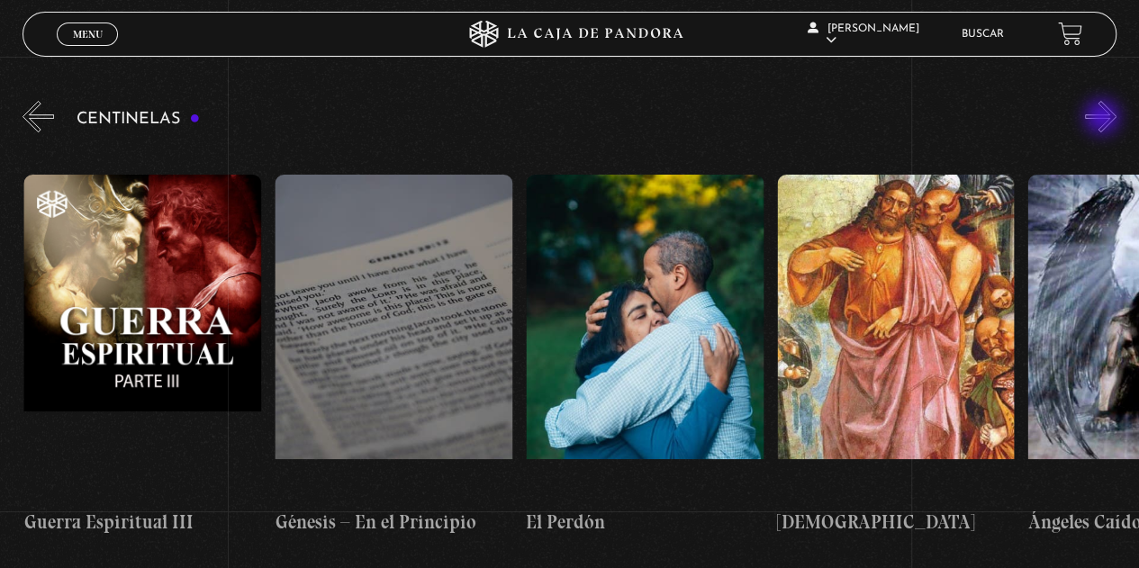
click at [1104, 119] on button "»" at bounding box center [1101, 117] width 32 height 32
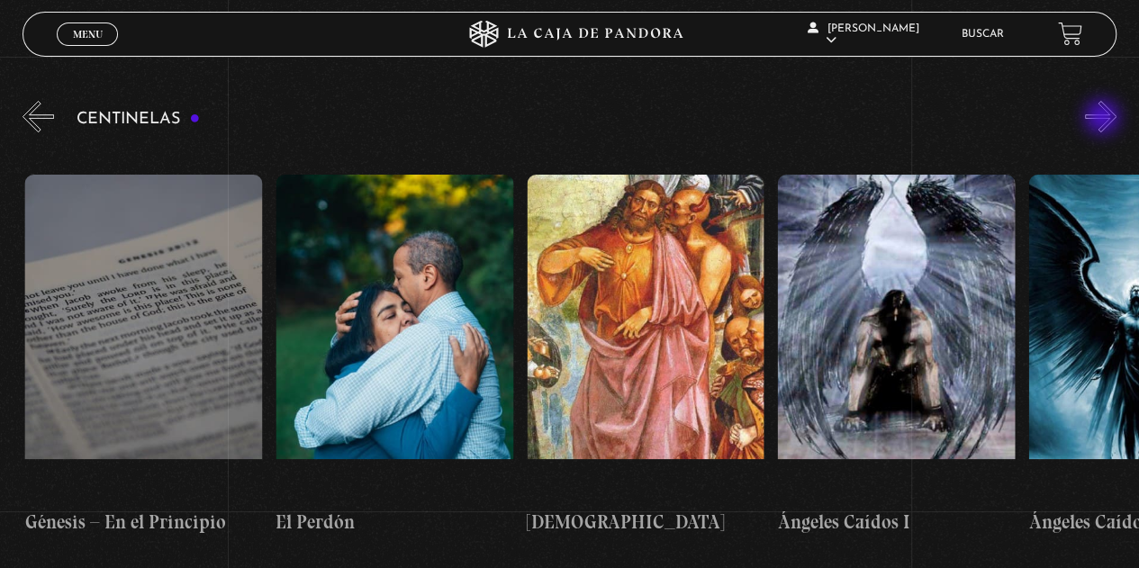
scroll to position [0, 25347]
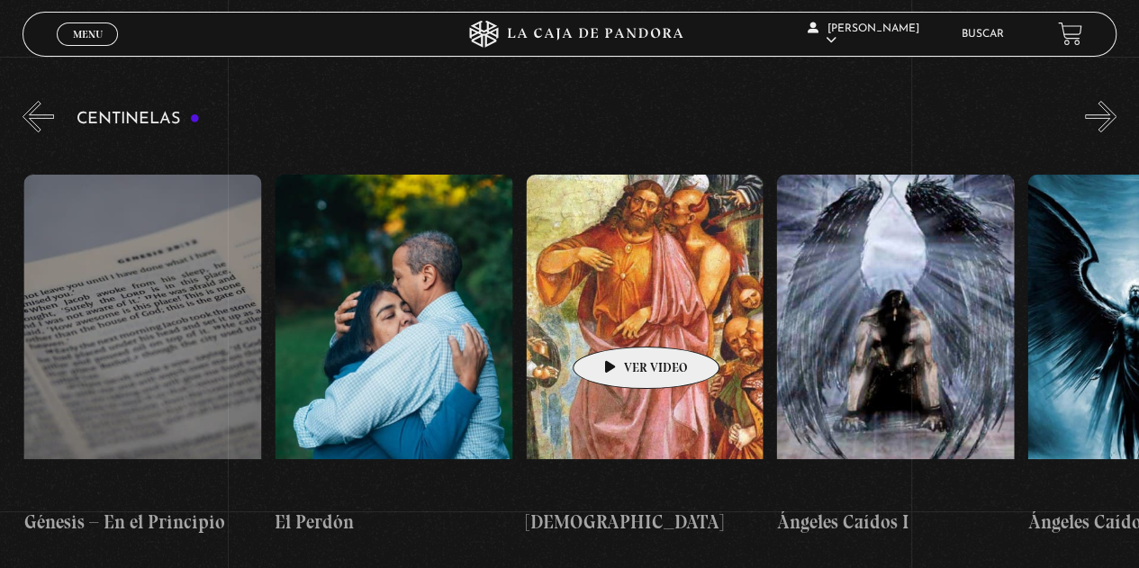
click at [618, 320] on figure at bounding box center [645, 337] width 238 height 324
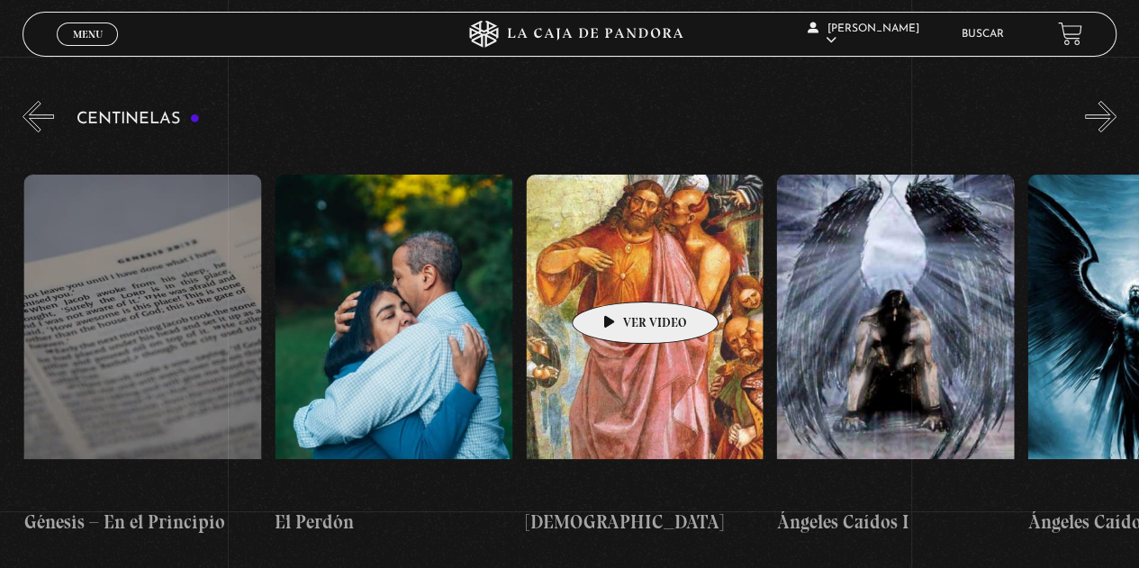
click at [617, 275] on figure at bounding box center [645, 337] width 238 height 324
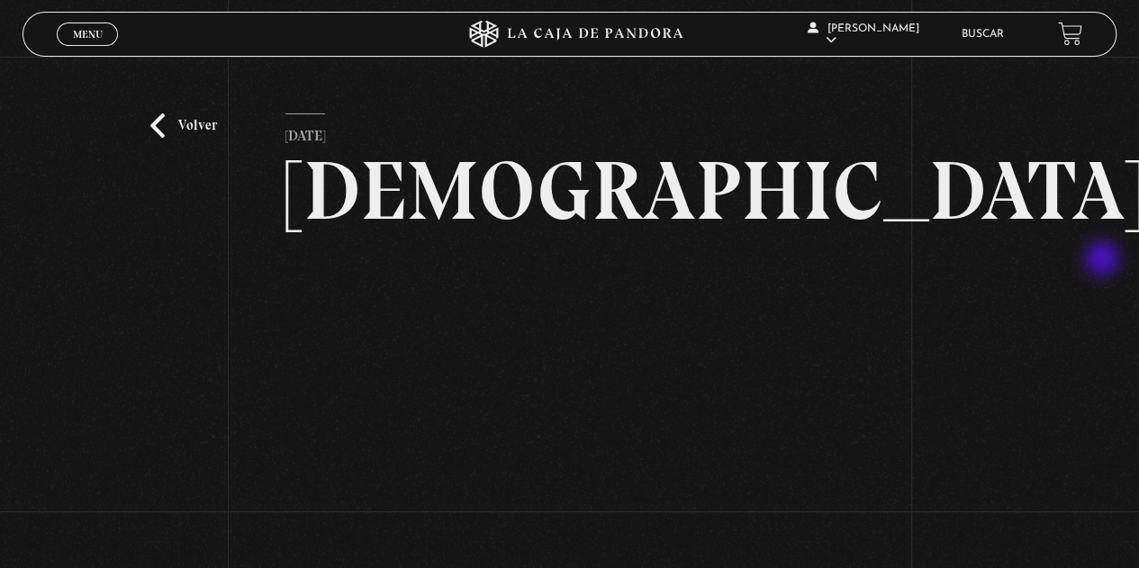
click at [1104, 260] on div "Volver 6 julio, 2021 Anticristo WhatsApp Twitter Messenger Email" at bounding box center [569, 359] width 1139 height 605
click at [219, 339] on div "Volver 6 julio, 2021 Anticristo WhatsApp Twitter Messenger Email" at bounding box center [569, 359] width 1139 height 605
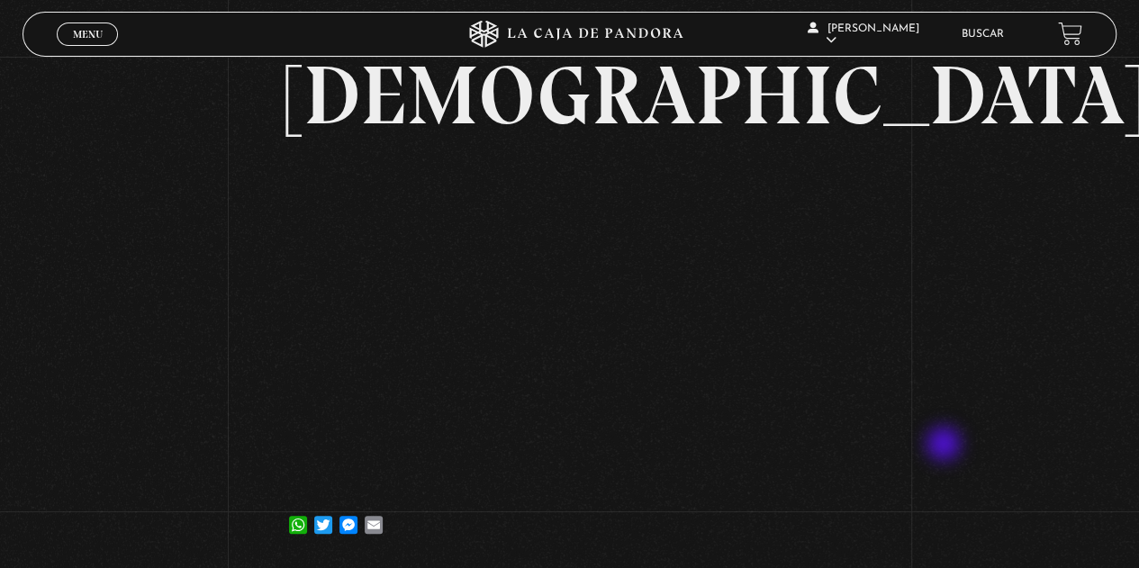
scroll to position [120, 0]
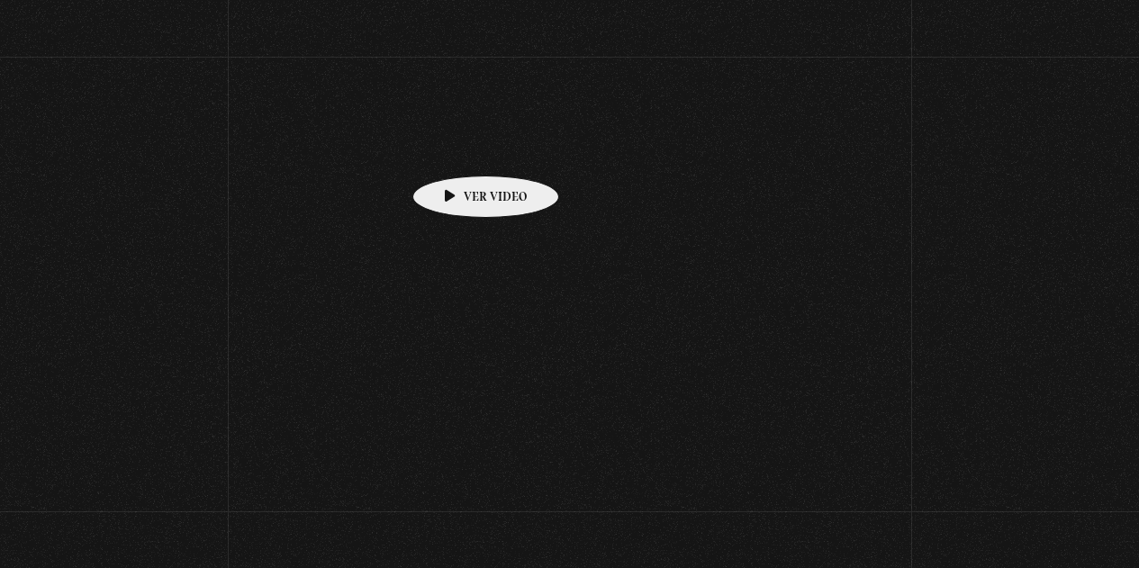
scroll to position [189, 0]
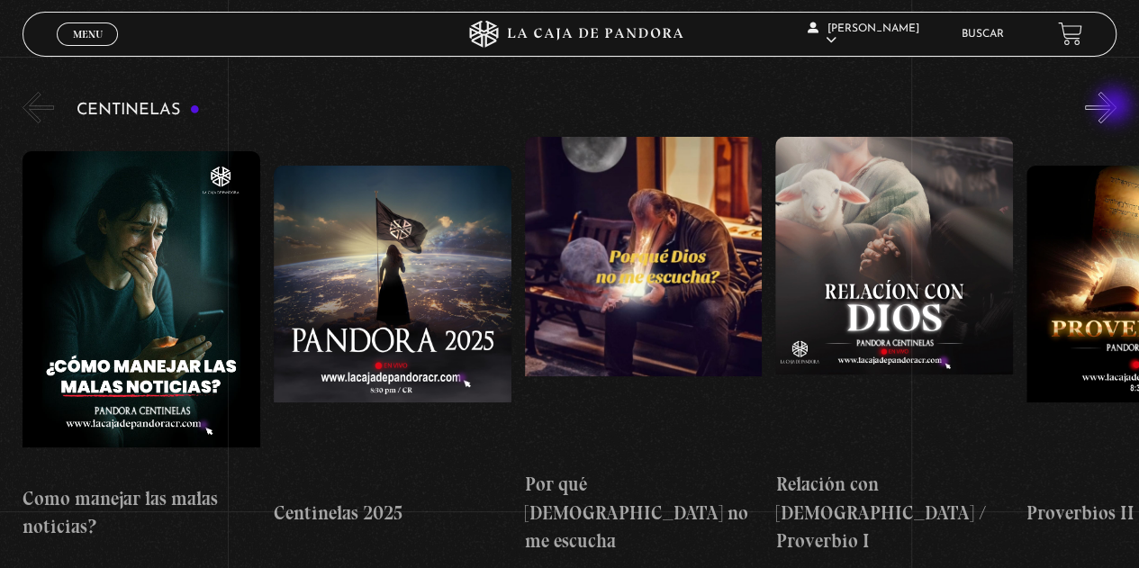
click at [1116, 107] on button "»" at bounding box center [1101, 108] width 32 height 32
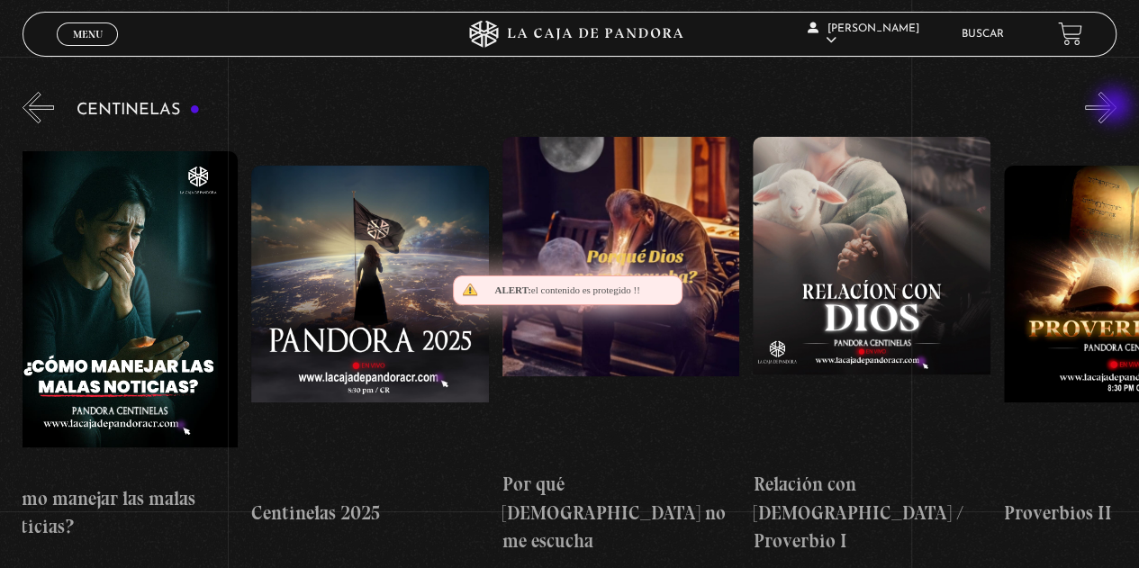
click at [1116, 107] on button "»" at bounding box center [1101, 108] width 32 height 32
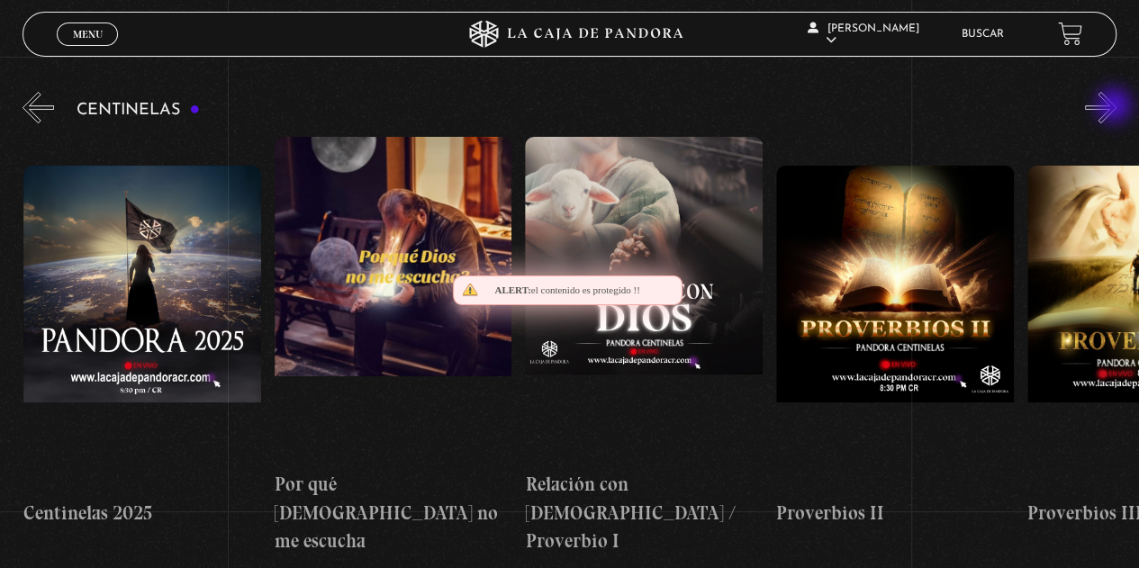
click at [1116, 107] on button "»" at bounding box center [1101, 108] width 32 height 32
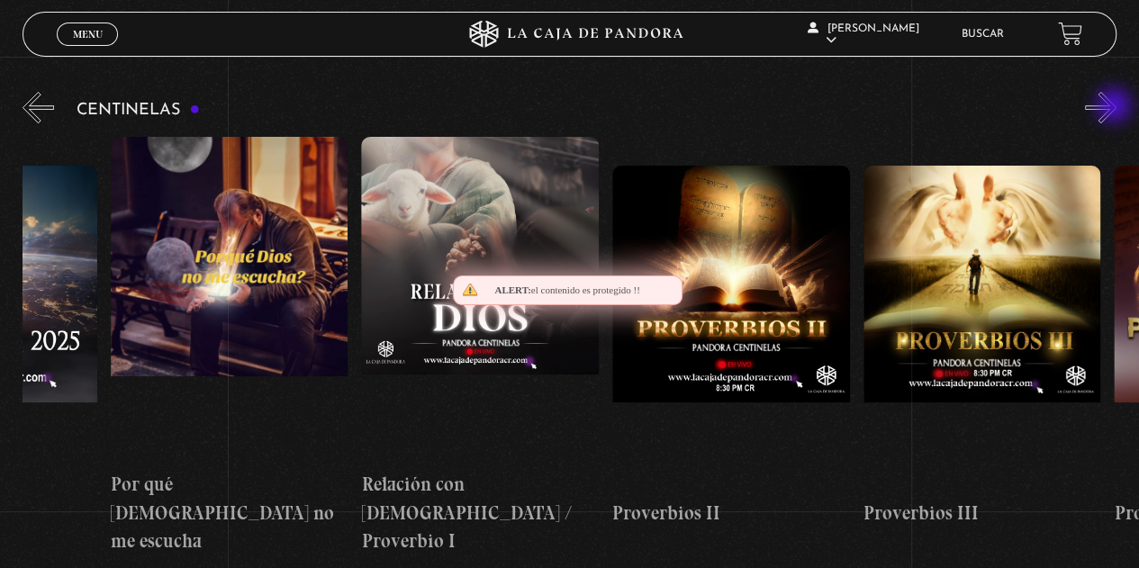
click at [1116, 107] on button "»" at bounding box center [1101, 108] width 32 height 32
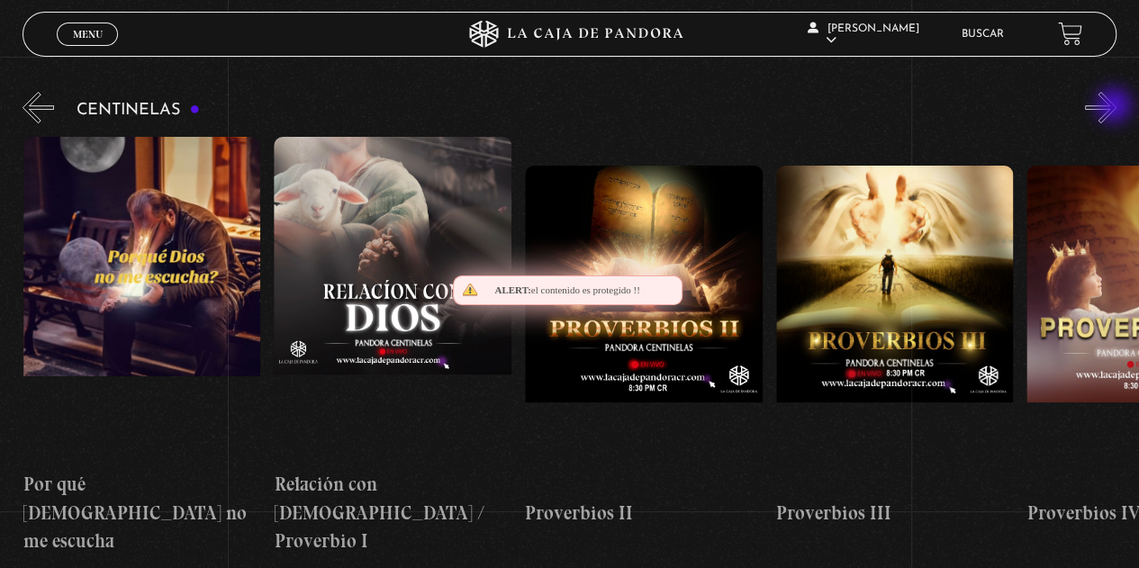
click at [1116, 107] on button "»" at bounding box center [1101, 108] width 32 height 32
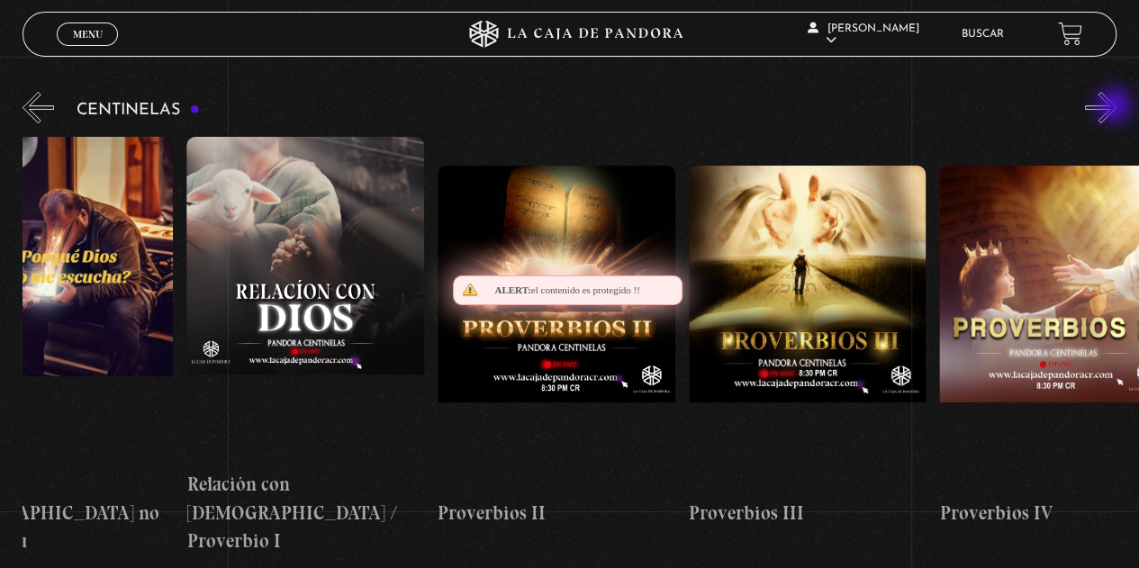
click at [1116, 107] on button "»" at bounding box center [1101, 108] width 32 height 32
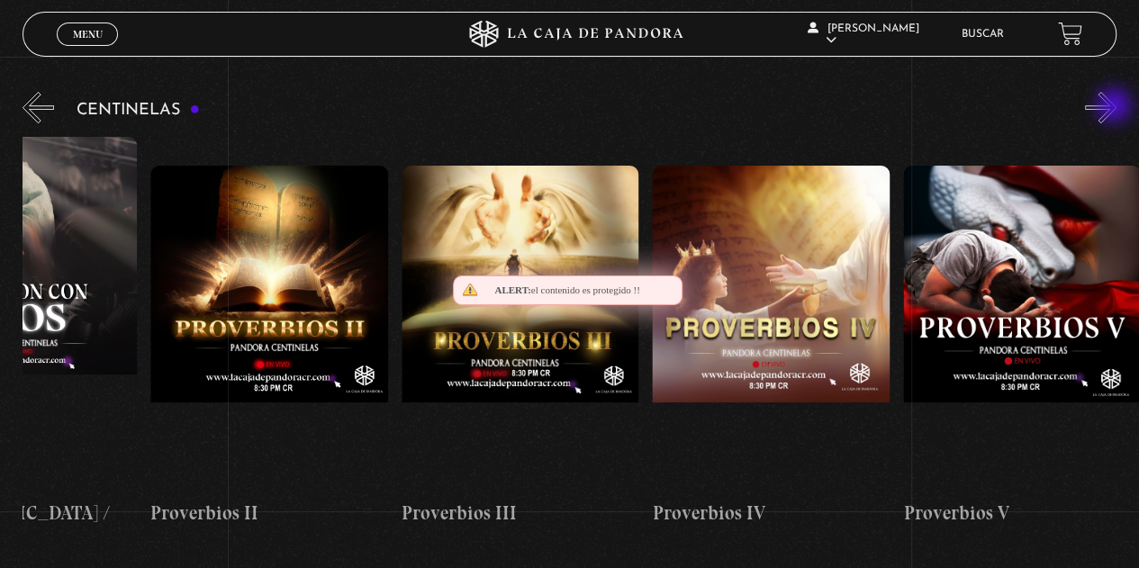
click at [1116, 107] on button "»" at bounding box center [1101, 108] width 32 height 32
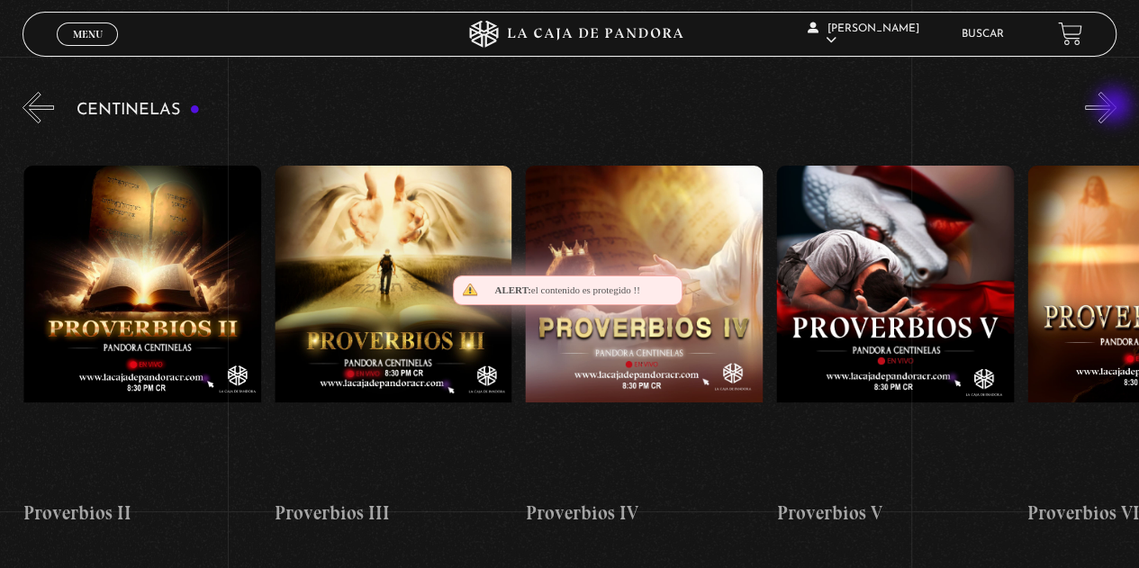
click at [1116, 107] on button "»" at bounding box center [1101, 108] width 32 height 32
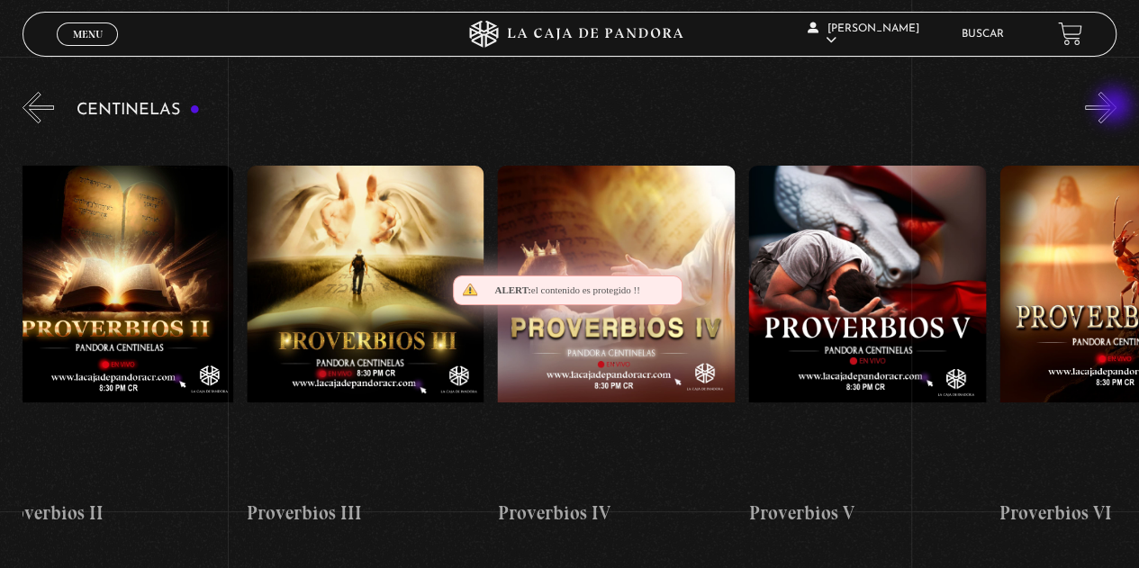
click at [1116, 107] on button "»" at bounding box center [1101, 108] width 32 height 32
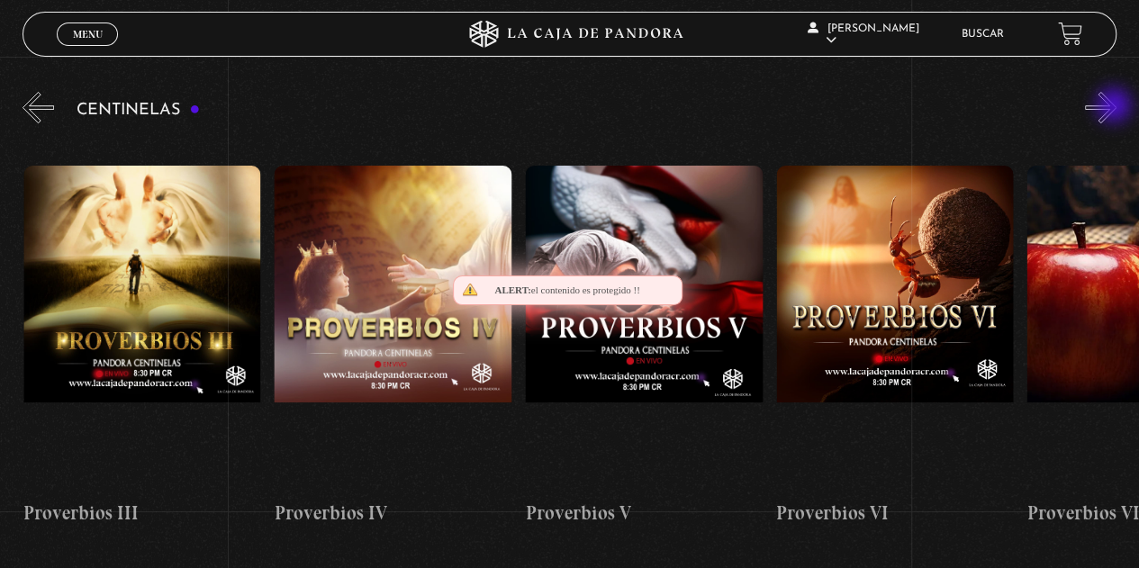
click at [1116, 107] on button "»" at bounding box center [1101, 108] width 32 height 32
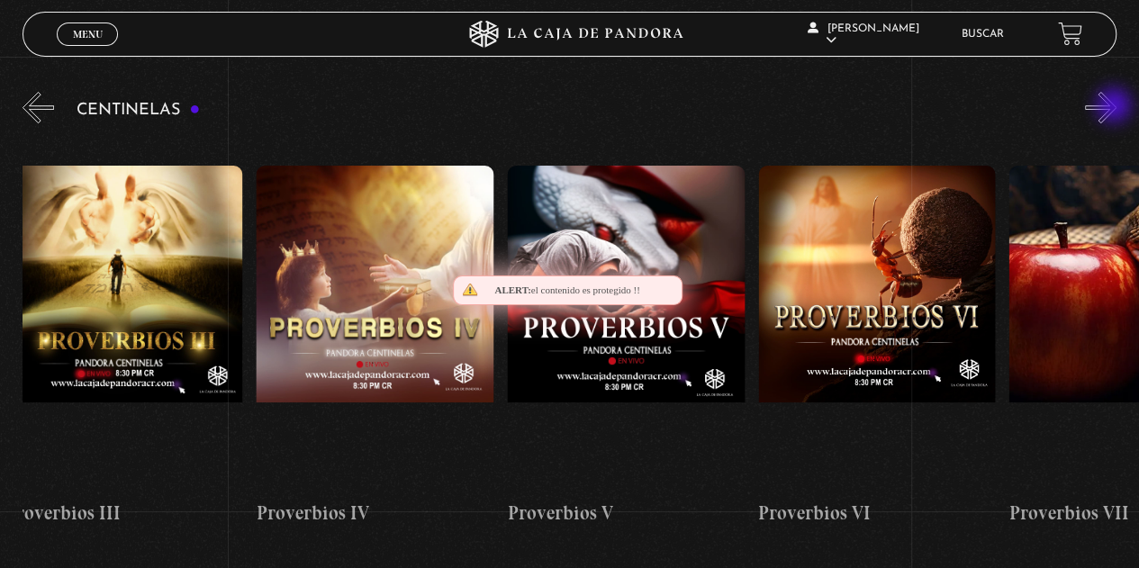
click at [1116, 107] on button "»" at bounding box center [1101, 108] width 32 height 32
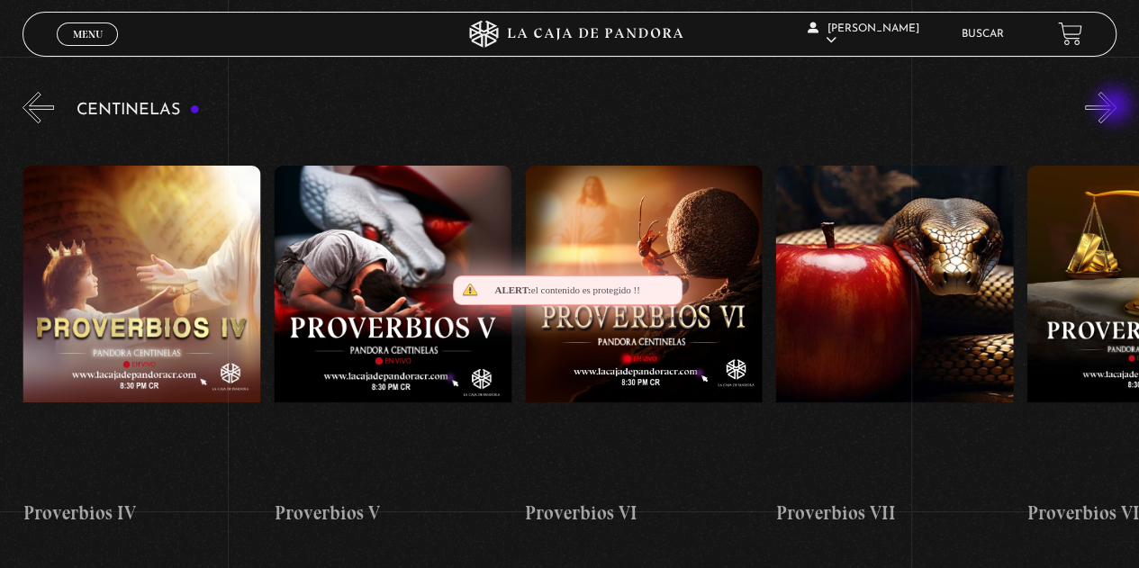
click at [1116, 107] on button "»" at bounding box center [1101, 108] width 32 height 32
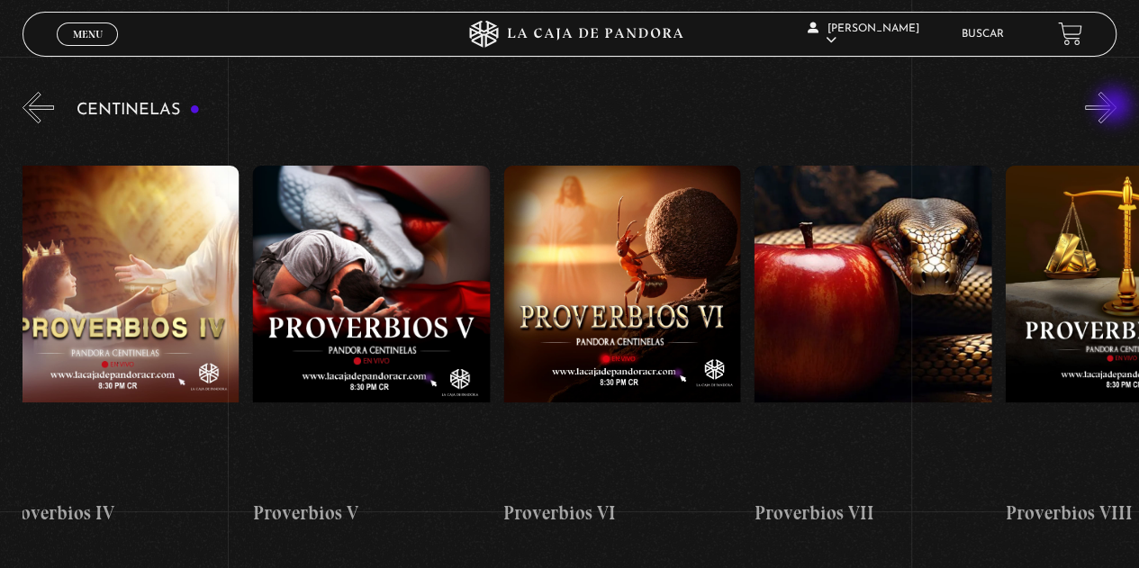
click at [1116, 107] on button "»" at bounding box center [1101, 108] width 32 height 32
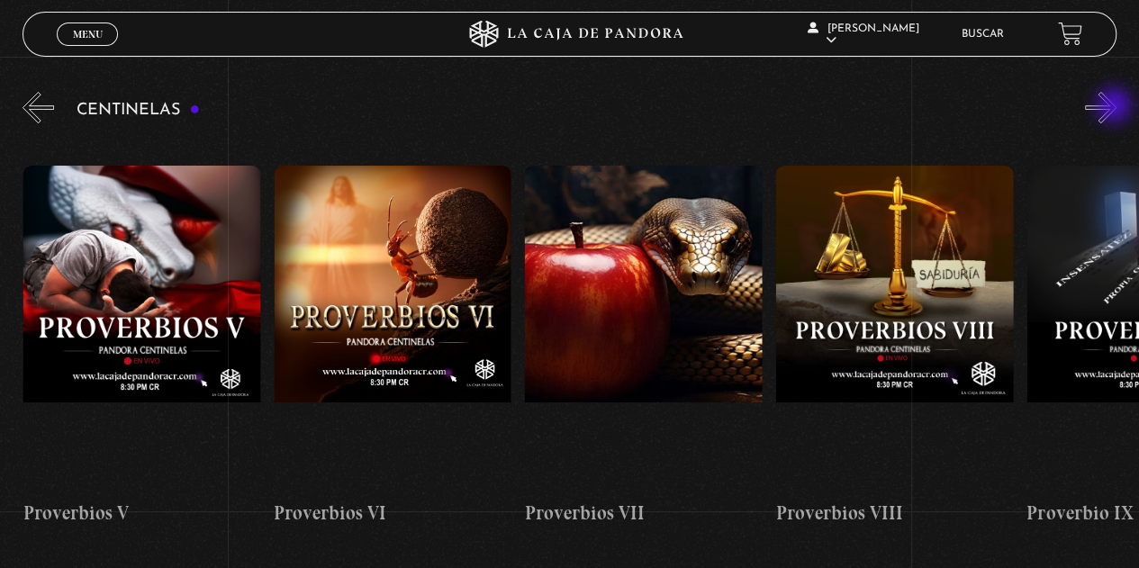
click at [1116, 107] on button "»" at bounding box center [1101, 108] width 32 height 32
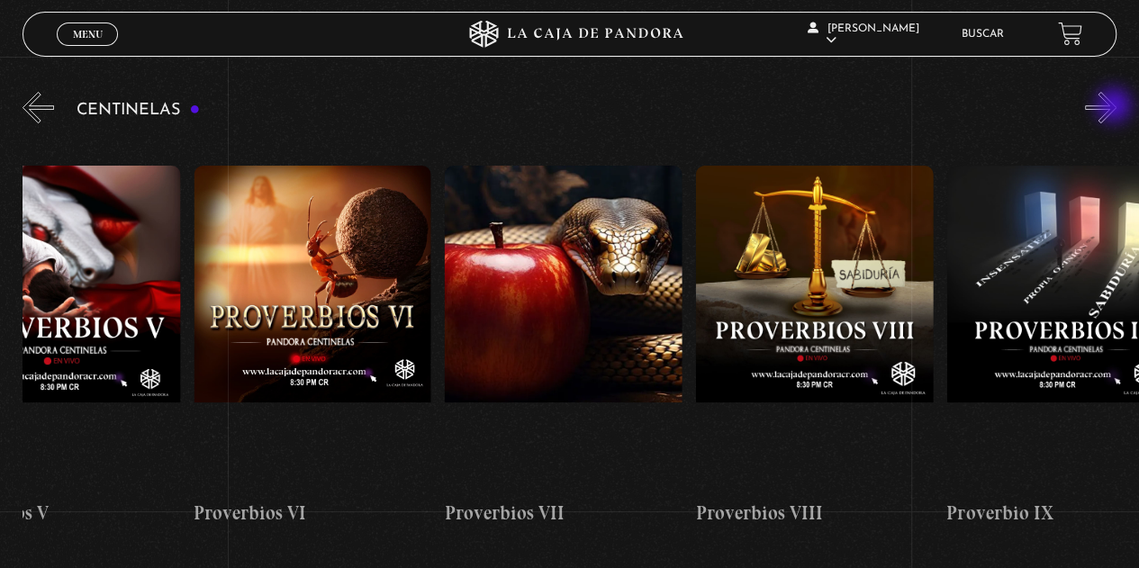
click at [1116, 107] on button "»" at bounding box center [1101, 108] width 32 height 32
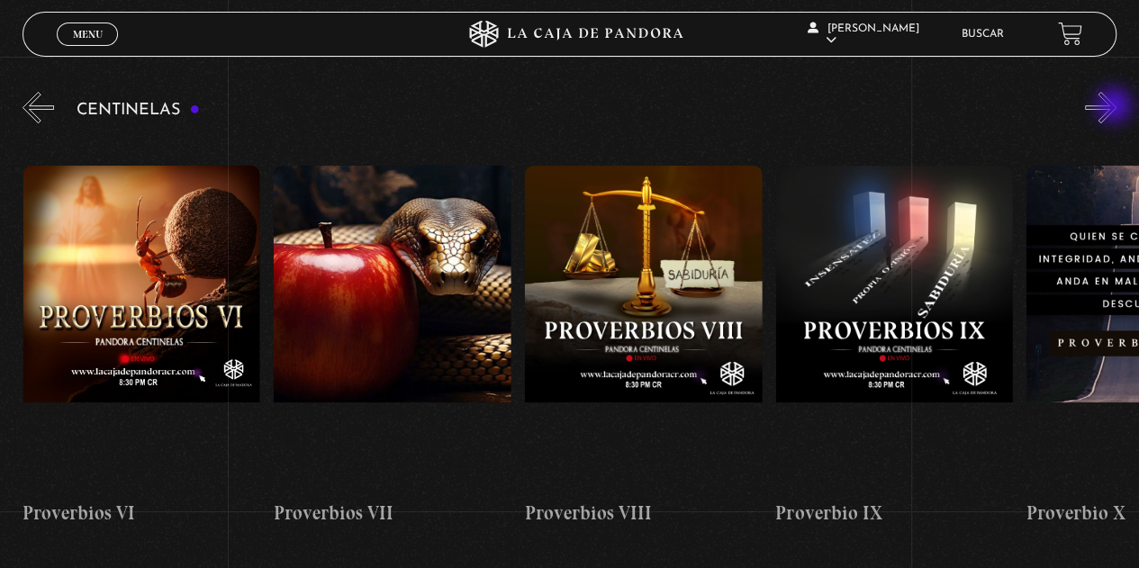
click at [1116, 107] on button "»" at bounding box center [1101, 108] width 32 height 32
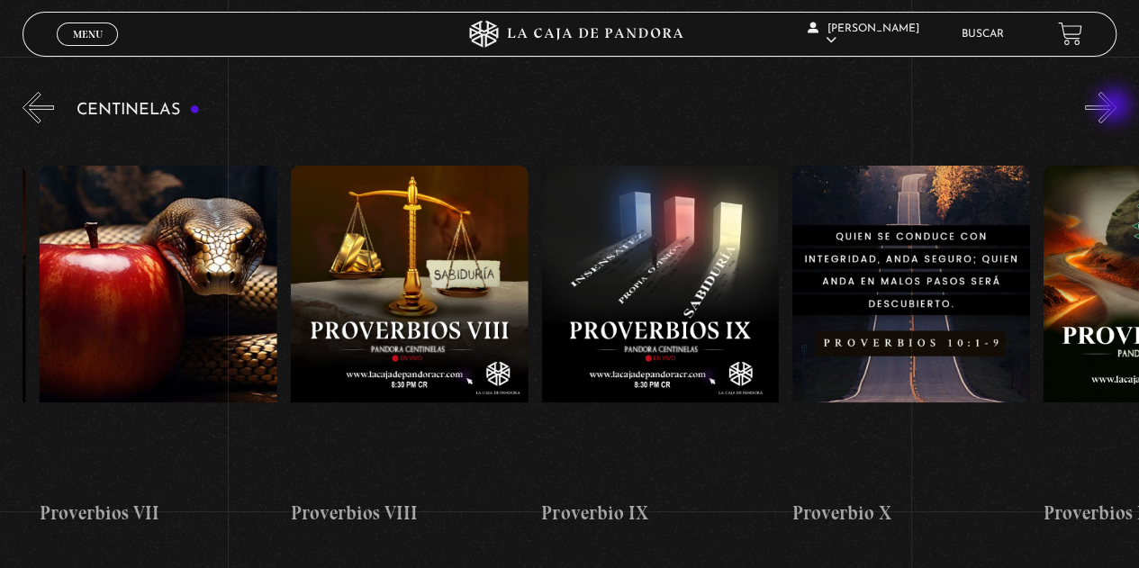
click at [1116, 107] on button "»" at bounding box center [1101, 108] width 32 height 32
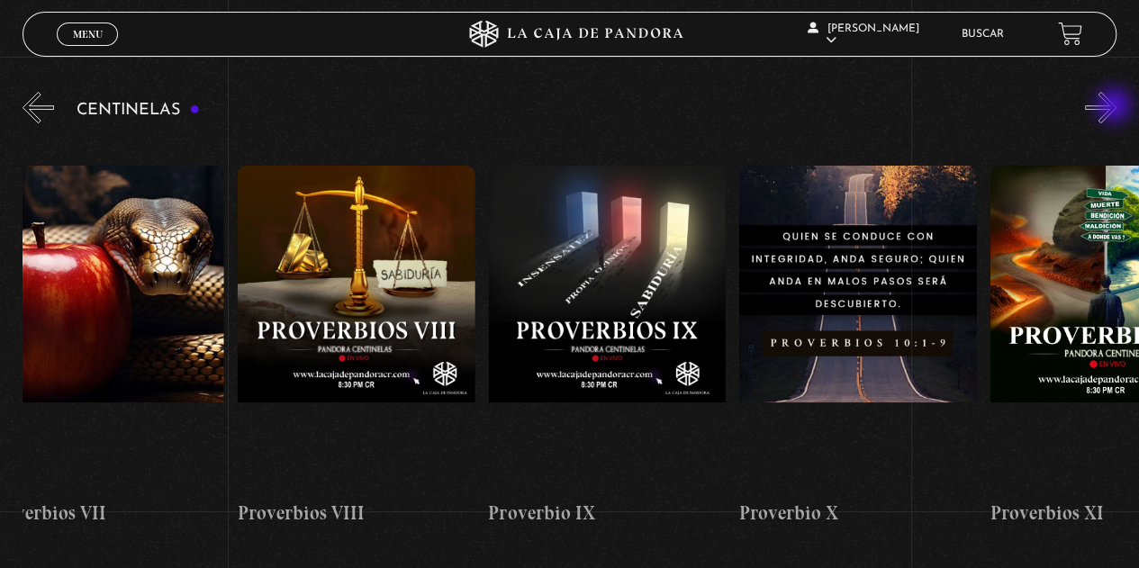
click at [1116, 107] on button "»" at bounding box center [1101, 108] width 32 height 32
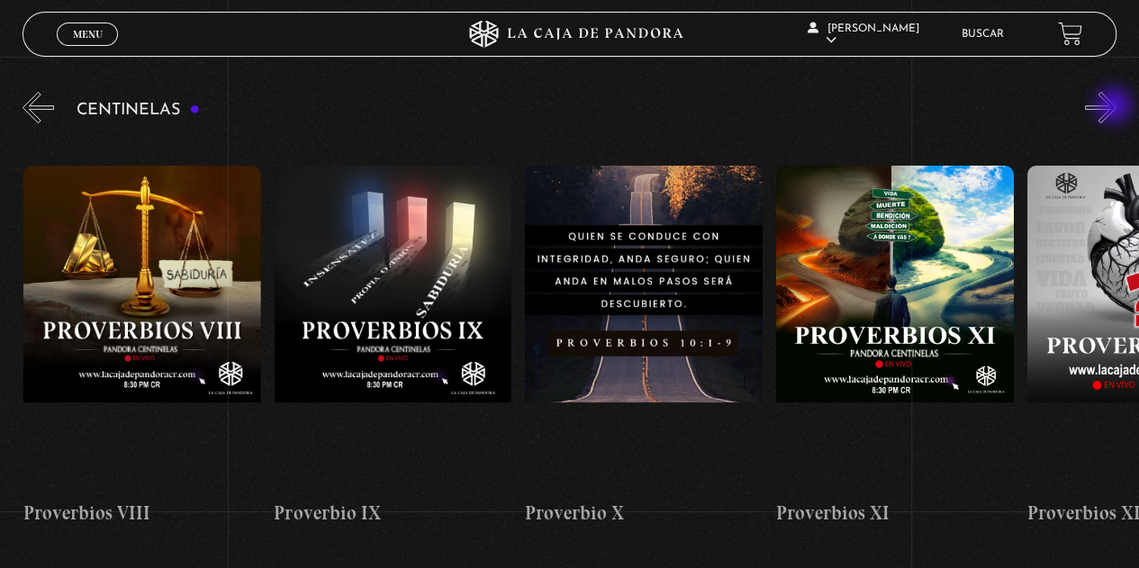
click at [1116, 107] on button "»" at bounding box center [1101, 108] width 32 height 32
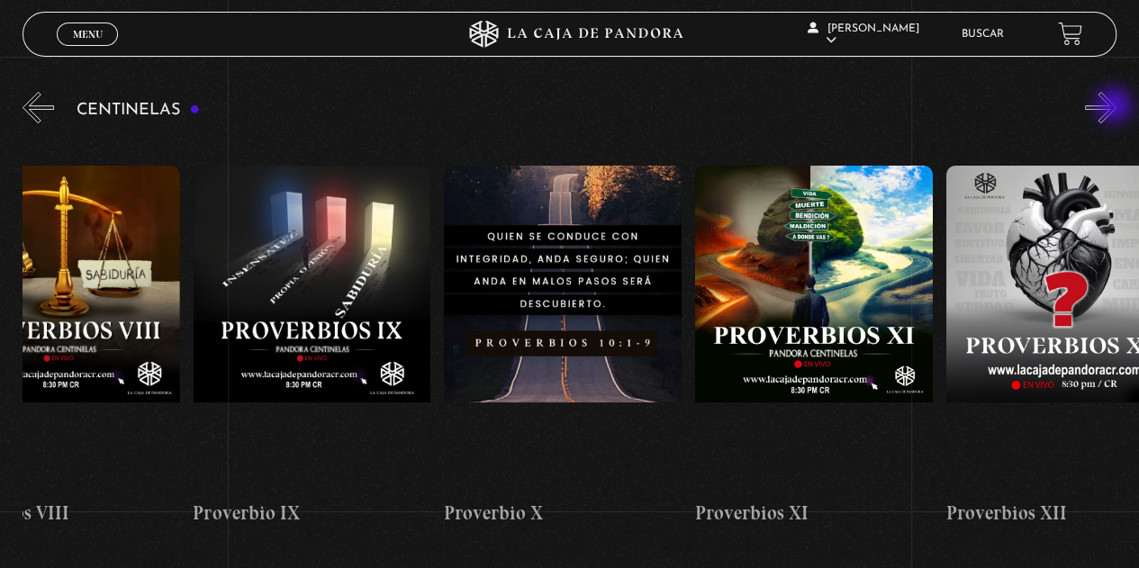
click at [1116, 107] on button "»" at bounding box center [1101, 108] width 32 height 32
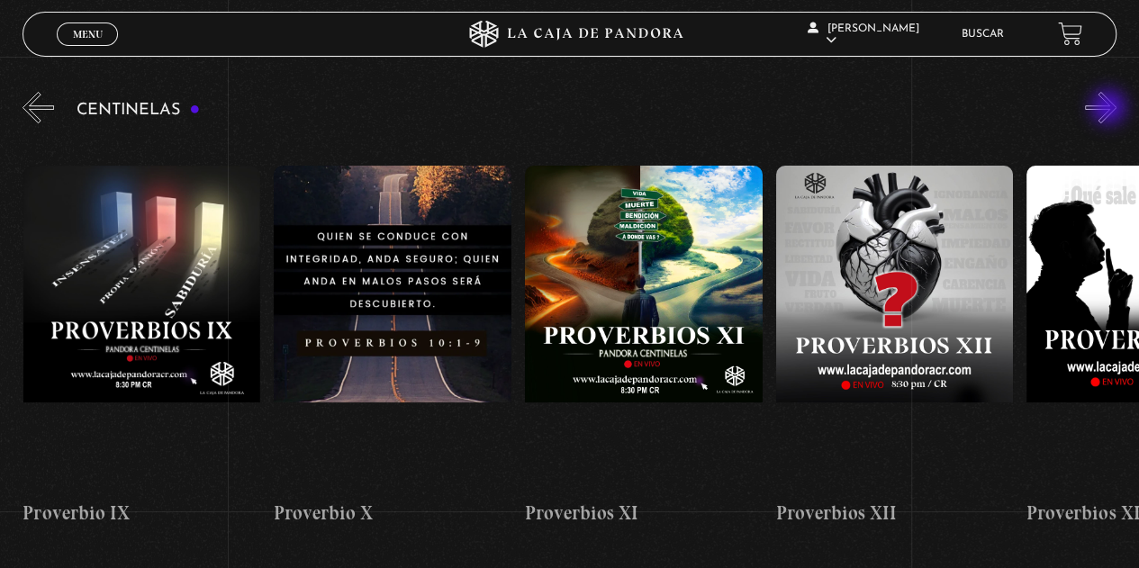
click at [1111, 109] on button "»" at bounding box center [1101, 108] width 32 height 32
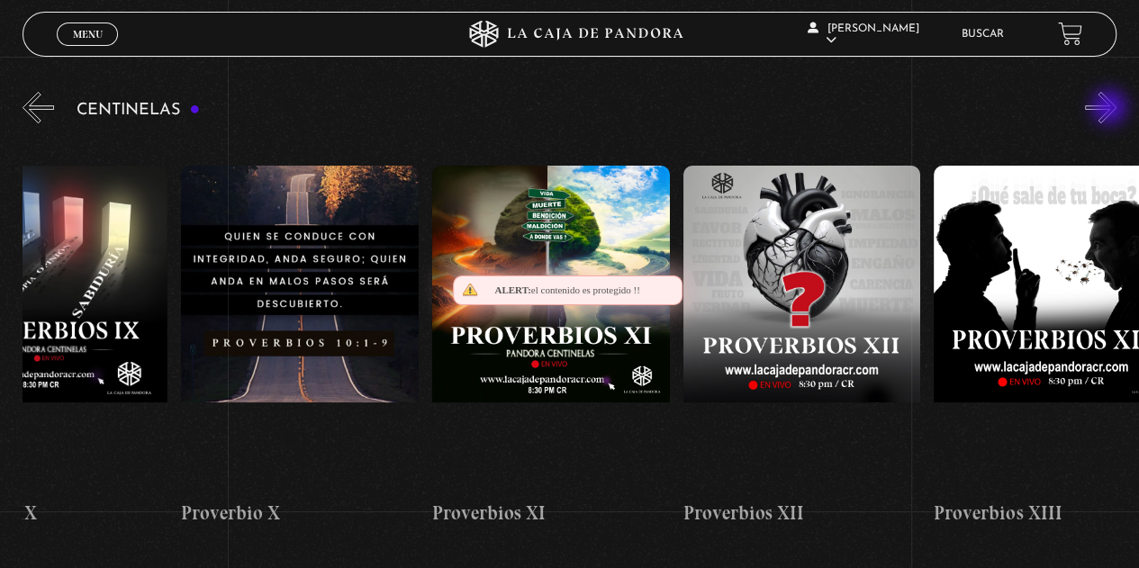
click at [1111, 109] on button "»" at bounding box center [1101, 108] width 32 height 32
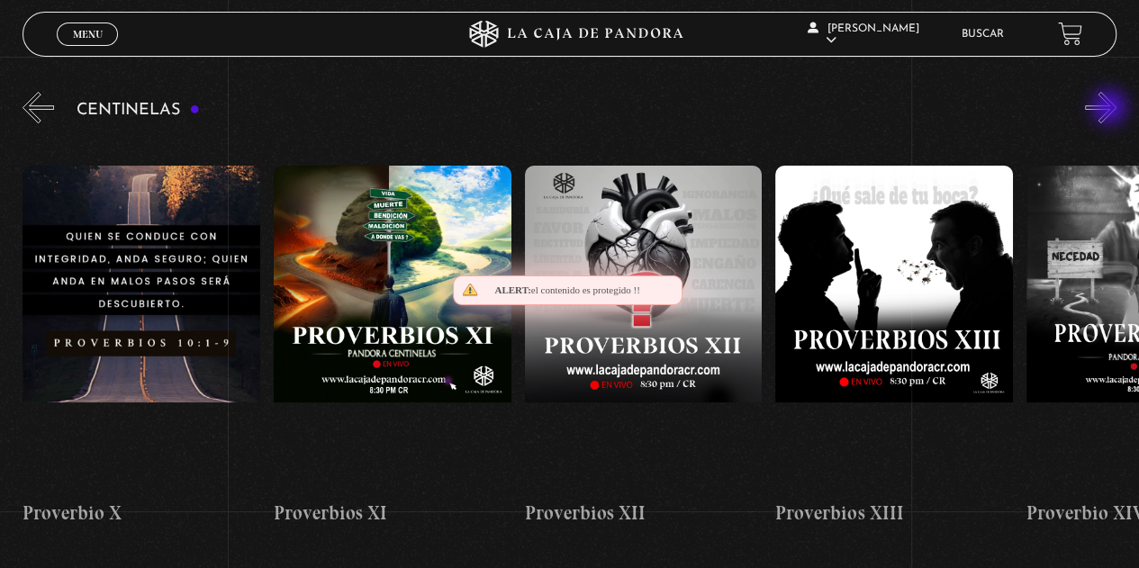
click at [1111, 109] on button "»" at bounding box center [1101, 108] width 32 height 32
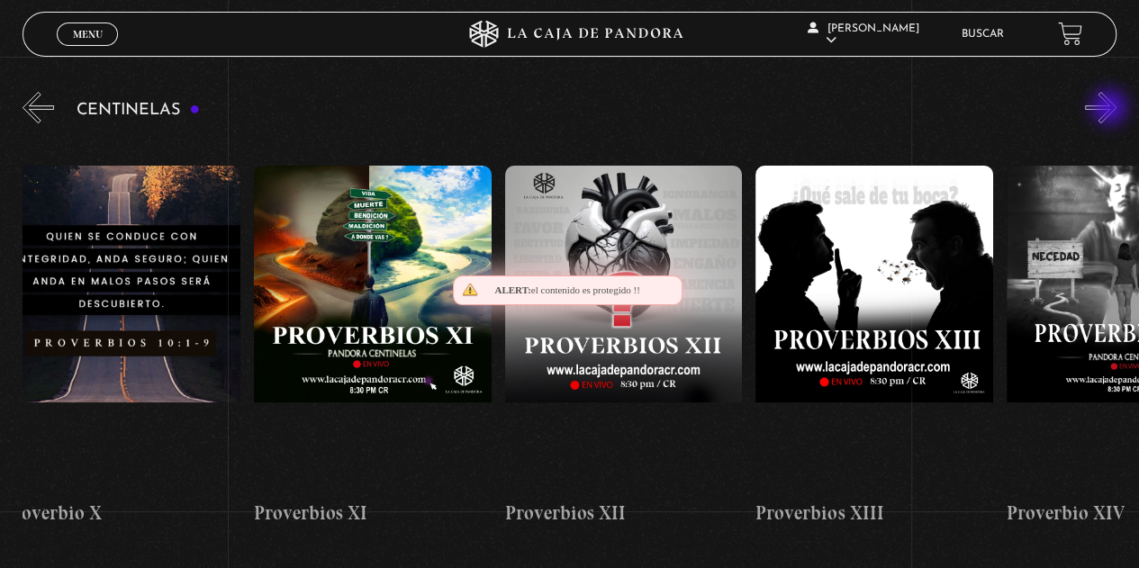
click at [1111, 109] on button "»" at bounding box center [1101, 108] width 32 height 32
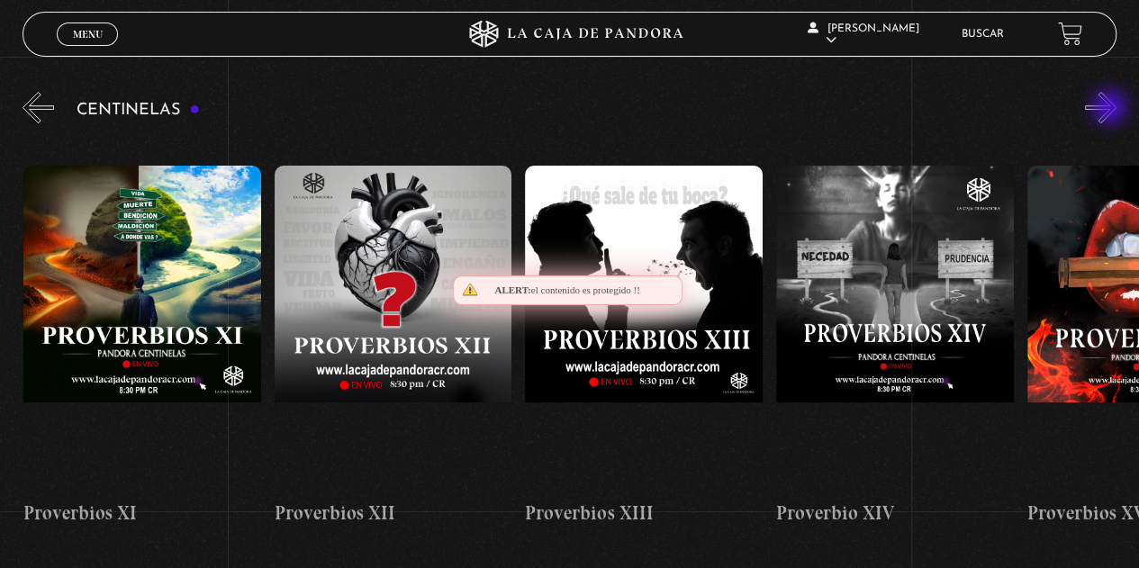
click at [1111, 109] on button "»" at bounding box center [1101, 108] width 32 height 32
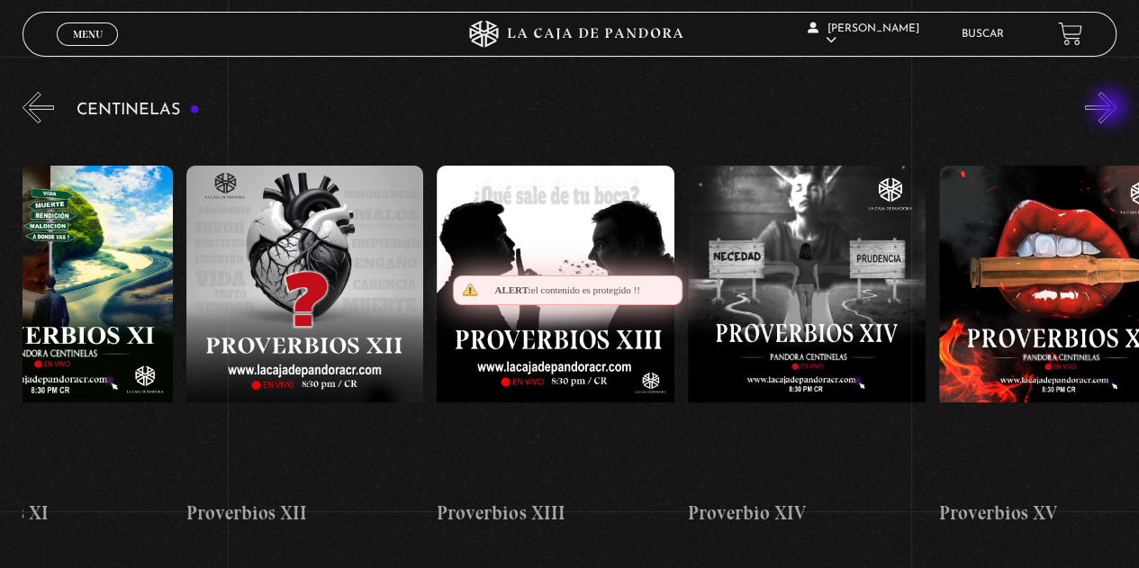
click at [1111, 109] on button "»" at bounding box center [1101, 108] width 32 height 32
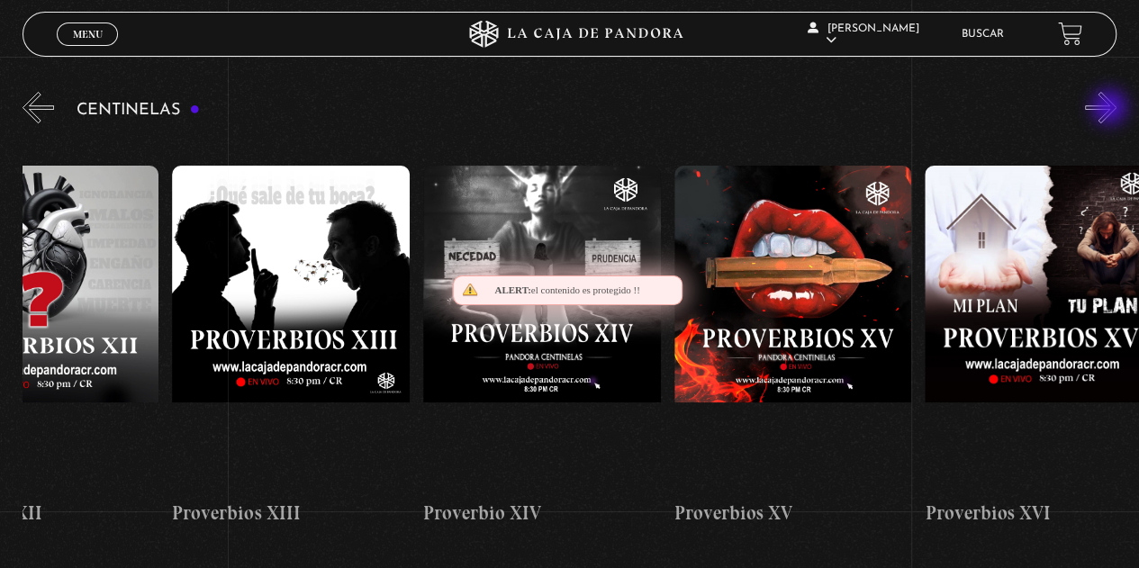
click at [1111, 109] on button "»" at bounding box center [1101, 108] width 32 height 32
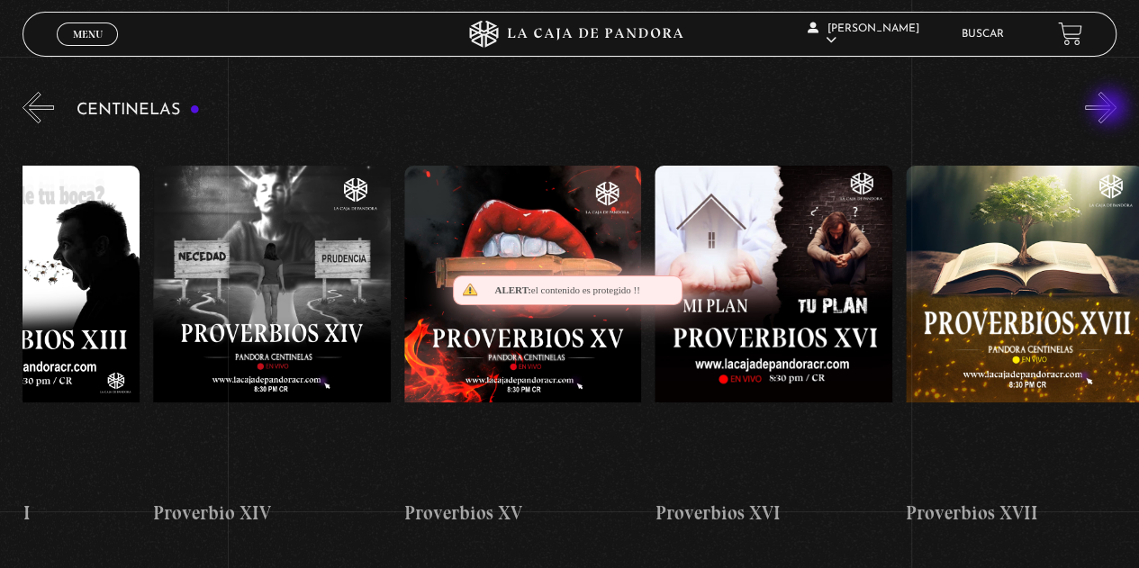
click at [1111, 109] on button "»" at bounding box center [1101, 108] width 32 height 32
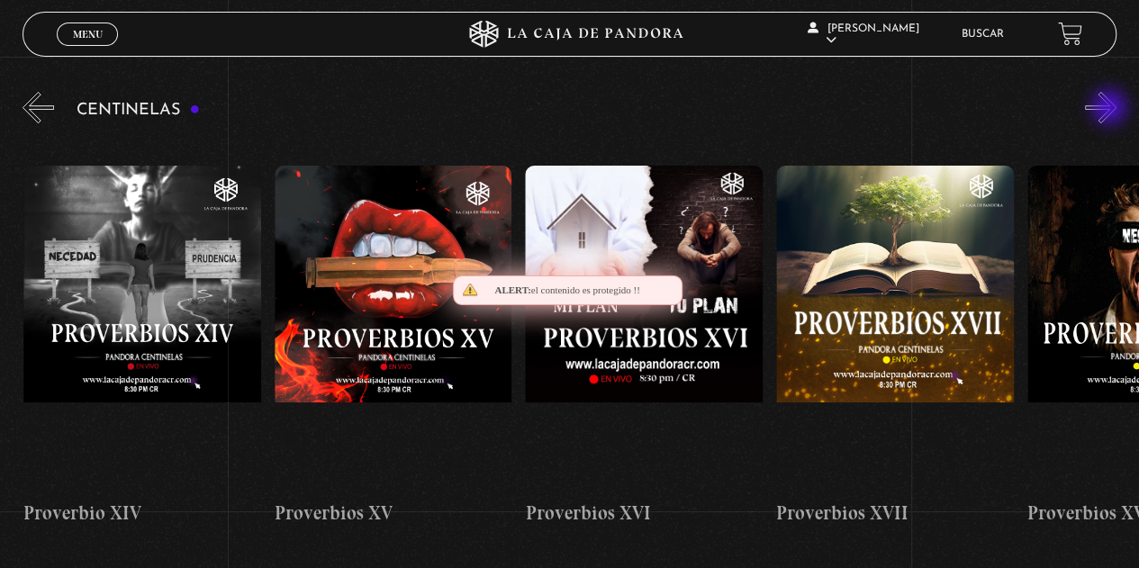
click at [1111, 109] on button "»" at bounding box center [1101, 108] width 32 height 32
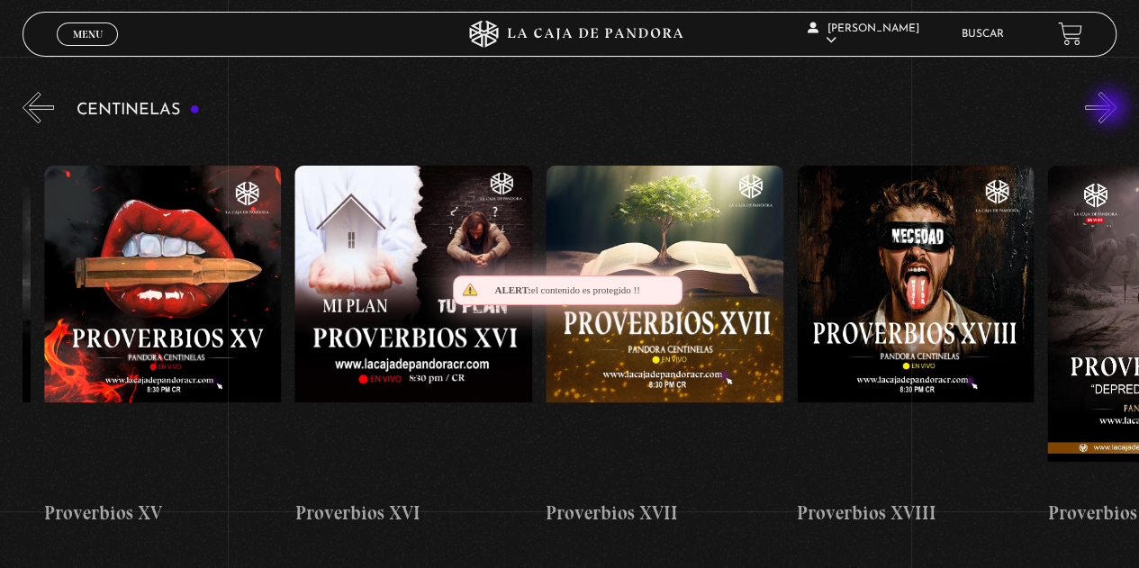
scroll to position [0, 4267]
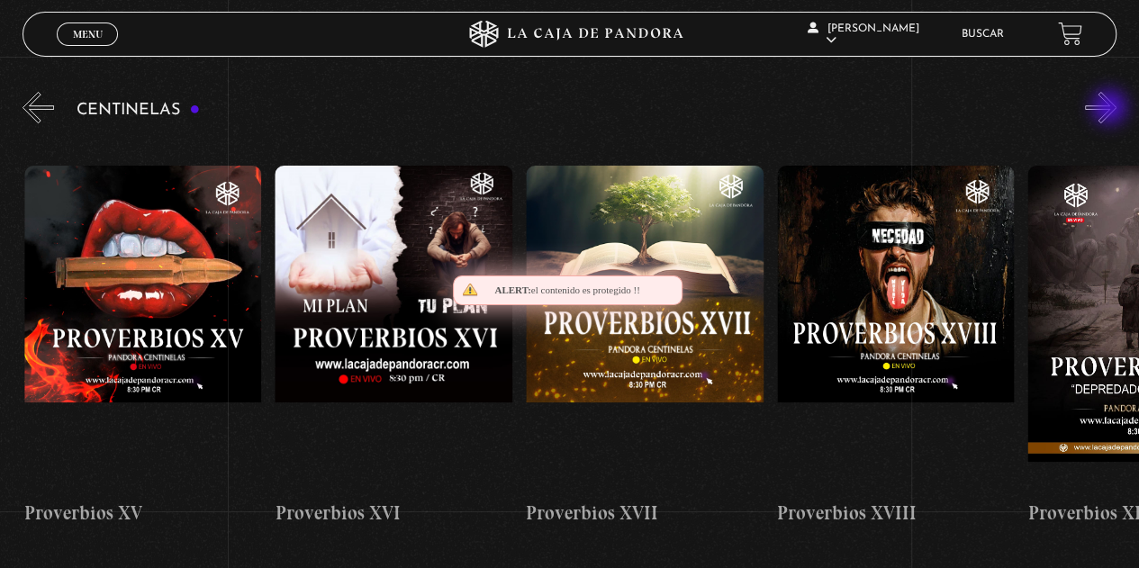
click at [1111, 109] on button "»" at bounding box center [1101, 108] width 32 height 32
